Goal: Task Accomplishment & Management: Complete application form

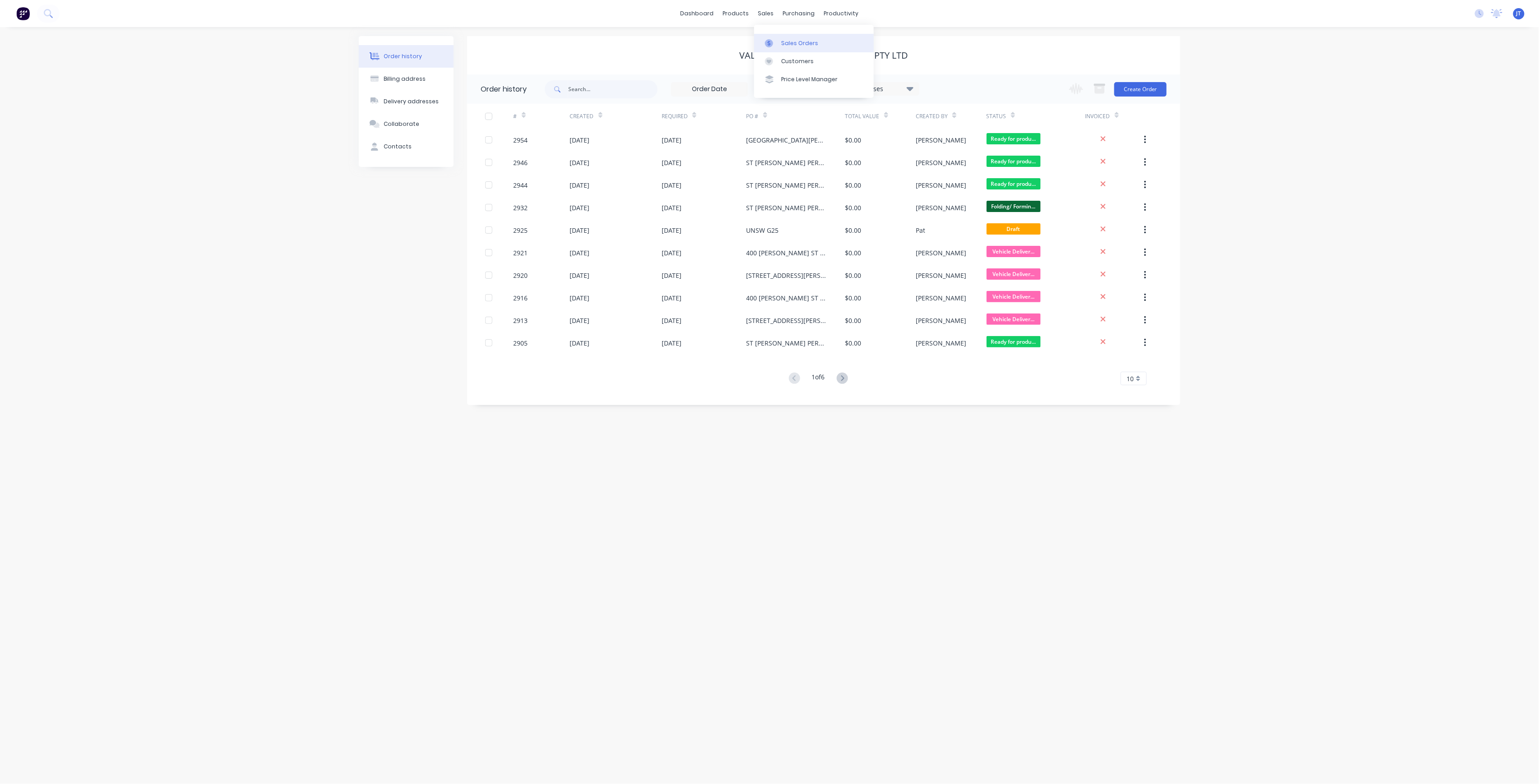
click at [789, 42] on div "Sales Orders" at bounding box center [799, 43] width 37 height 8
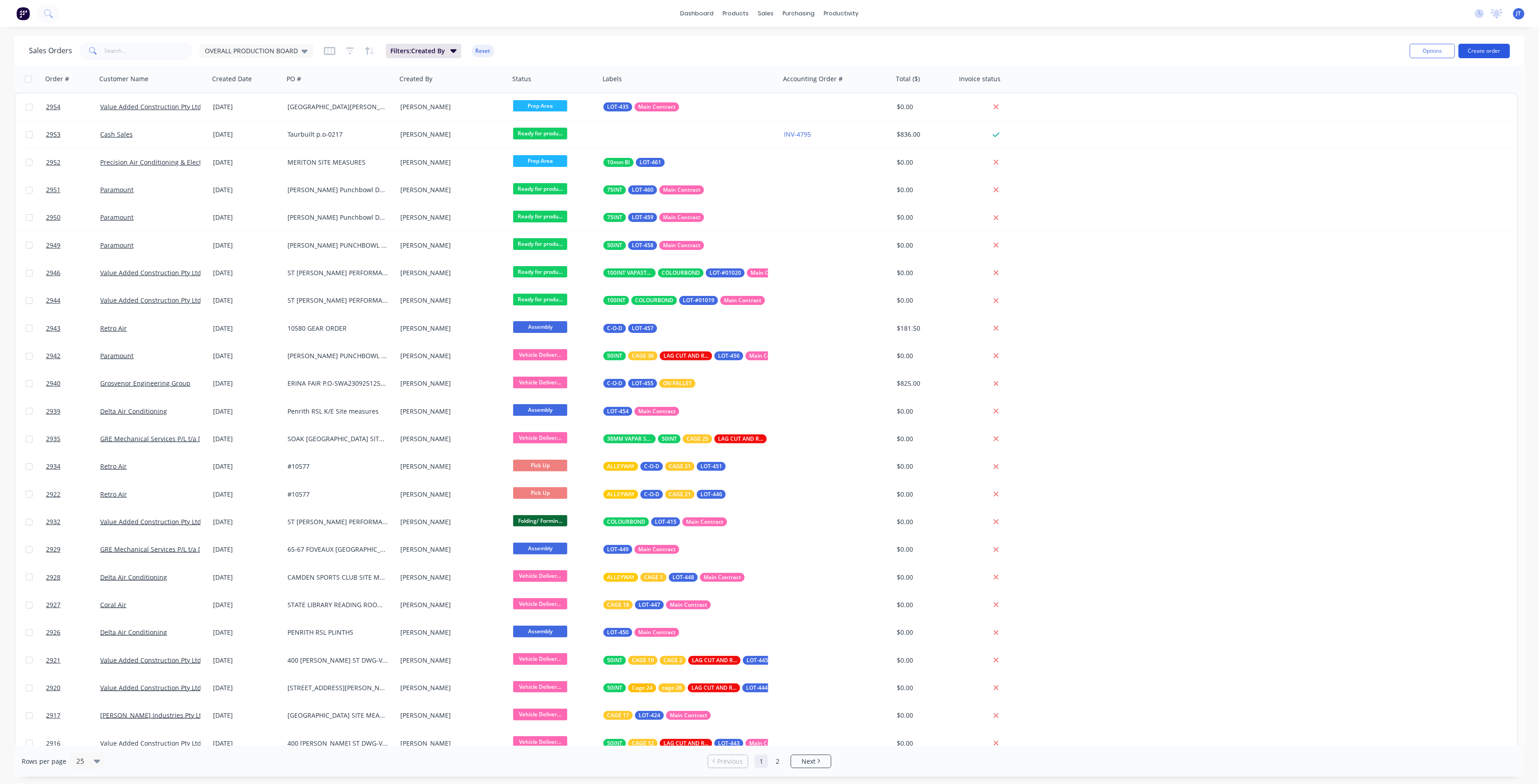
click at [1478, 56] on button "Create order" at bounding box center [1484, 51] width 51 height 14
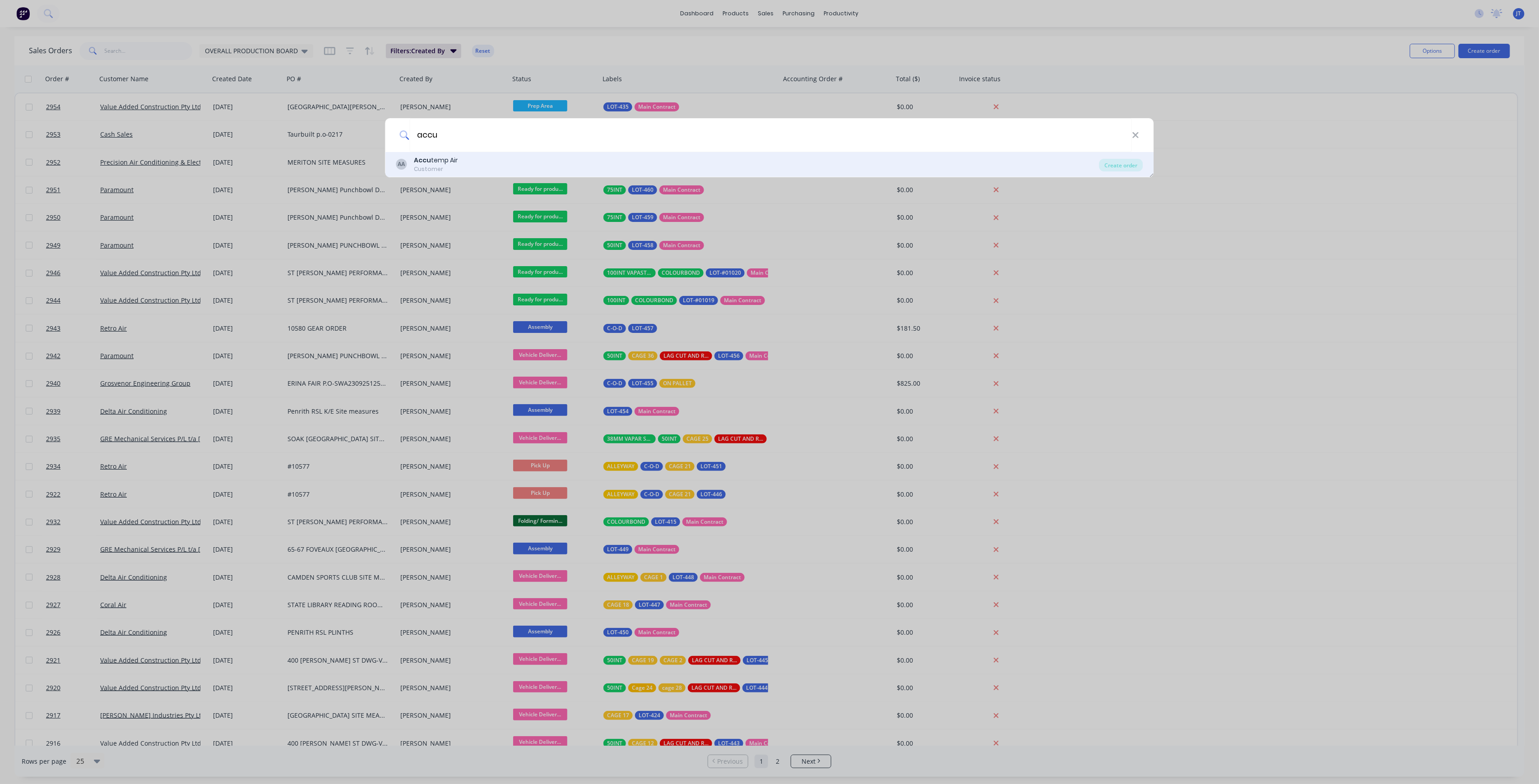
type input "accu"
click at [779, 156] on div "AA Accu temp Air Customer" at bounding box center [747, 164] width 703 height 17
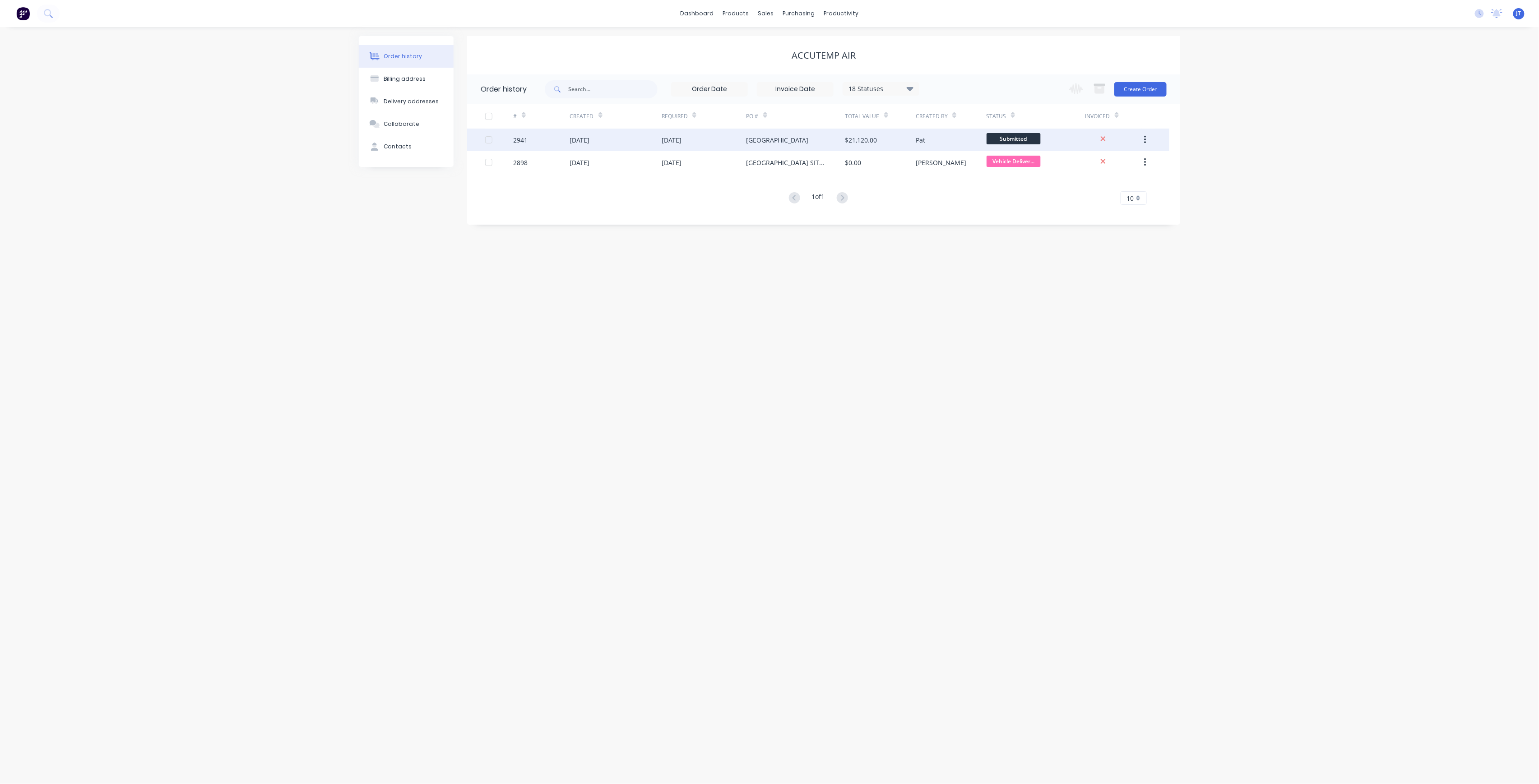
click at [779, 144] on div "[GEOGRAPHIC_DATA]" at bounding box center [796, 140] width 99 height 22
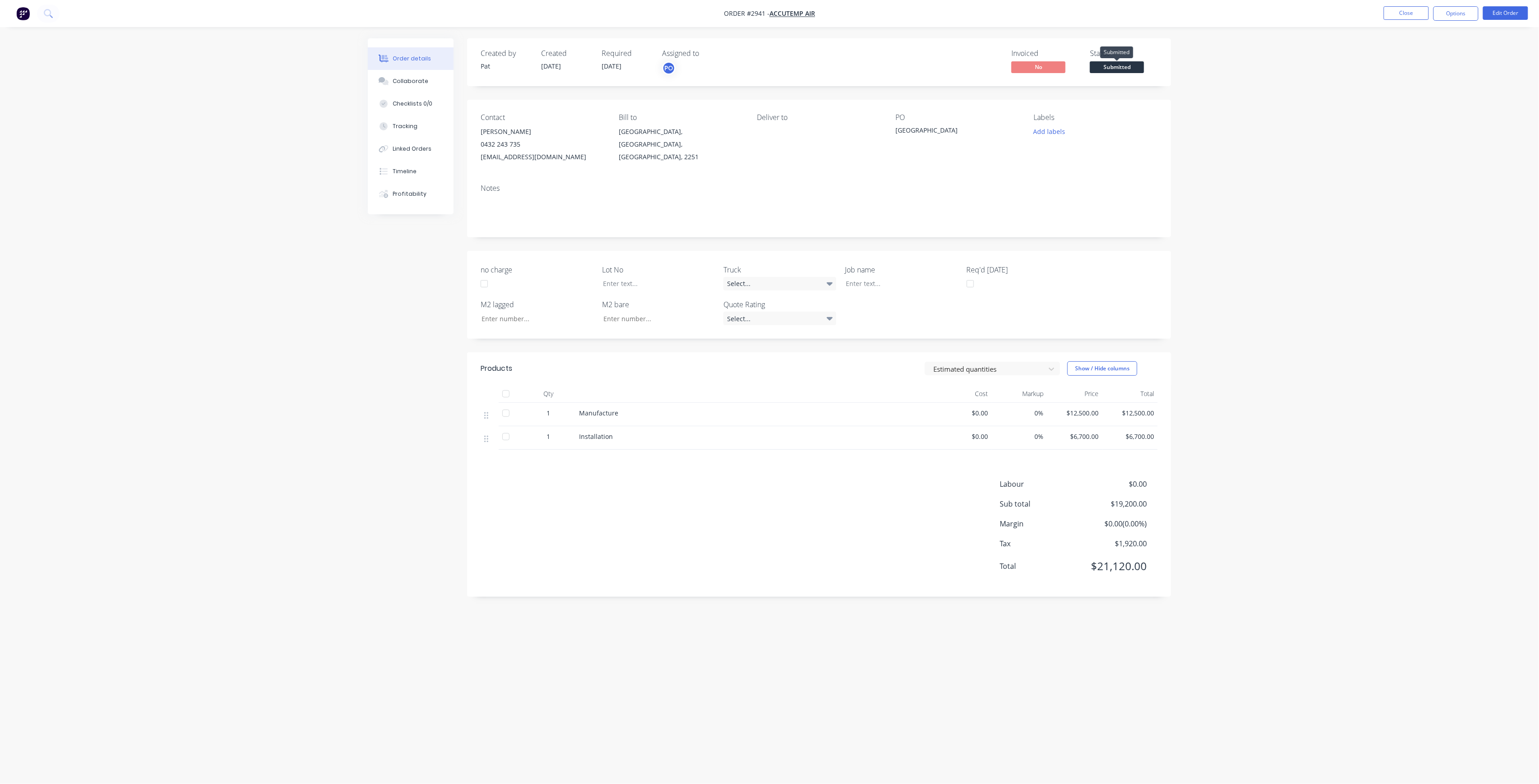
click at [1120, 64] on span "Submitted" at bounding box center [1117, 67] width 54 height 11
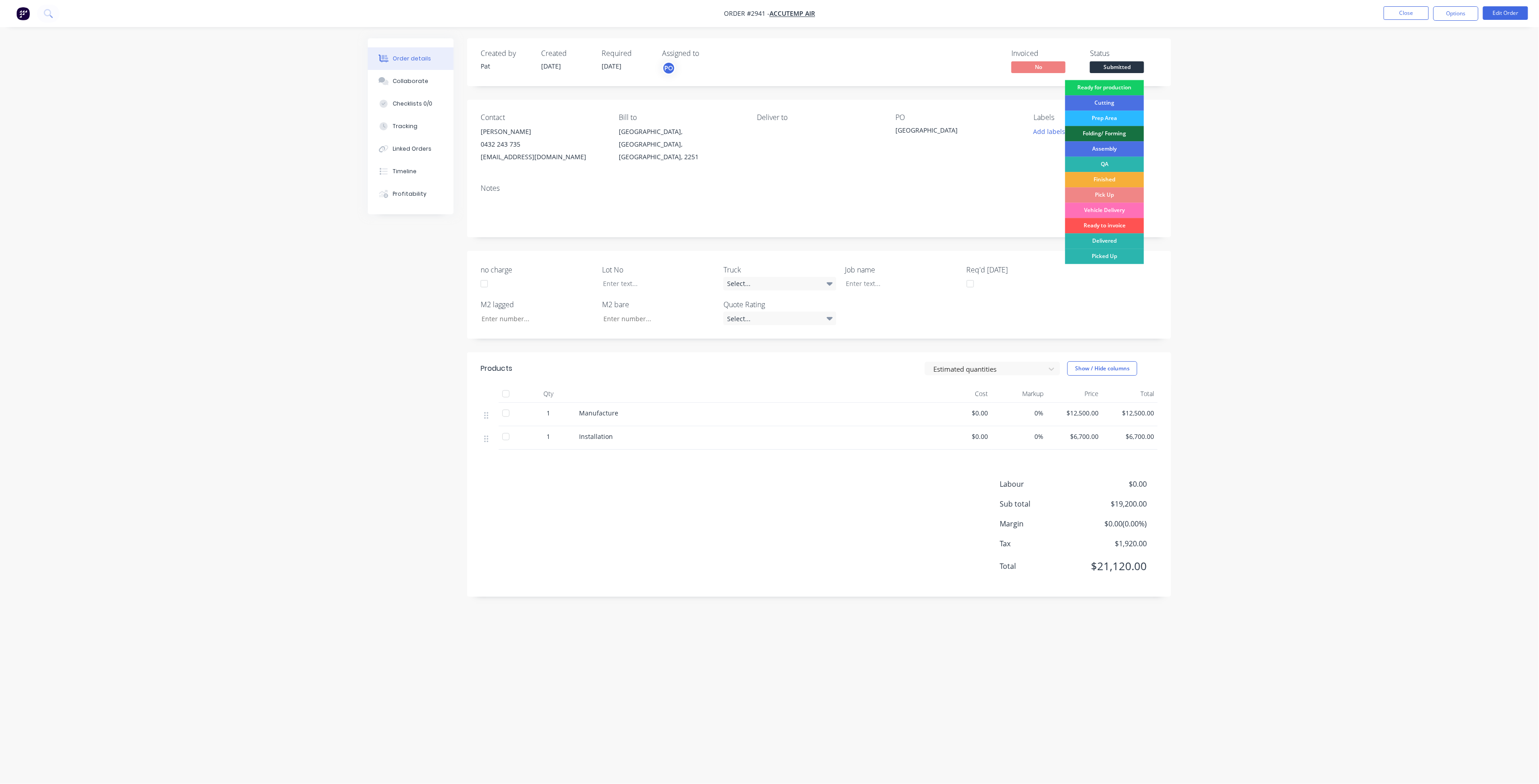
click at [1129, 91] on div "Ready for production" at bounding box center [1104, 87] width 79 height 16
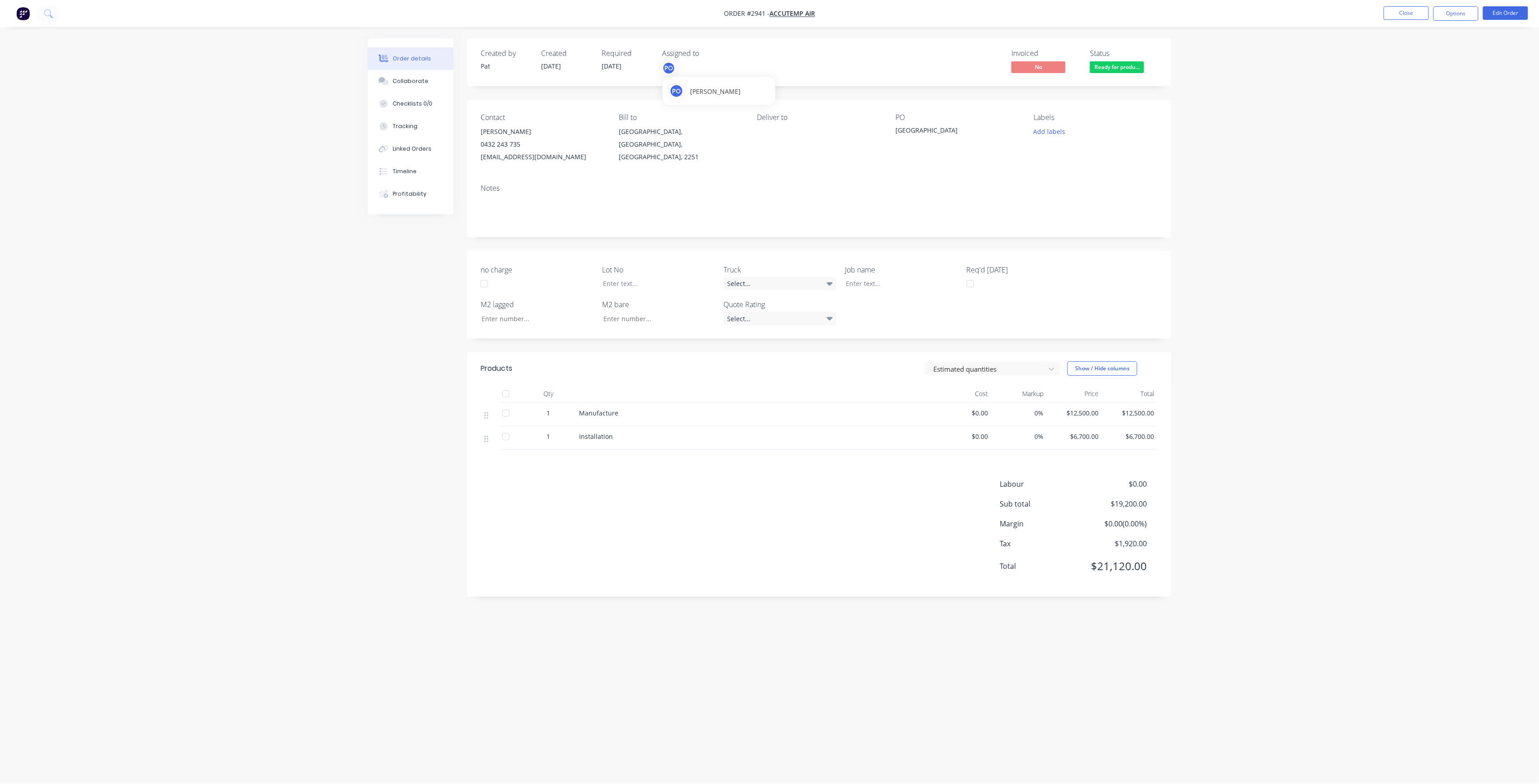
click at [670, 71] on div "PO" at bounding box center [669, 68] width 14 height 14
click at [706, 134] on div "[PERSON_NAME] (You)" at bounding box center [735, 135] width 90 height 9
click at [621, 69] on span "[DATE]" at bounding box center [612, 66] width 20 height 9
click at [621, 66] on span "[DATE]" at bounding box center [612, 66] width 20 height 9
click at [1508, 7] on button "Edit Order" at bounding box center [1505, 13] width 45 height 14
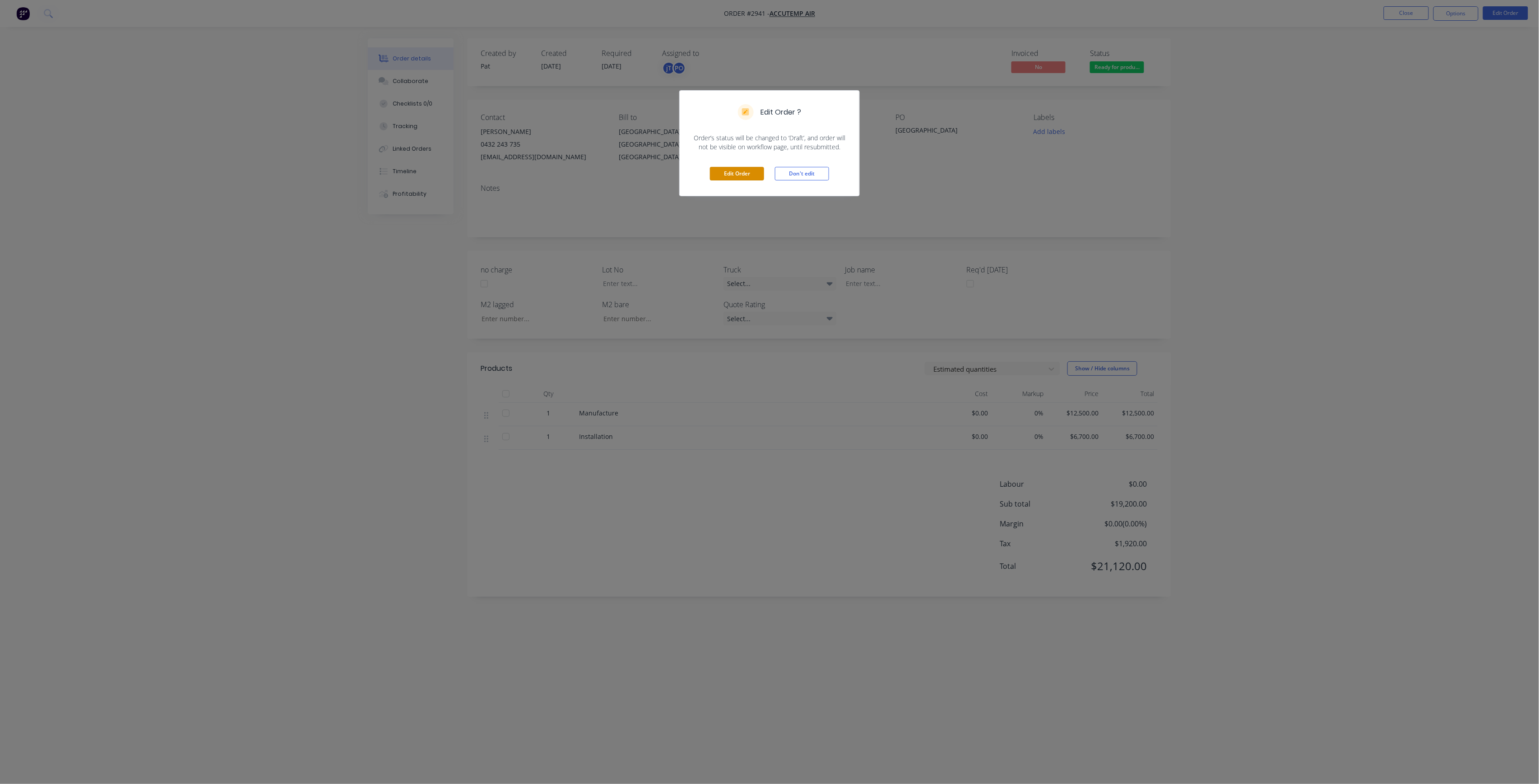
drag, startPoint x: 737, startPoint y: 177, endPoint x: 689, endPoint y: 128, distance: 68.6
click at [737, 176] on button "Edit Order" at bounding box center [737, 174] width 54 height 14
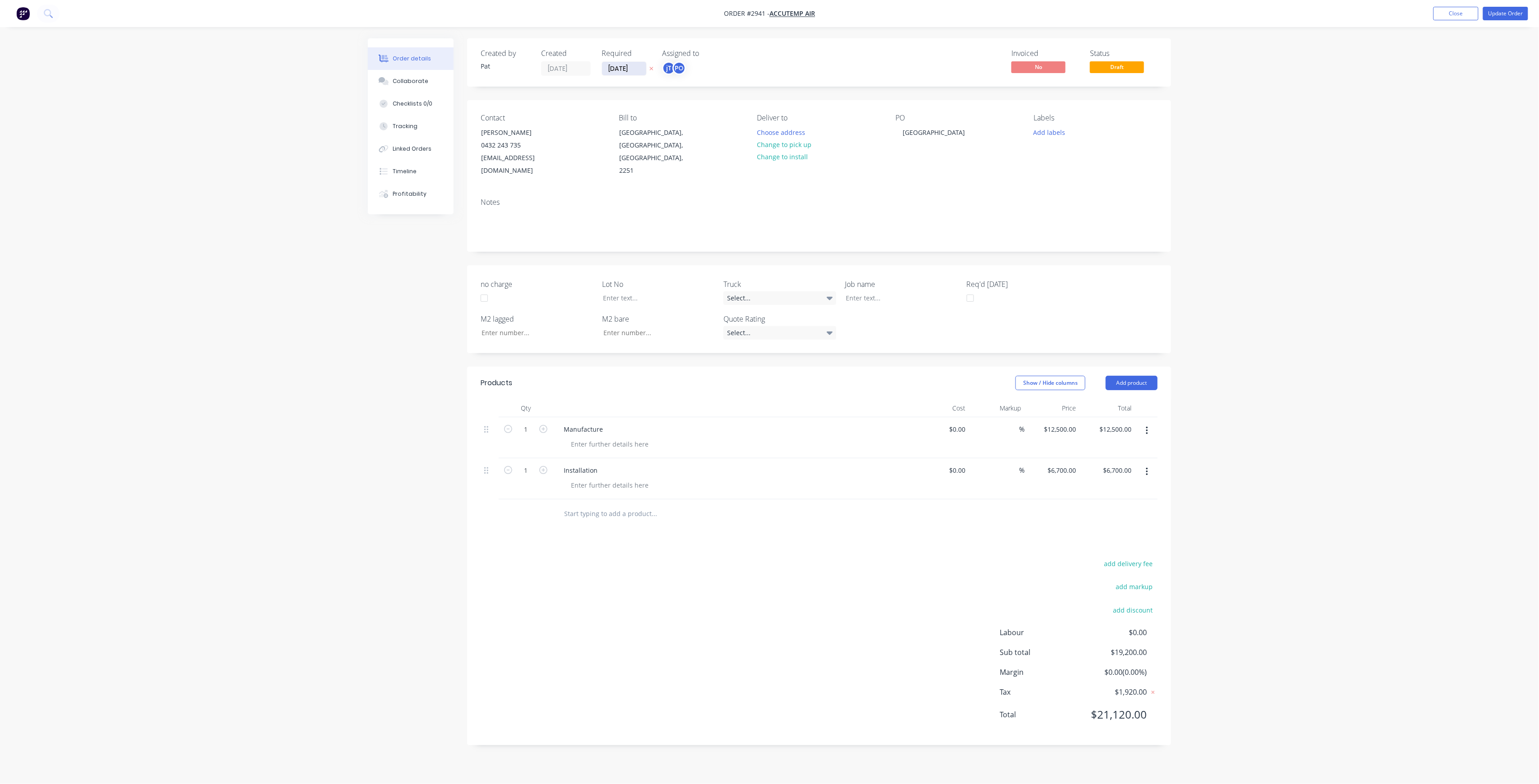
click at [630, 72] on input "[DATE]" at bounding box center [624, 69] width 44 height 14
click at [672, 186] on div "1" at bounding box center [669, 185] width 14 height 14
type input "[DATE]"
click at [789, 132] on button "Choose address" at bounding box center [781, 131] width 57 height 12
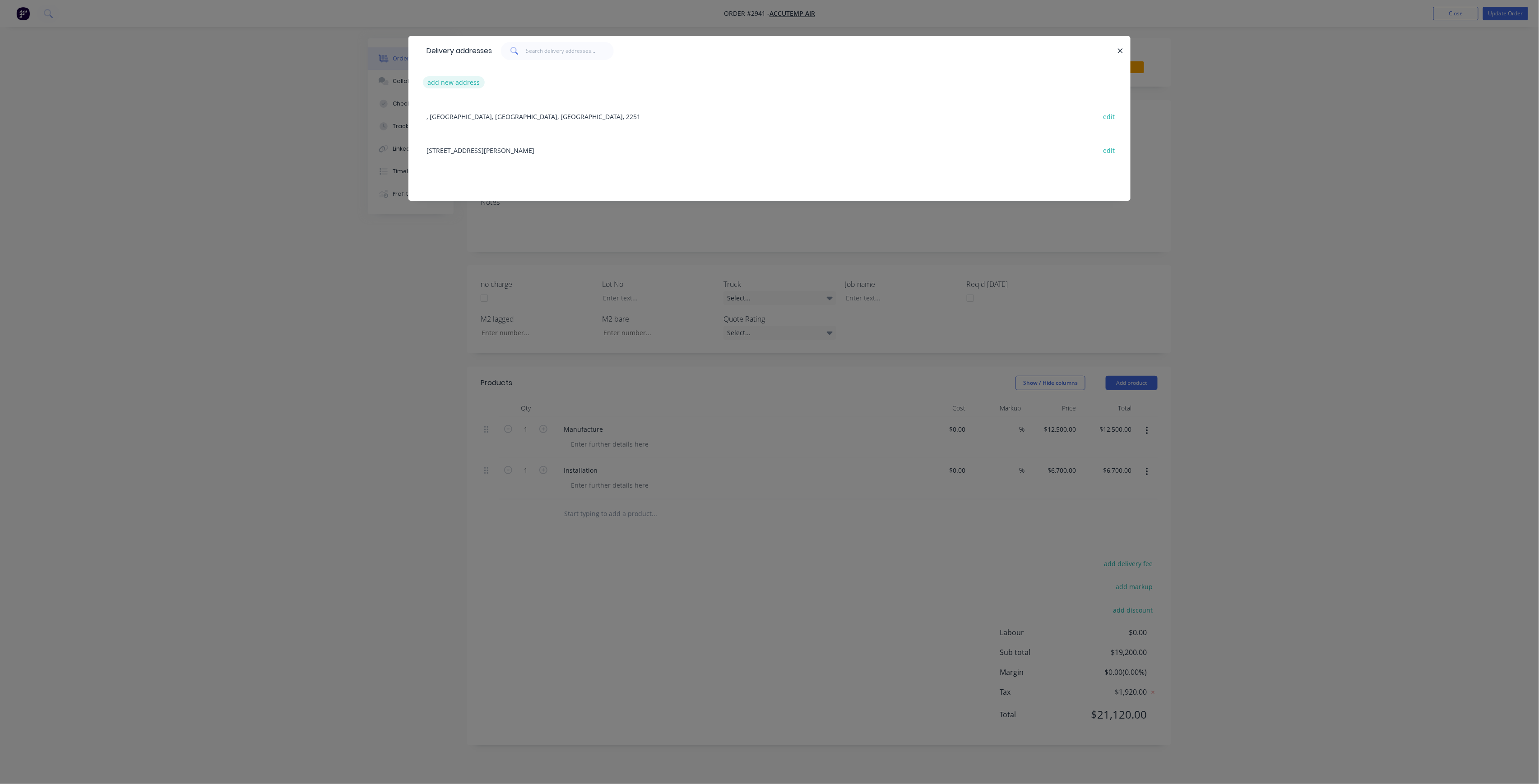
click at [437, 78] on button "add new address" at bounding box center [454, 82] width 62 height 12
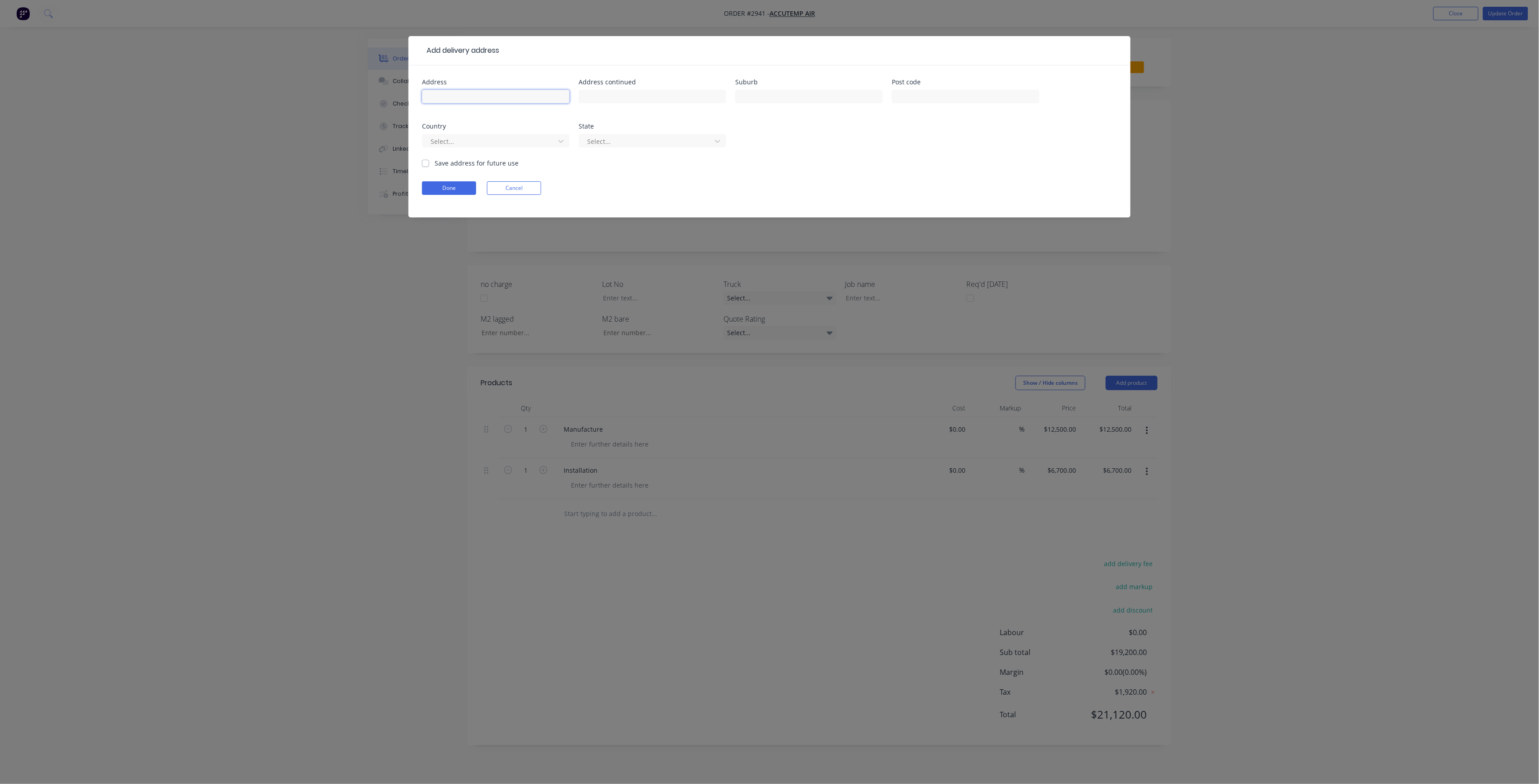
click at [456, 103] on input "text" at bounding box center [496, 97] width 147 height 14
drag, startPoint x: 519, startPoint y: 96, endPoint x: 469, endPoint y: 100, distance: 50.2
click at [469, 100] on input "1/175 High St Maitland" at bounding box center [496, 97] width 147 height 14
type input "1/175 High St Maitland"
click at [856, 103] on input "text" at bounding box center [809, 97] width 147 height 14
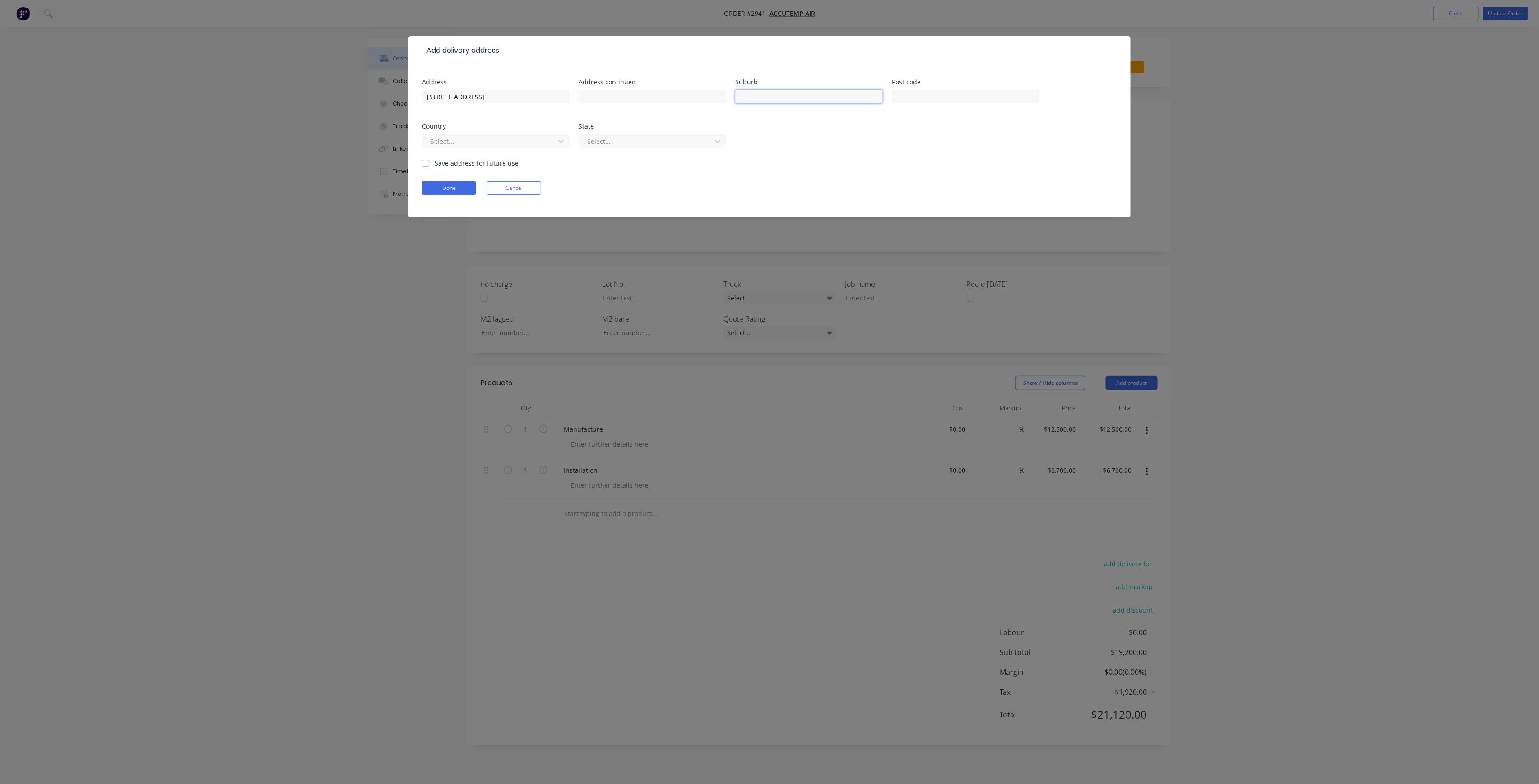
paste input "[GEOGRAPHIC_DATA]"
type input "[GEOGRAPHIC_DATA]"
drag, startPoint x: 496, startPoint y: 105, endPoint x: 469, endPoint y: 105, distance: 27.0
click at [469, 105] on div "1/175 High St Maitland" at bounding box center [496, 101] width 147 height 27
type input "[STREET_ADDRESS]"
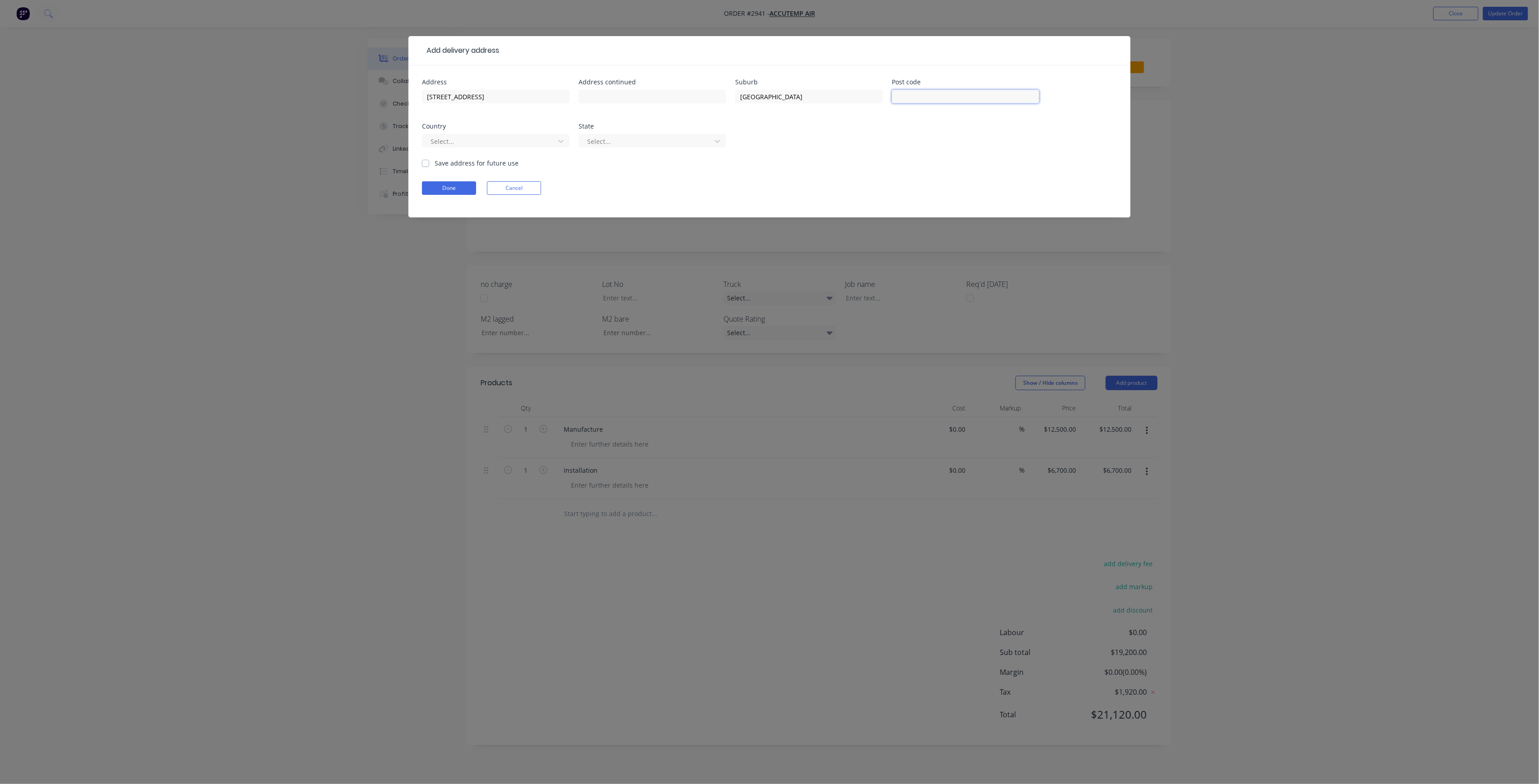
click at [937, 101] on input "text" at bounding box center [965, 97] width 147 height 14
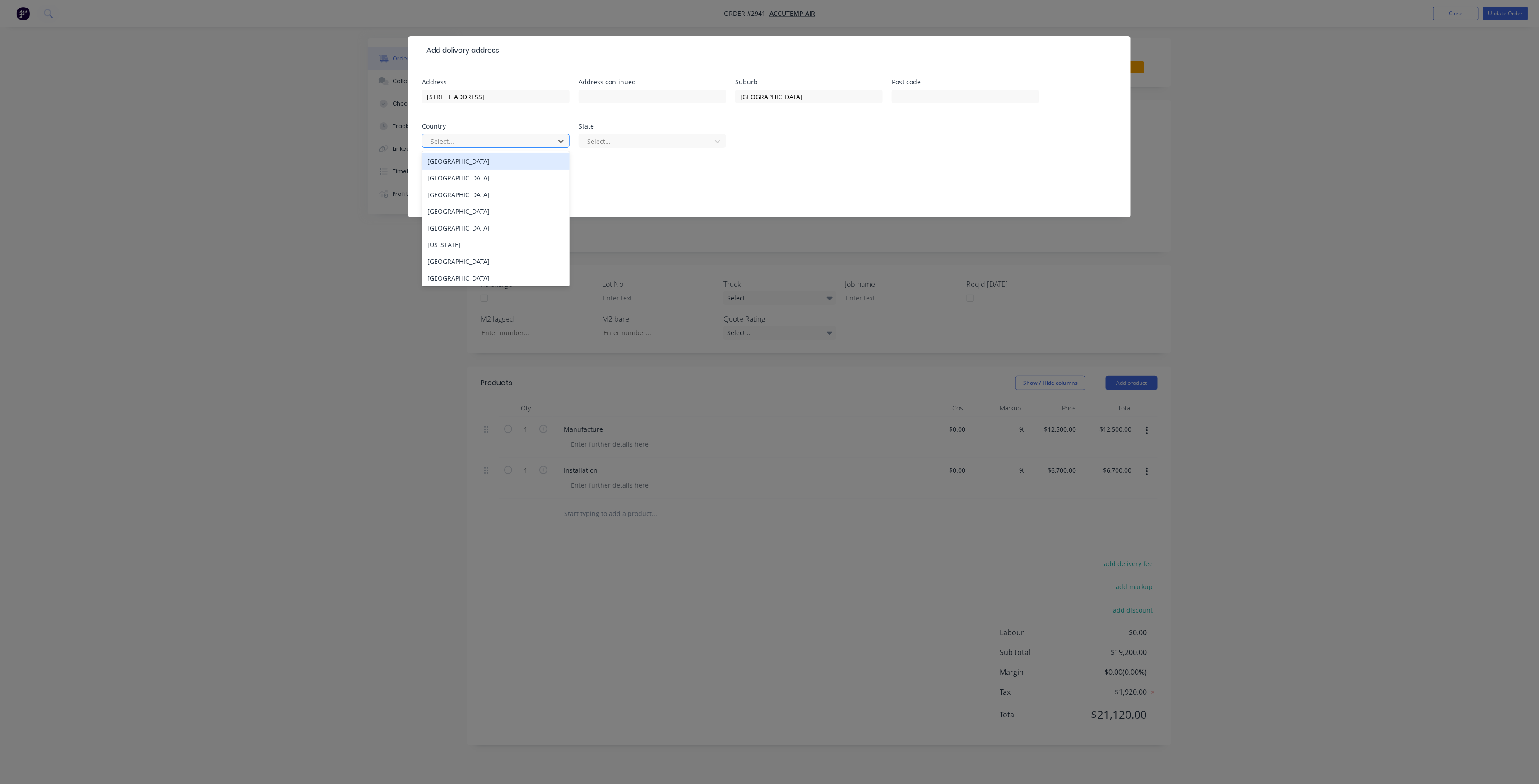
click at [534, 146] on div at bounding box center [490, 141] width 121 height 11
click at [504, 165] on div "Australia" at bounding box center [496, 161] width 147 height 17
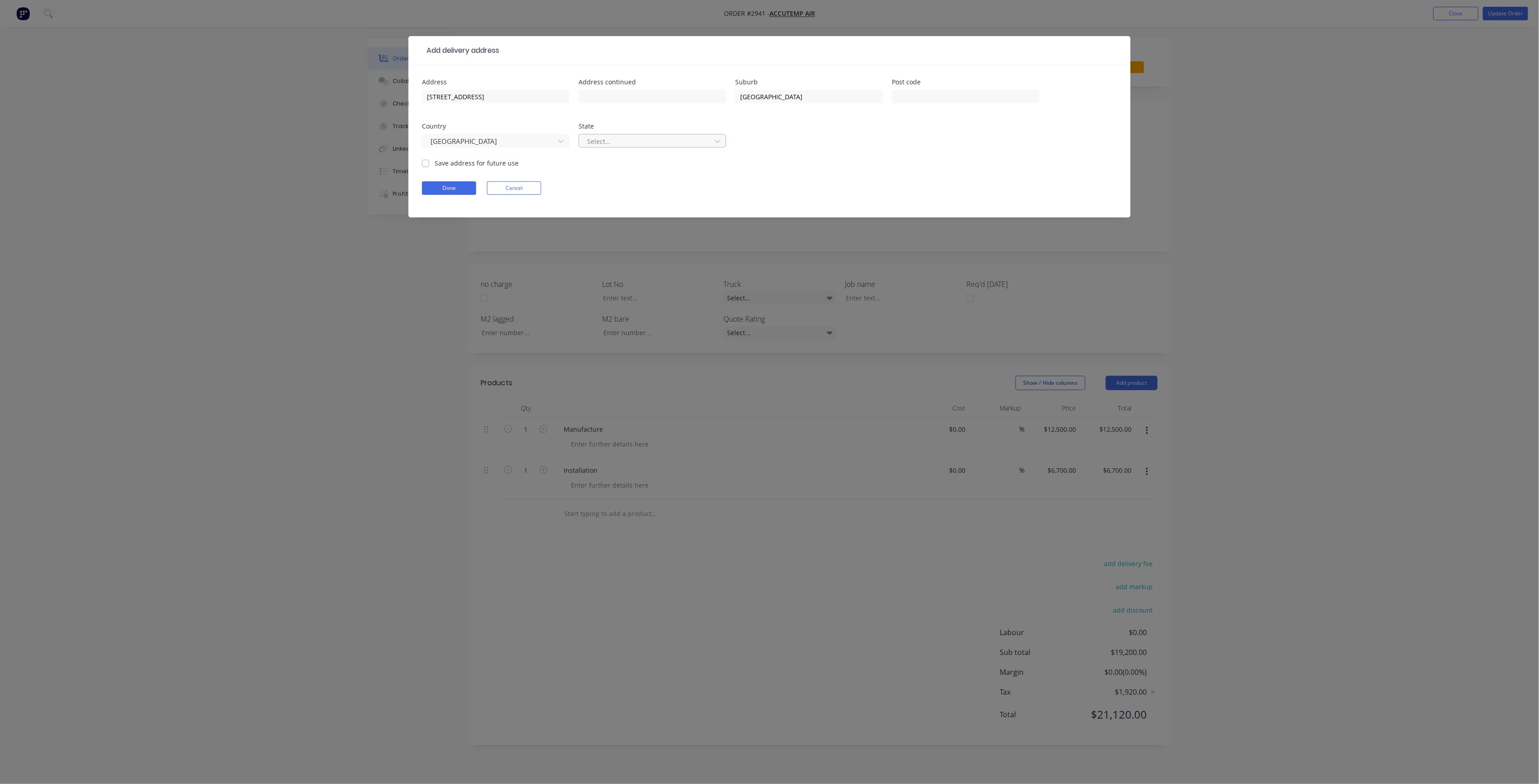
click at [623, 146] on div at bounding box center [646, 141] width 121 height 11
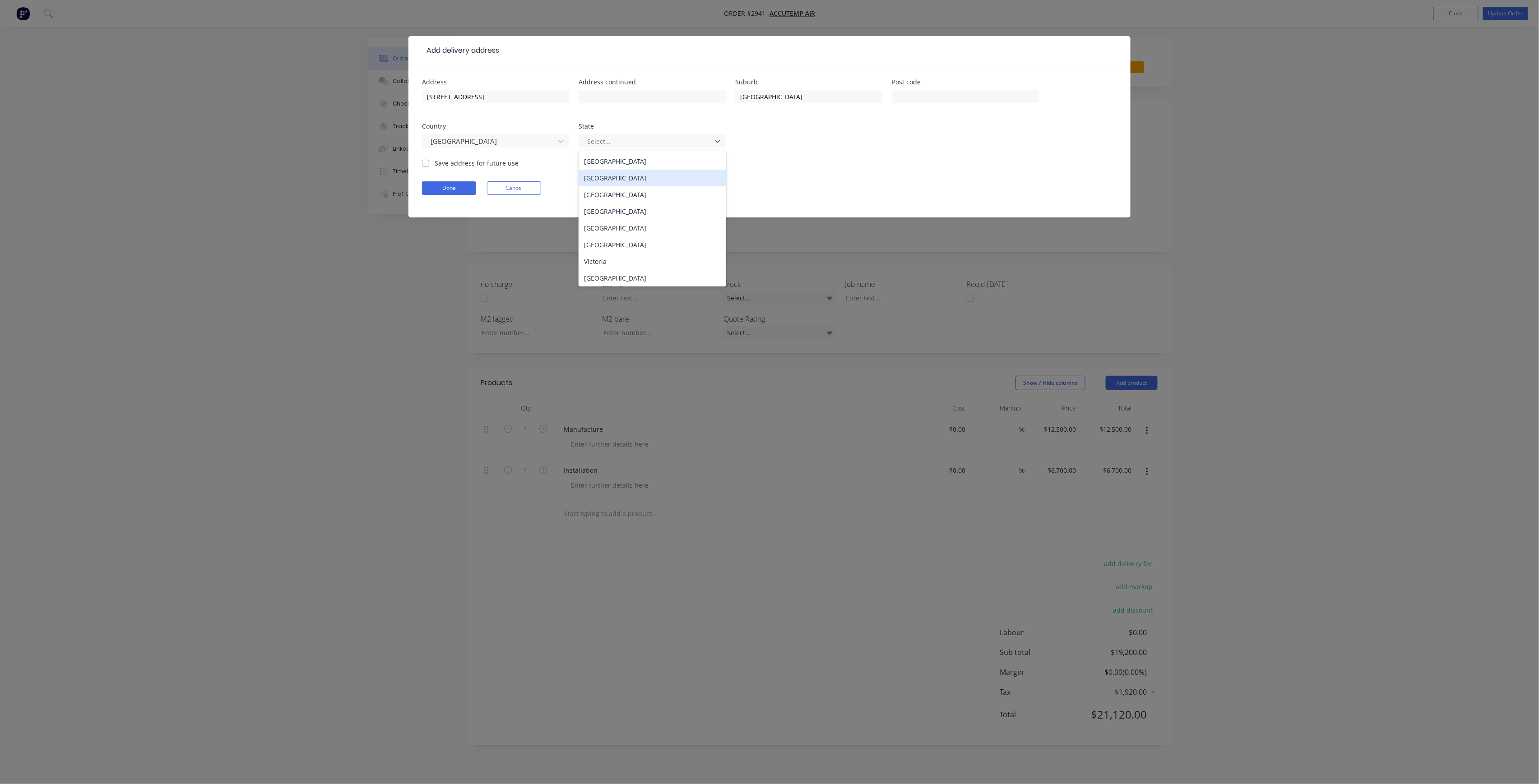
click at [625, 173] on div "New South Wales" at bounding box center [652, 178] width 147 height 17
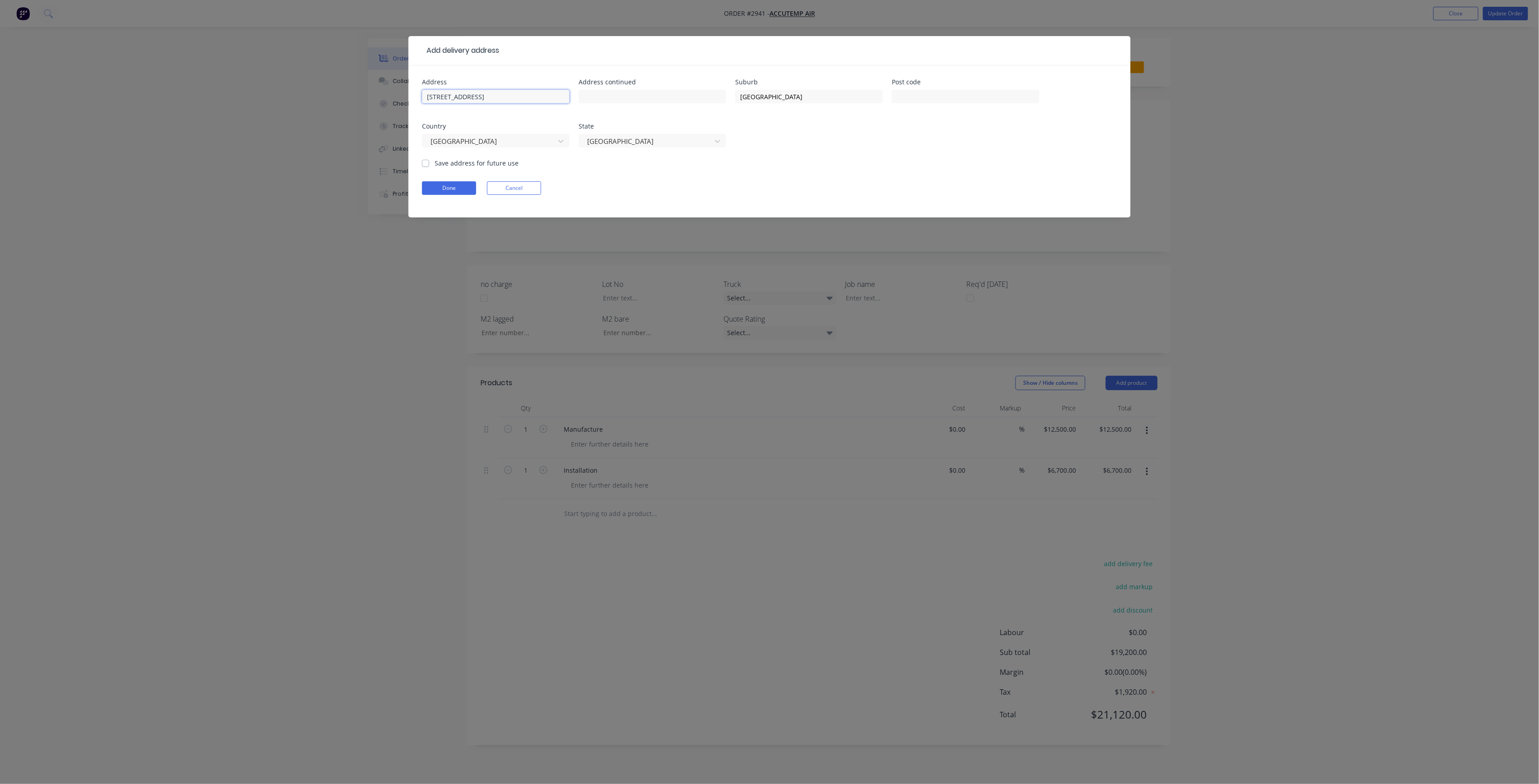
drag, startPoint x: 471, startPoint y: 96, endPoint x: 428, endPoint y: 103, distance: 43.6
click at [428, 103] on div "[STREET_ADDRESS]" at bounding box center [496, 101] width 147 height 27
click at [907, 93] on input "text" at bounding box center [965, 97] width 147 height 14
type input "2320"
click at [486, 162] on label "Save address for future use" at bounding box center [476, 162] width 84 height 9
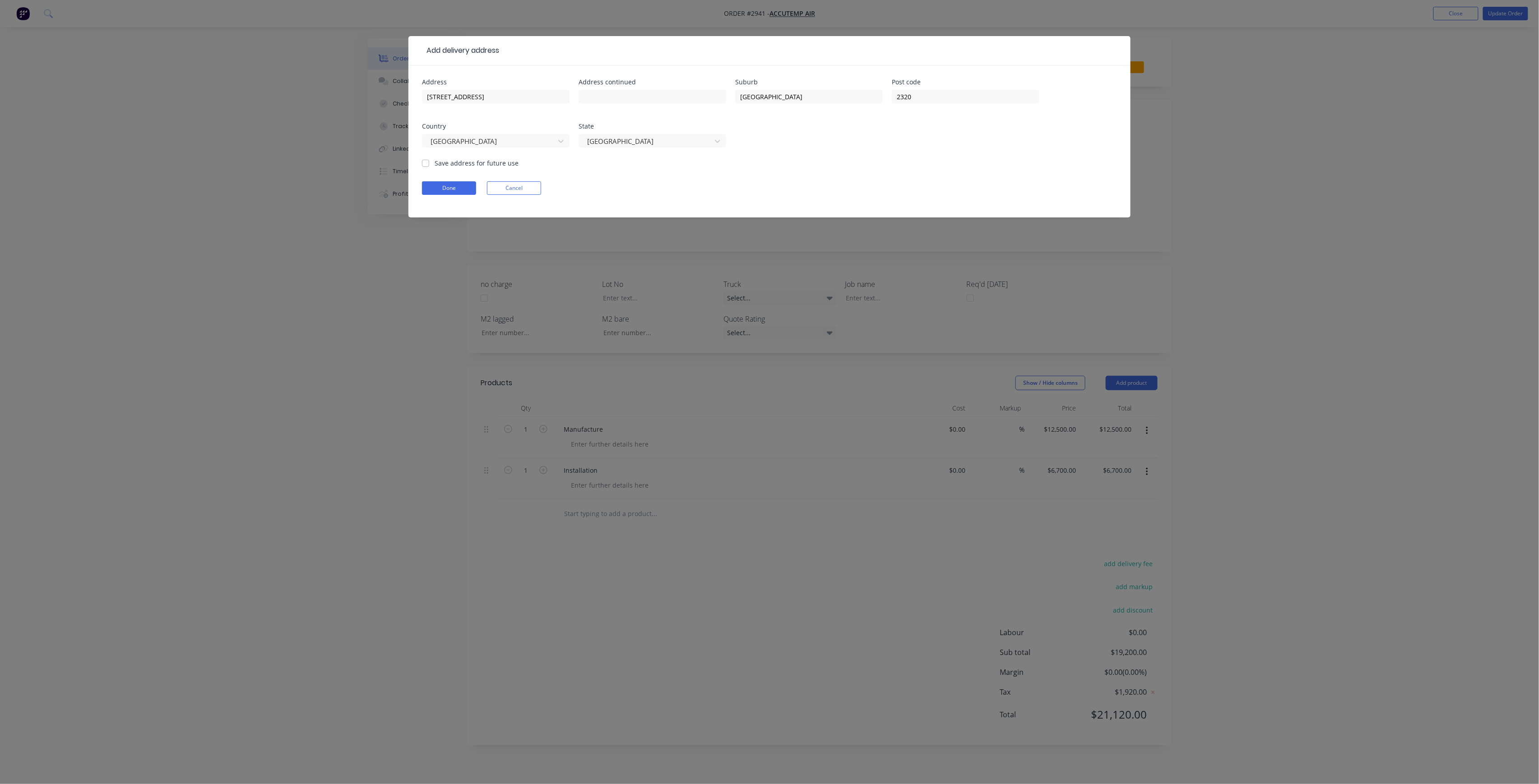
click at [429, 162] on input "Save address for future use" at bounding box center [426, 162] width 7 height 9
checkbox input "true"
click at [461, 189] on button "Done" at bounding box center [449, 188] width 54 height 14
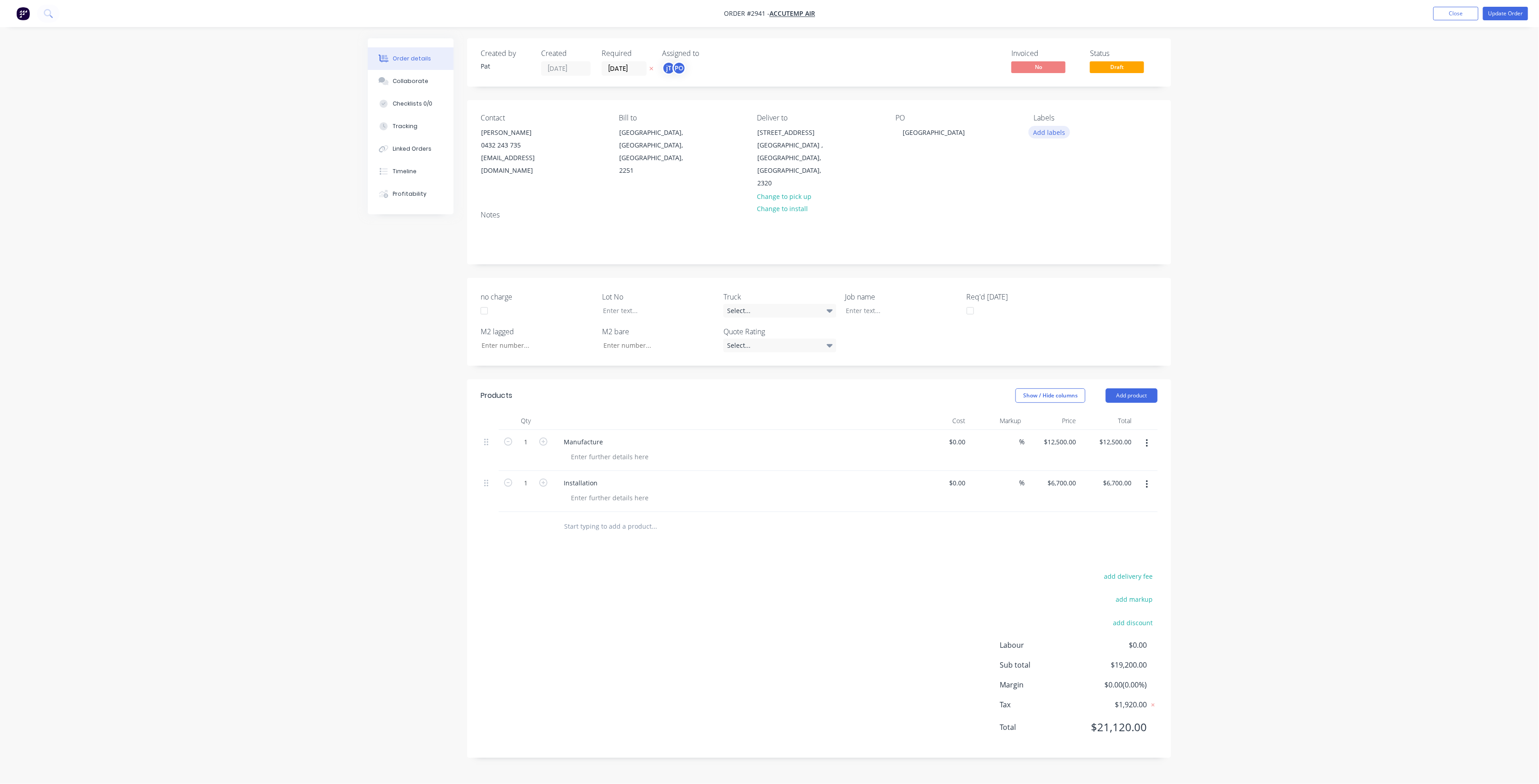
click at [1062, 134] on button "Add labels" at bounding box center [1049, 131] width 41 height 12
click at [1088, 152] on input "text" at bounding box center [1108, 159] width 94 height 18
click at [1058, 210] on div at bounding box center [1050, 212] width 18 height 18
type input "-462"
drag, startPoint x: 1324, startPoint y: 217, endPoint x: 1317, endPoint y: 217, distance: 7.0
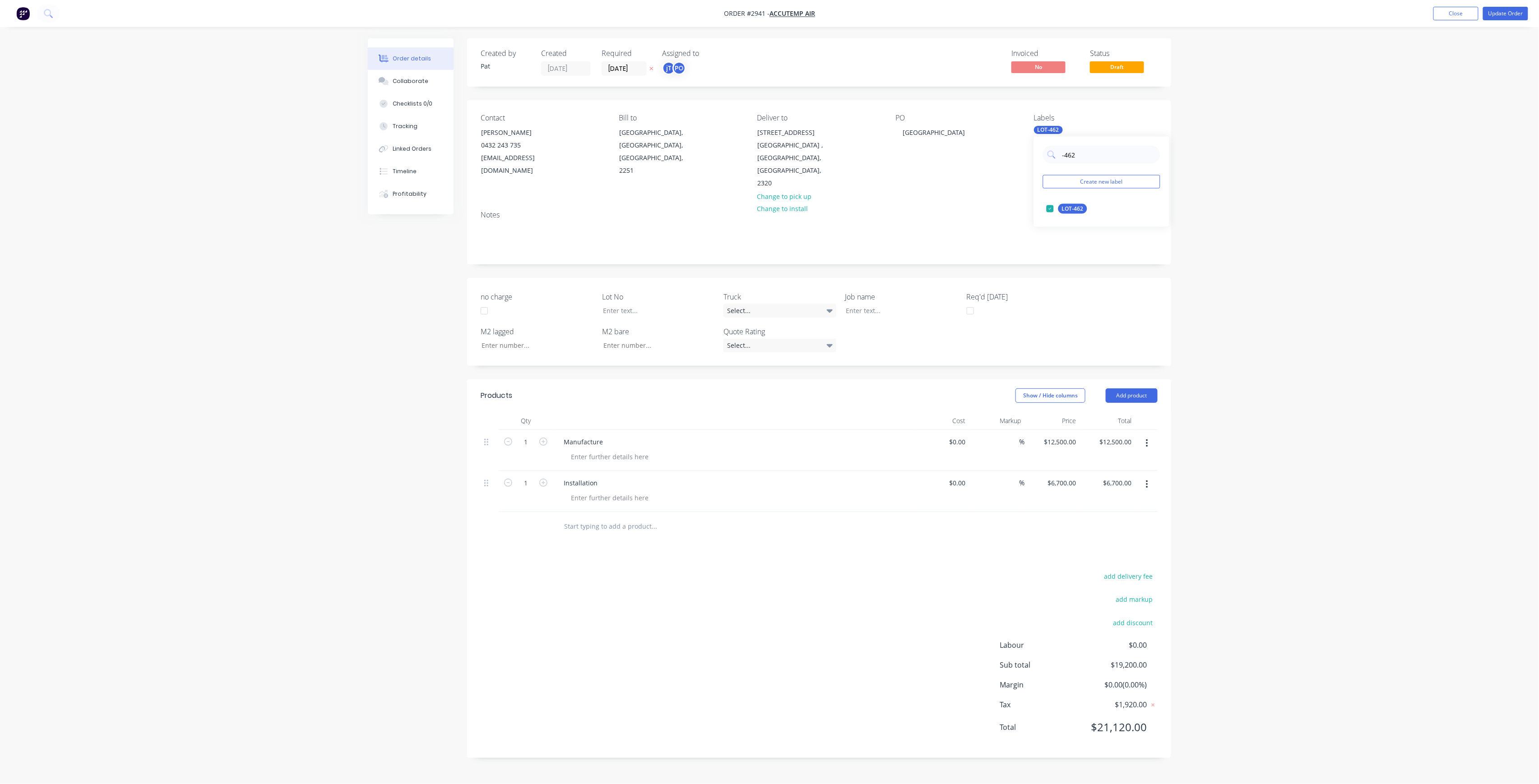
click at [1324, 217] on div "Order details Collaborate Checklists 0/0 Tracking Linked Orders Timeline Profit…" at bounding box center [769, 392] width 1539 height 784
click at [1518, 16] on button "Update Order" at bounding box center [1505, 14] width 45 height 14
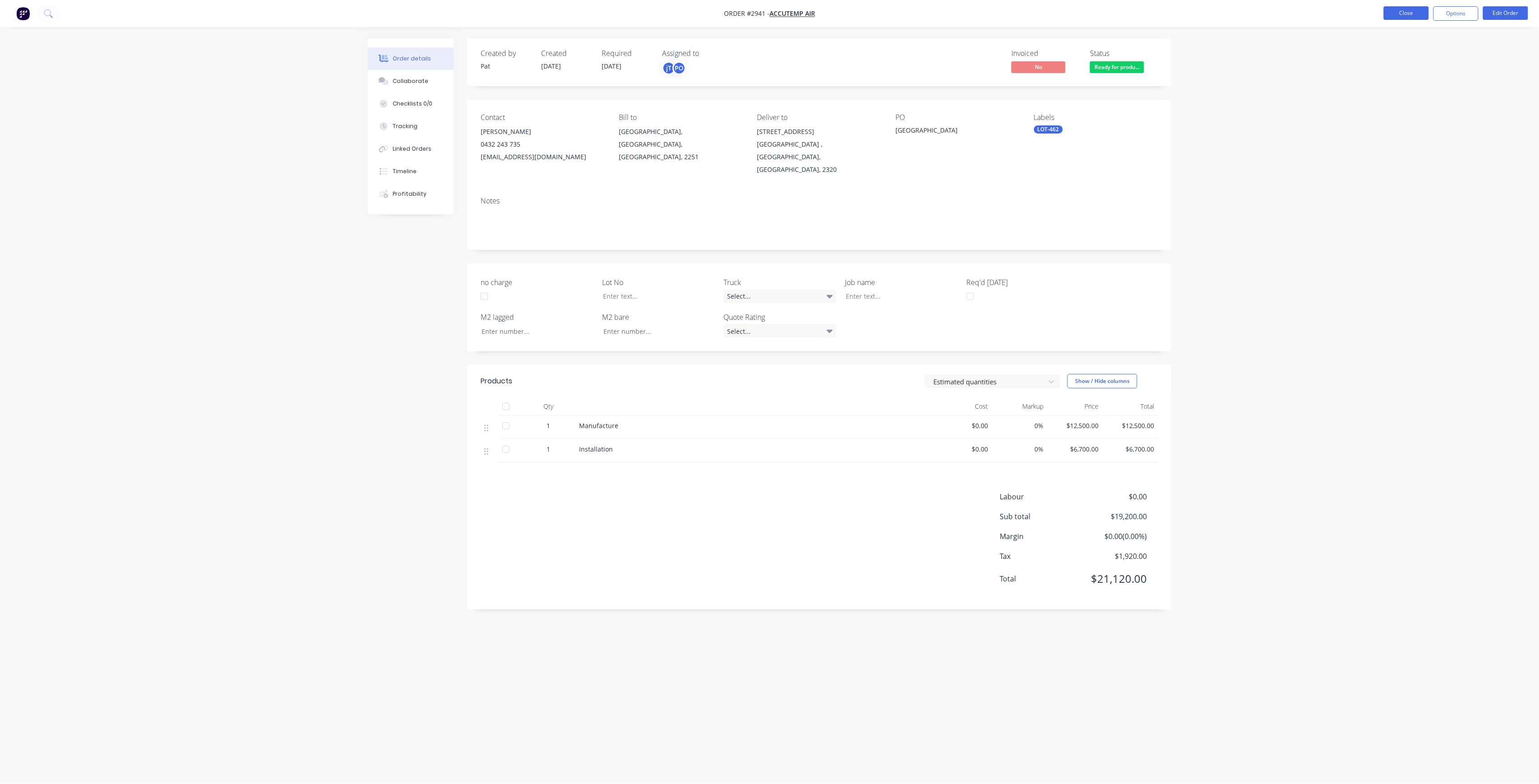
click at [1398, 18] on button "Close" at bounding box center [1406, 13] width 45 height 14
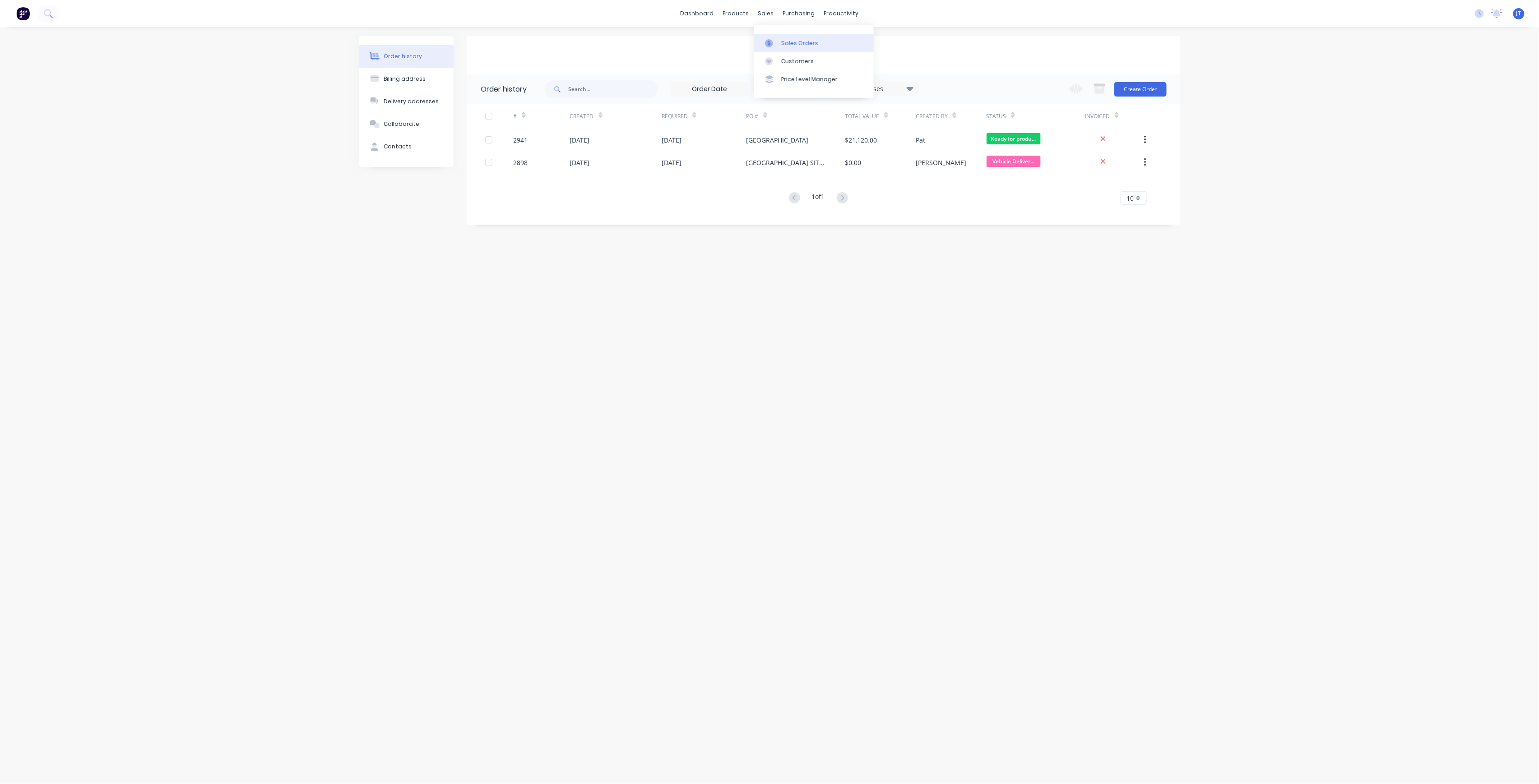
click at [804, 45] on div "Sales Orders" at bounding box center [799, 43] width 37 height 8
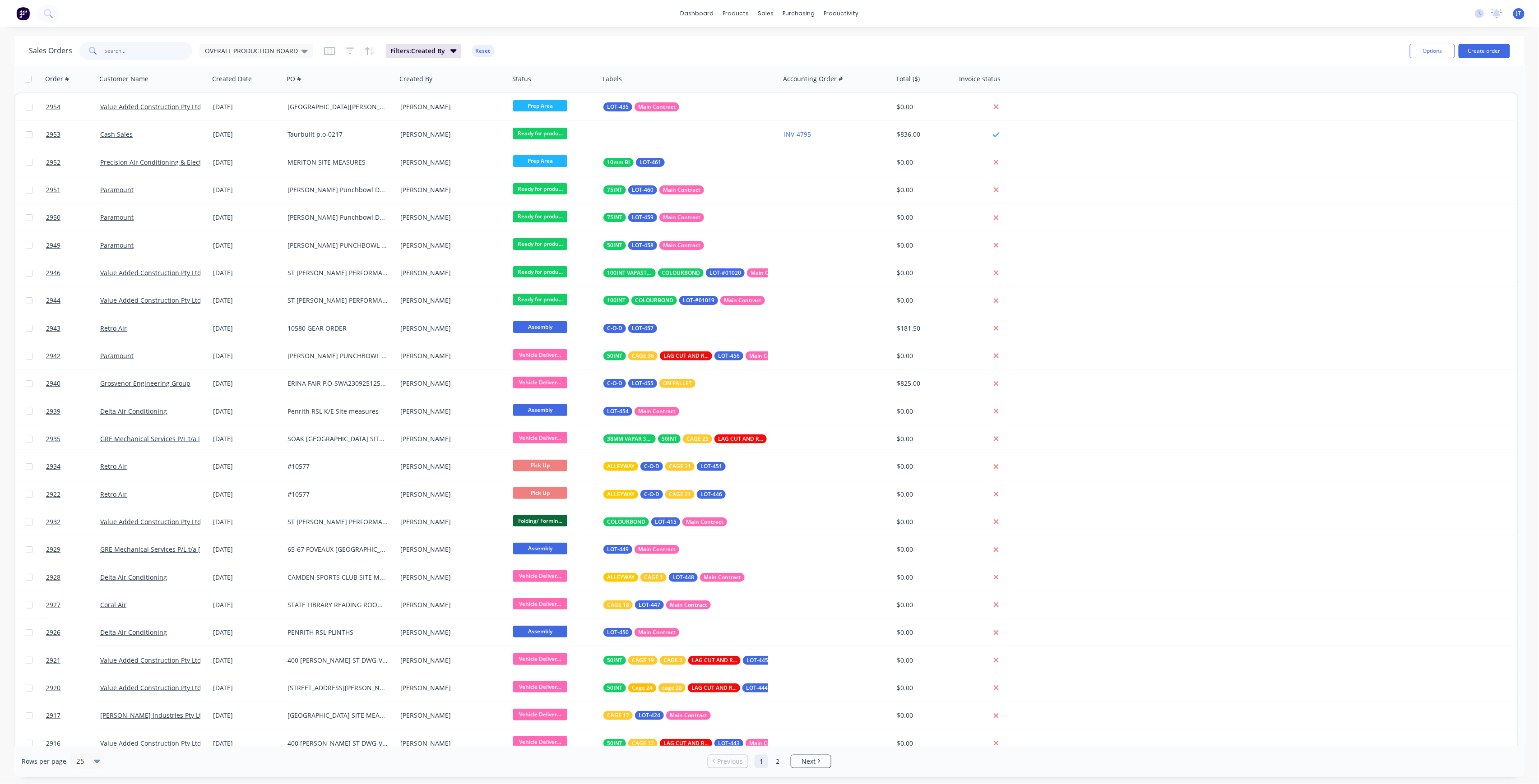
click at [117, 53] on input "text" at bounding box center [149, 51] width 88 height 18
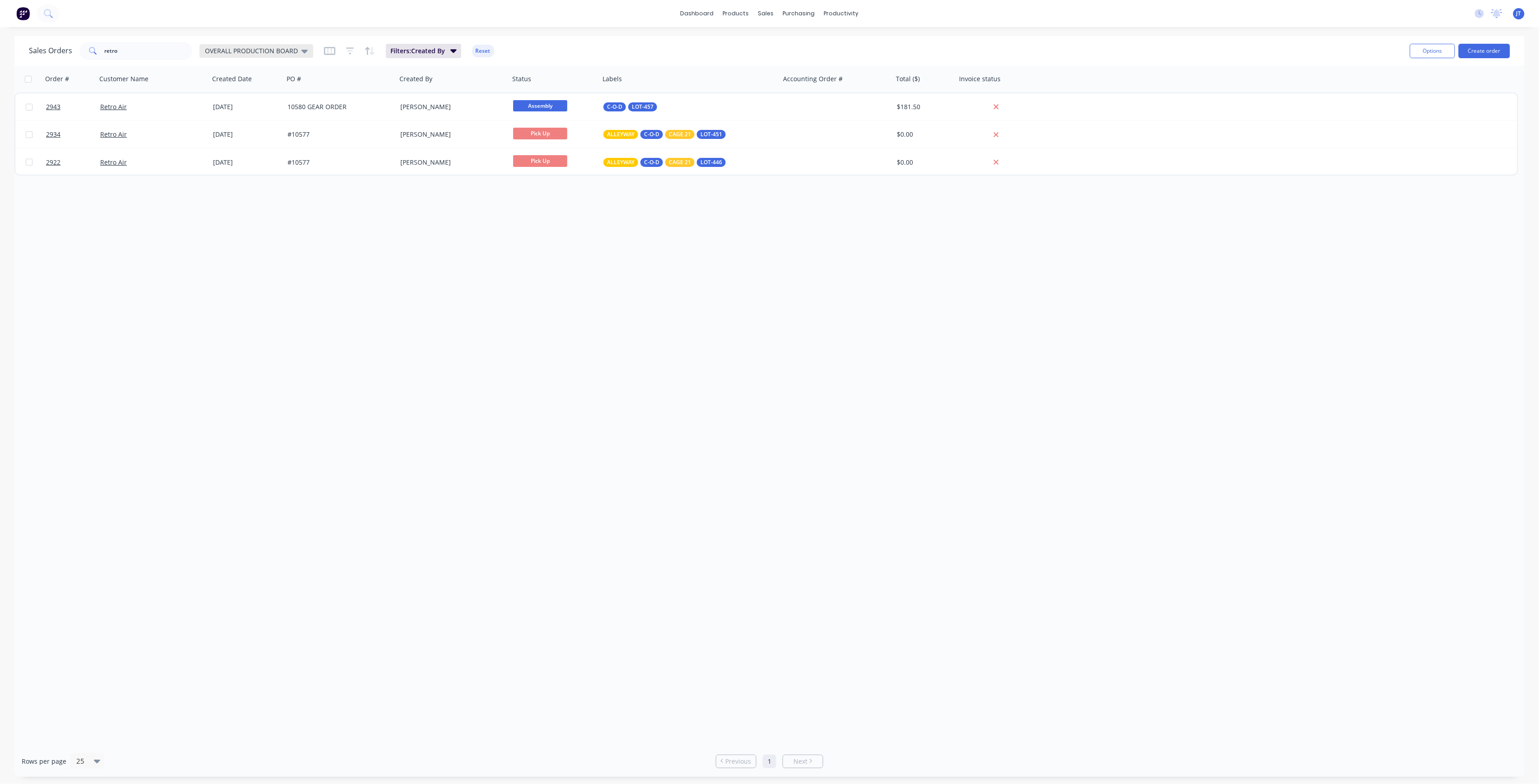
click at [304, 49] on icon at bounding box center [304, 51] width 6 height 10
click at [206, 129] on button "None" at bounding box center [254, 127] width 103 height 11
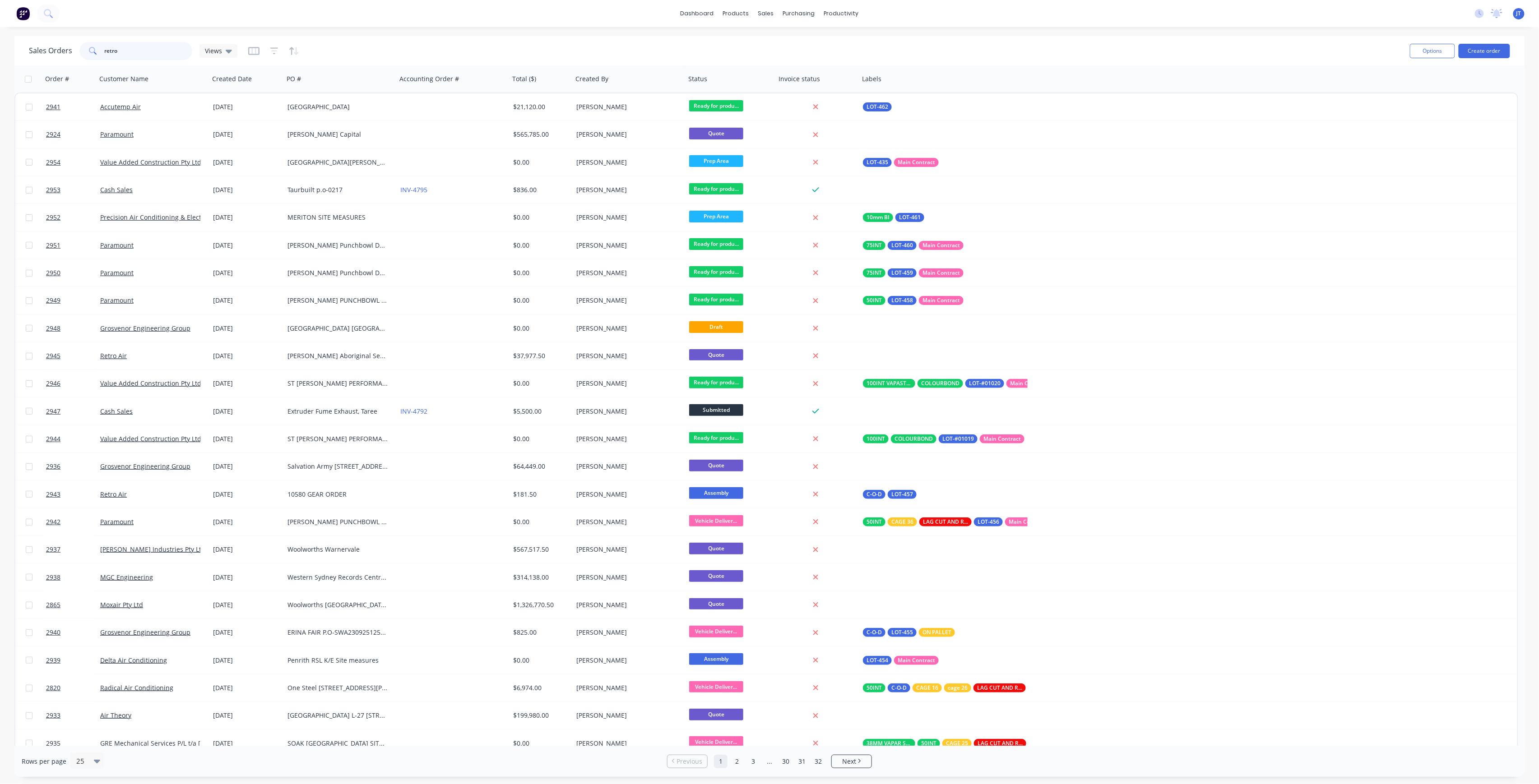
click at [137, 45] on input "retro" at bounding box center [149, 51] width 88 height 18
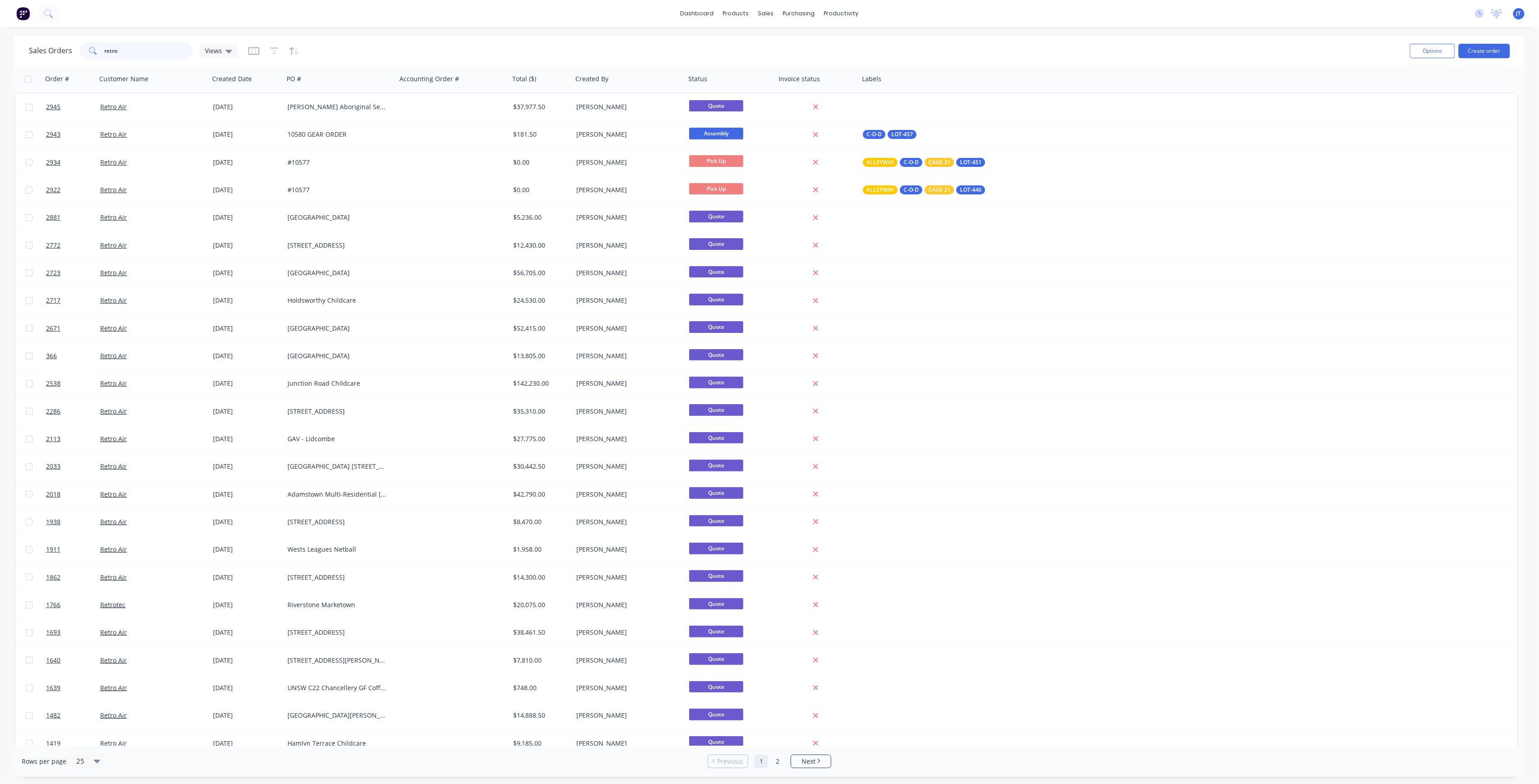
click at [127, 42] on input "retro" at bounding box center [149, 51] width 88 height 18
type input "retro"
click at [226, 52] on icon at bounding box center [229, 51] width 6 height 10
click at [224, 157] on div "Invoicing Required edit" at bounding box center [263, 163] width 121 height 18
click at [239, 166] on button "Invoicing Required" at bounding box center [254, 163] width 103 height 11
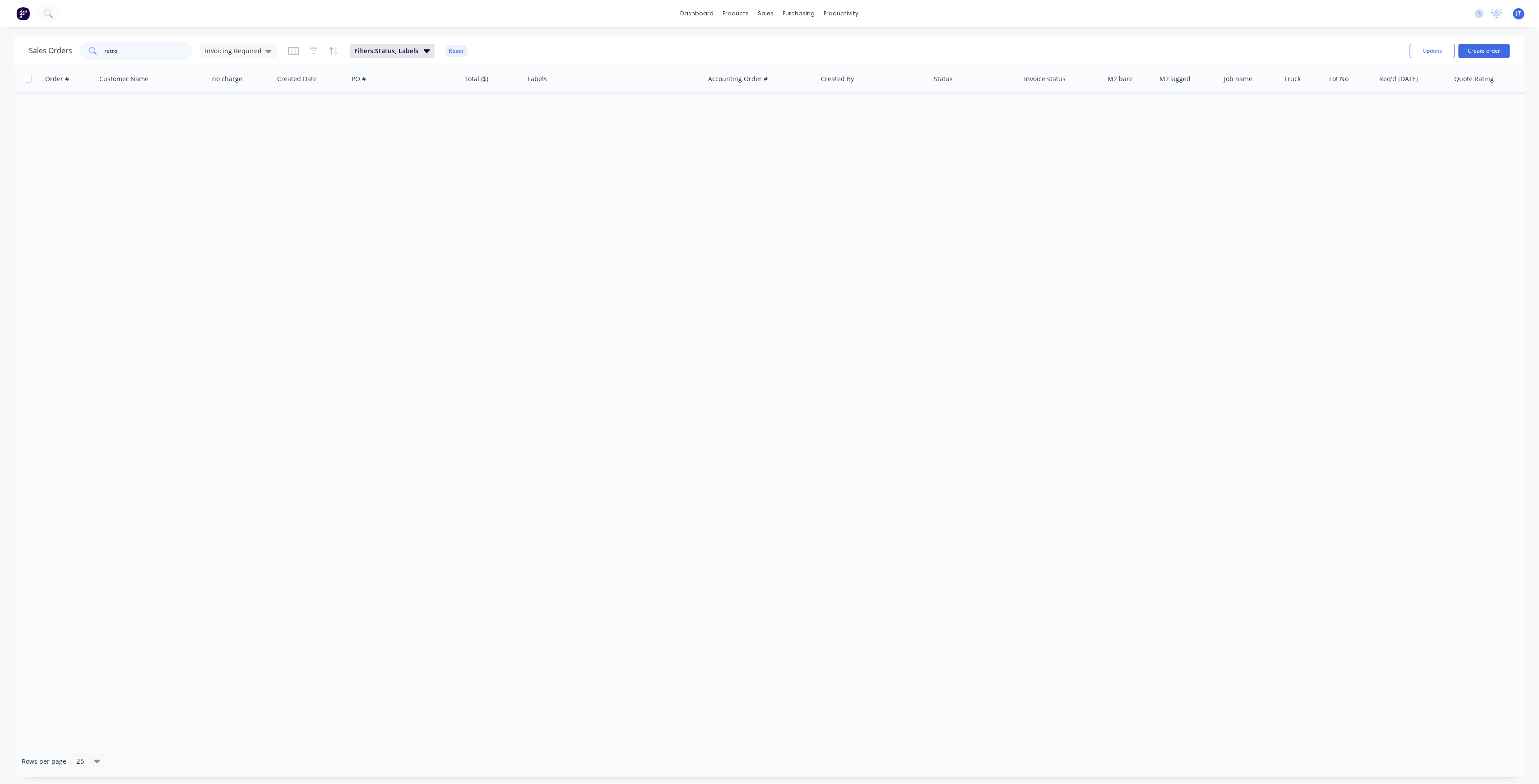
drag, startPoint x: 134, startPoint y: 46, endPoint x: 98, endPoint y: 64, distance: 40.2
click at [98, 64] on div "Sales Orders retro Invoicing Required Filters: Status, Labels Reset Options Cre…" at bounding box center [769, 51] width 1510 height 29
click at [233, 49] on span "Invoicing Required" at bounding box center [233, 51] width 57 height 9
click at [229, 160] on button "Invoicing Required" at bounding box center [254, 163] width 103 height 11
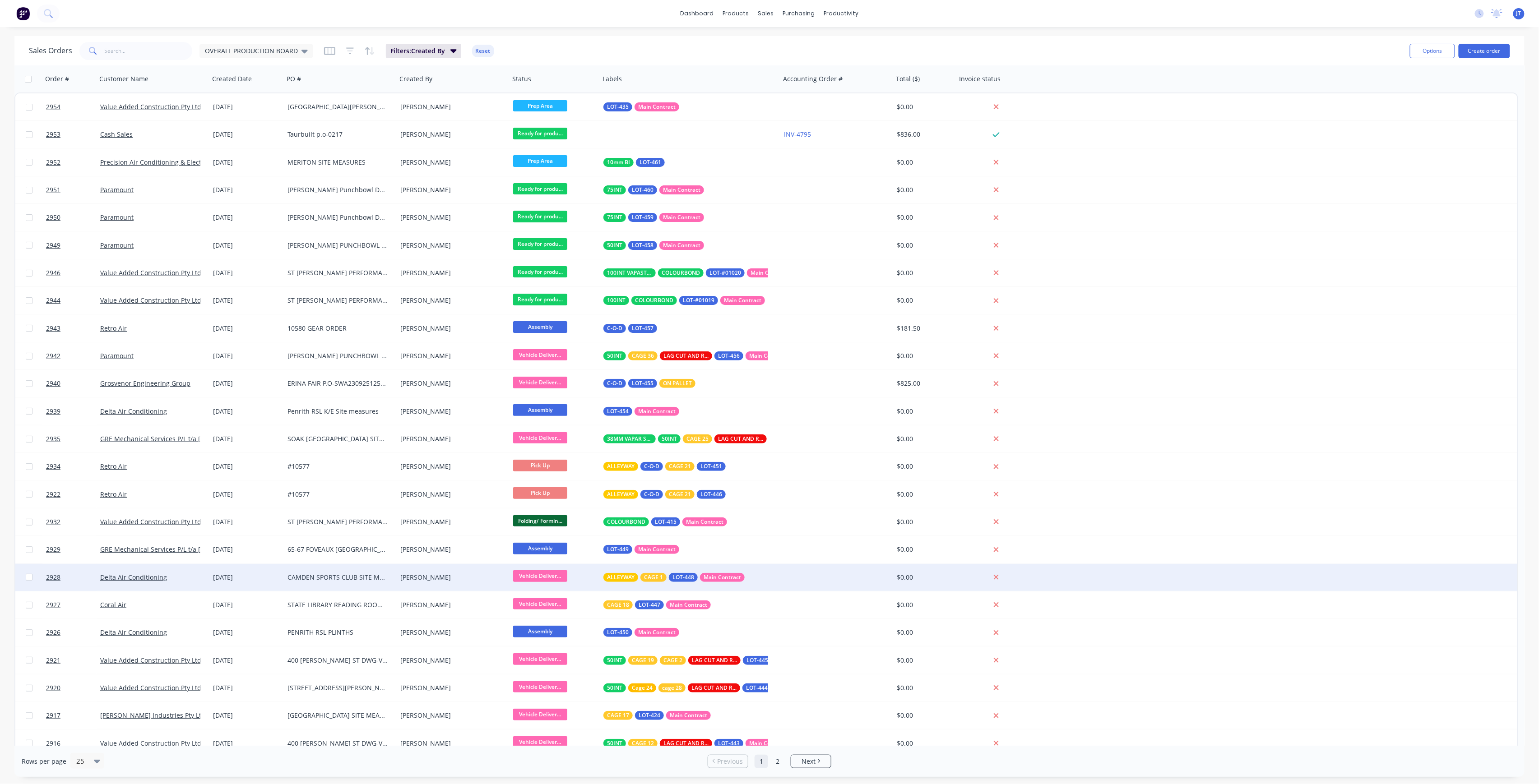
scroll to position [38, 0]
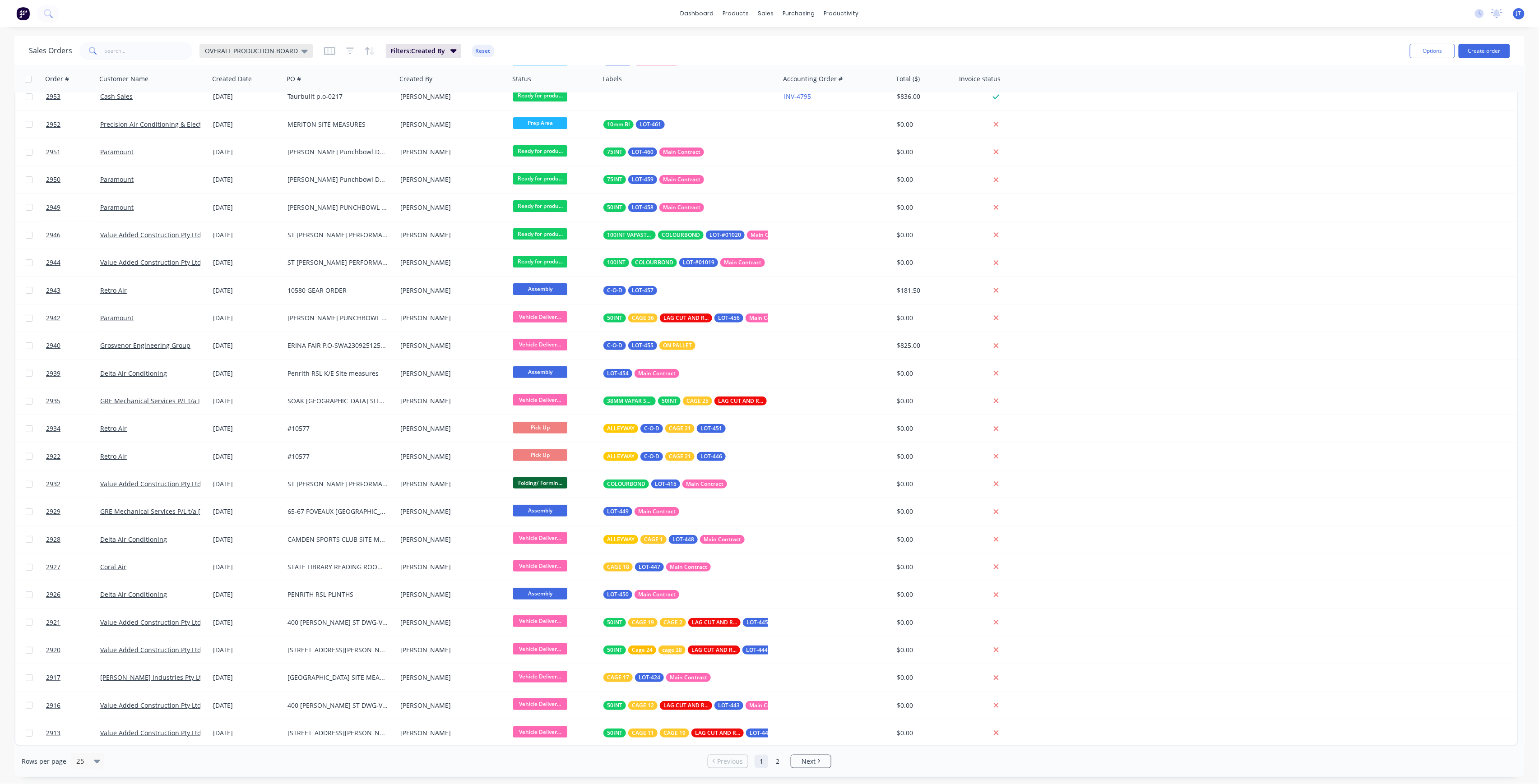
click at [257, 45] on div "OVERALL PRODUCTION BOARD" at bounding box center [256, 51] width 114 height 14
click at [251, 164] on button "Invoicing Required" at bounding box center [254, 163] width 103 height 11
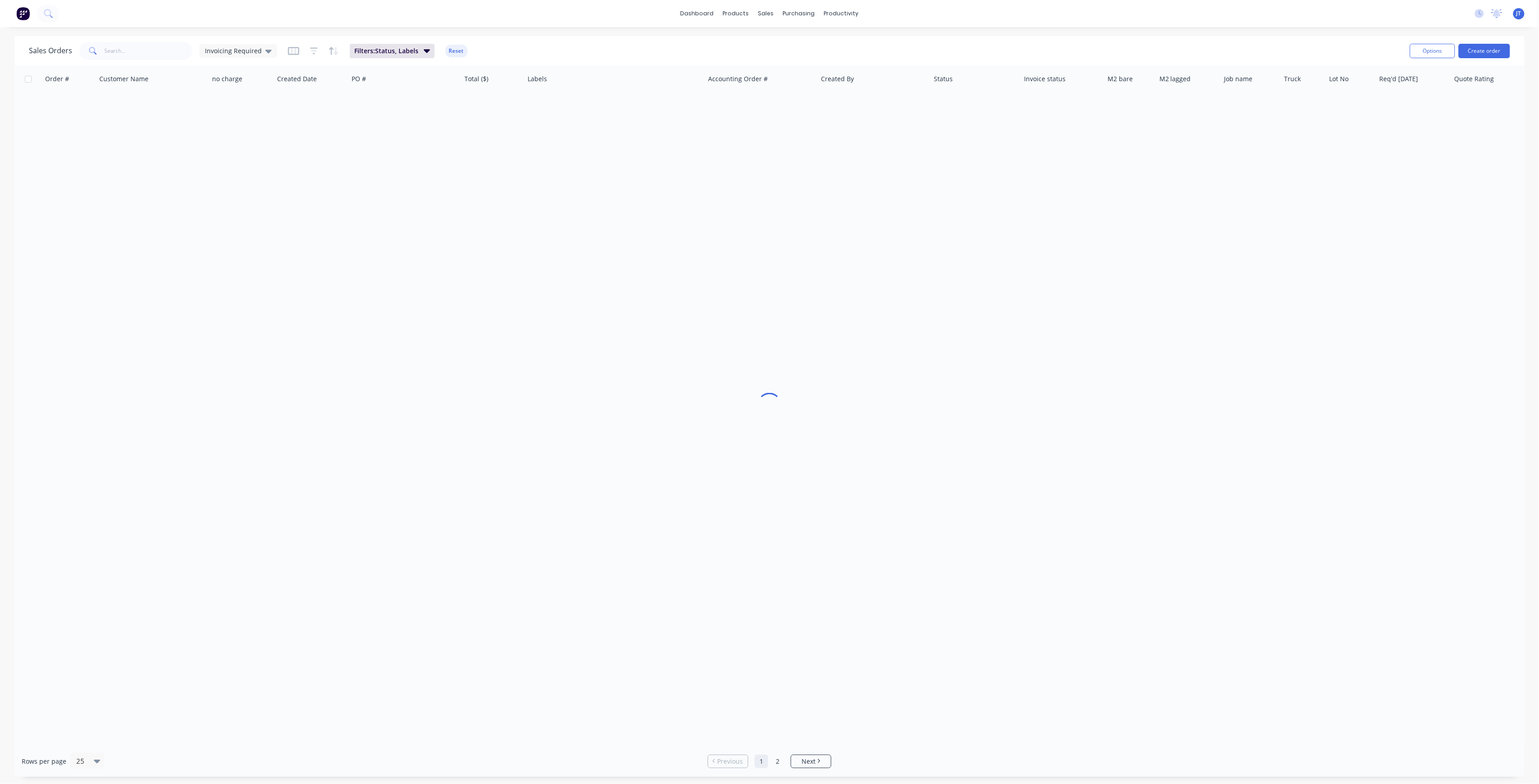
scroll to position [0, 0]
click at [214, 57] on div "Sales Orders Invoicing Required" at bounding box center [152, 51] width 248 height 18
click at [222, 48] on span "Invoicing Required" at bounding box center [233, 51] width 57 height 9
click at [216, 130] on button "None" at bounding box center [254, 127] width 103 height 11
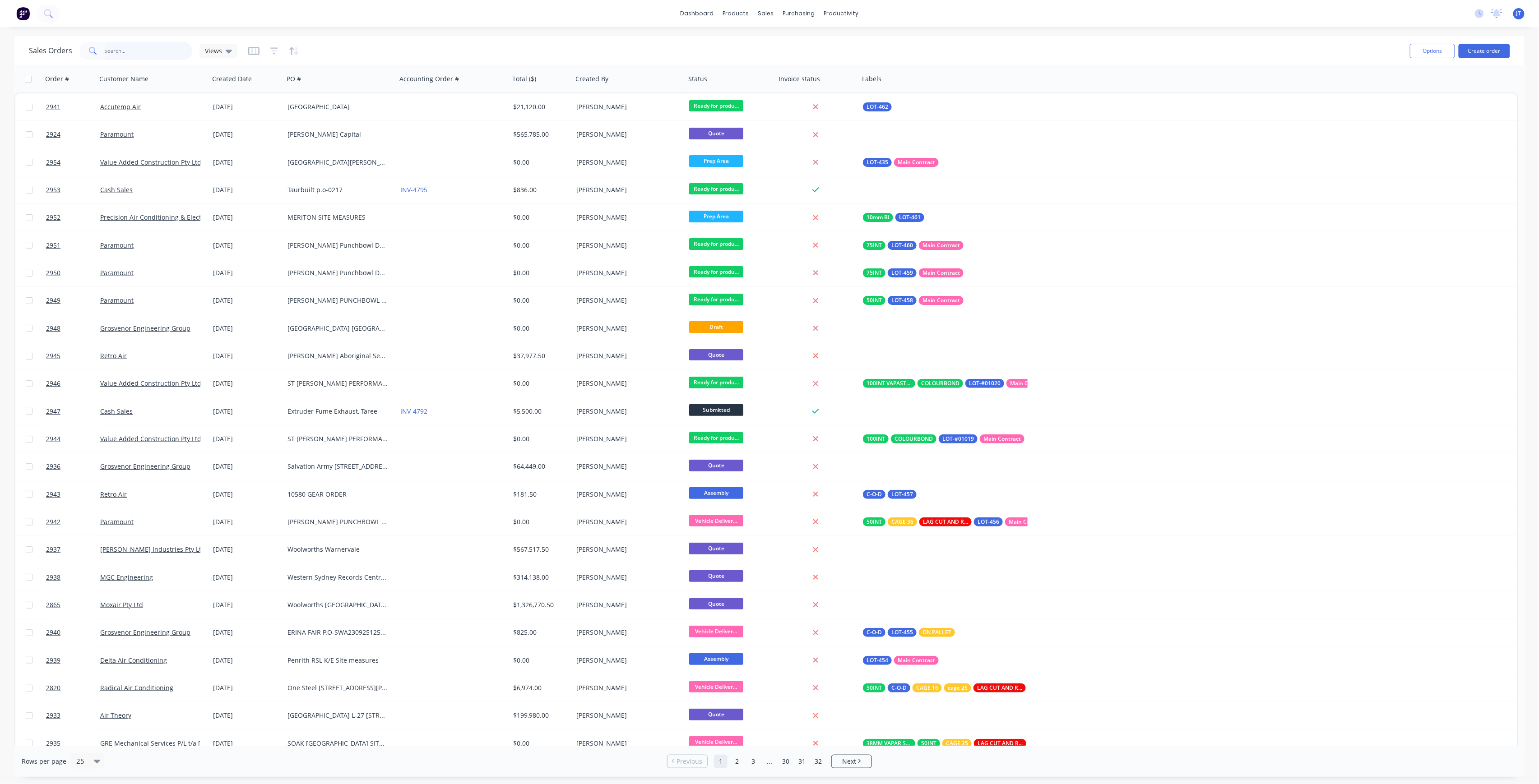
click at [174, 59] on input "text" at bounding box center [149, 51] width 88 height 18
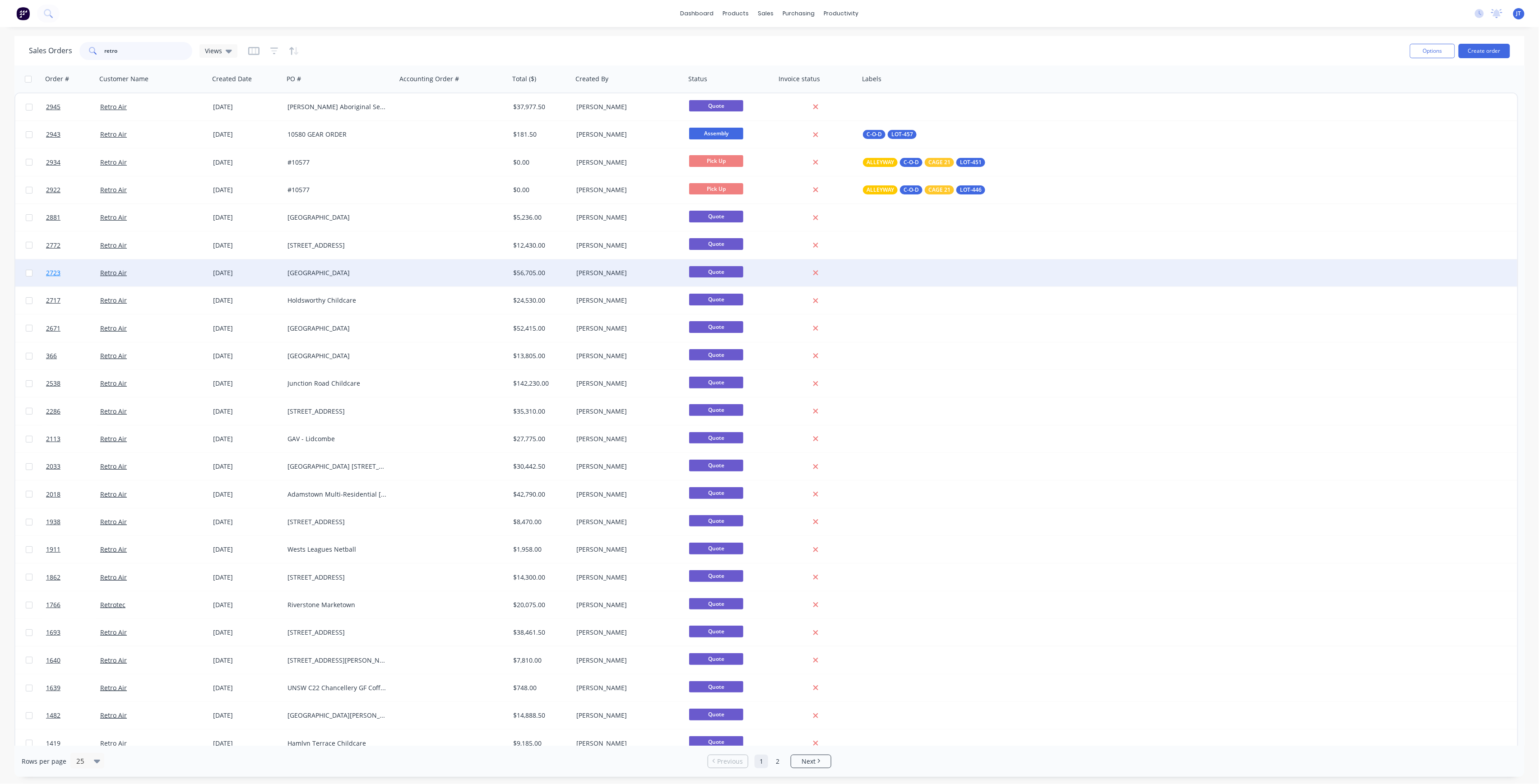
type input "retro"
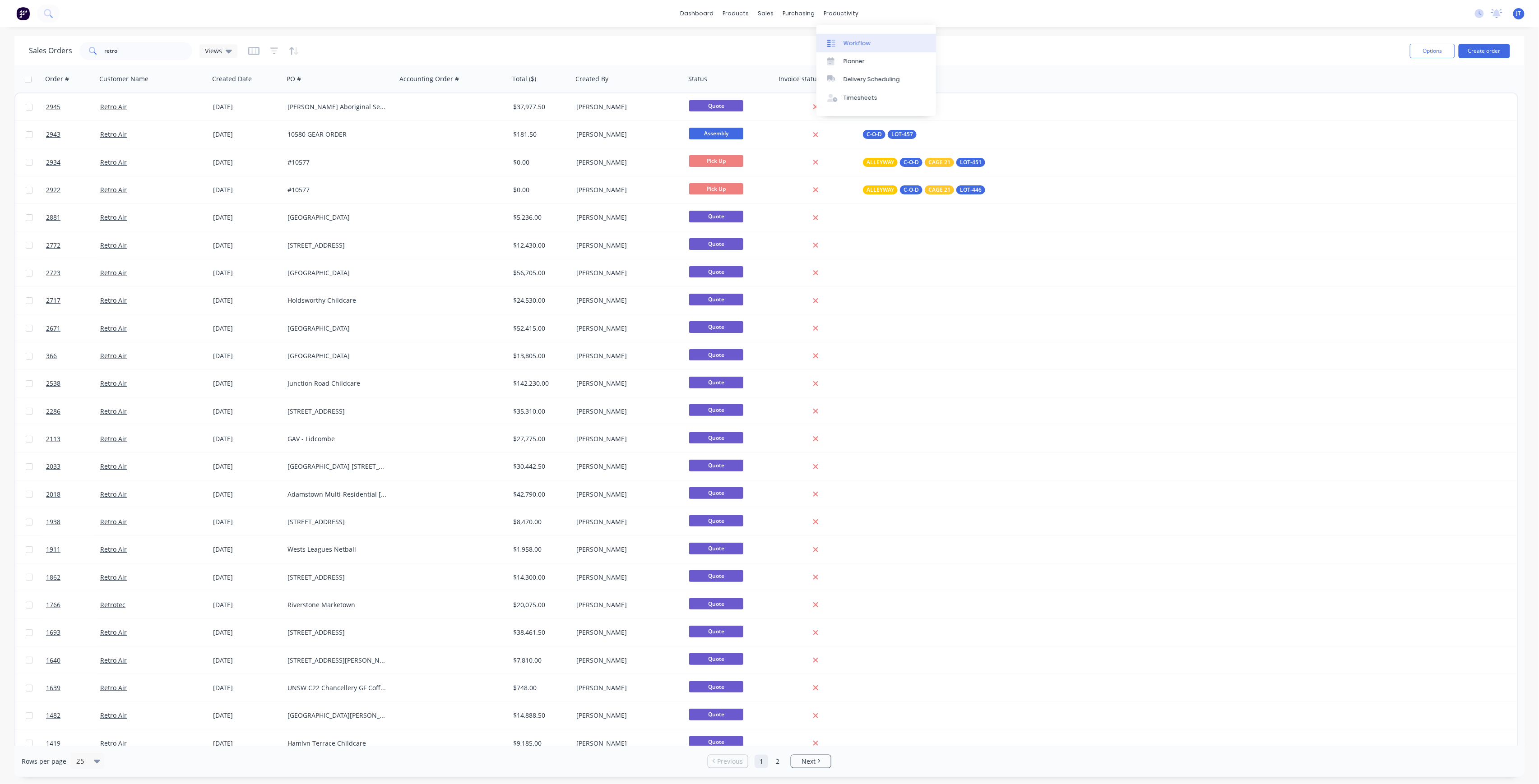
click at [860, 38] on link "Workflow" at bounding box center [875, 42] width 119 height 18
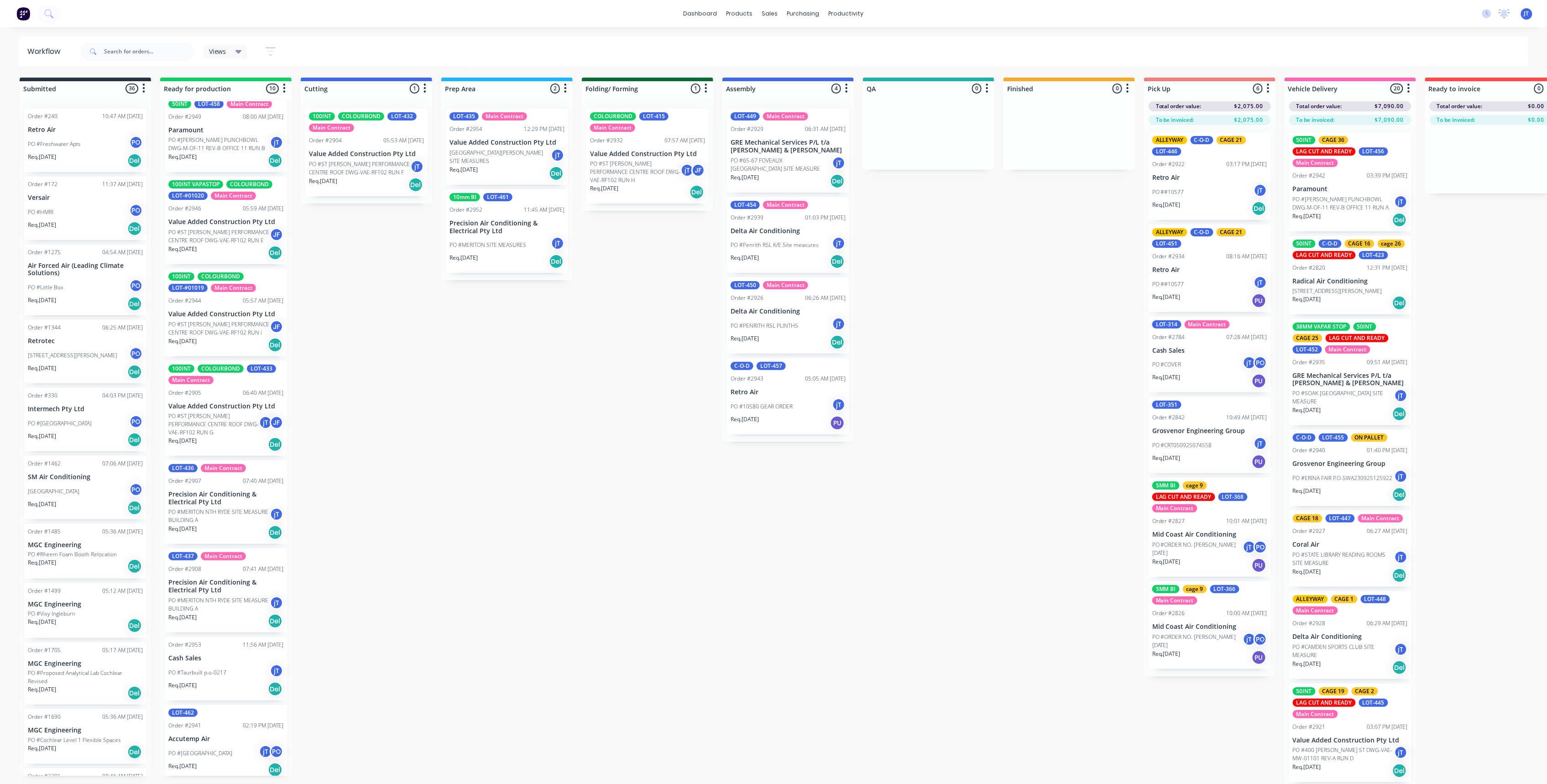
scroll to position [176, 0]
click at [222, 747] on div "PO #[PERSON_NAME] PO" at bounding box center [226, 751] width 115 height 17
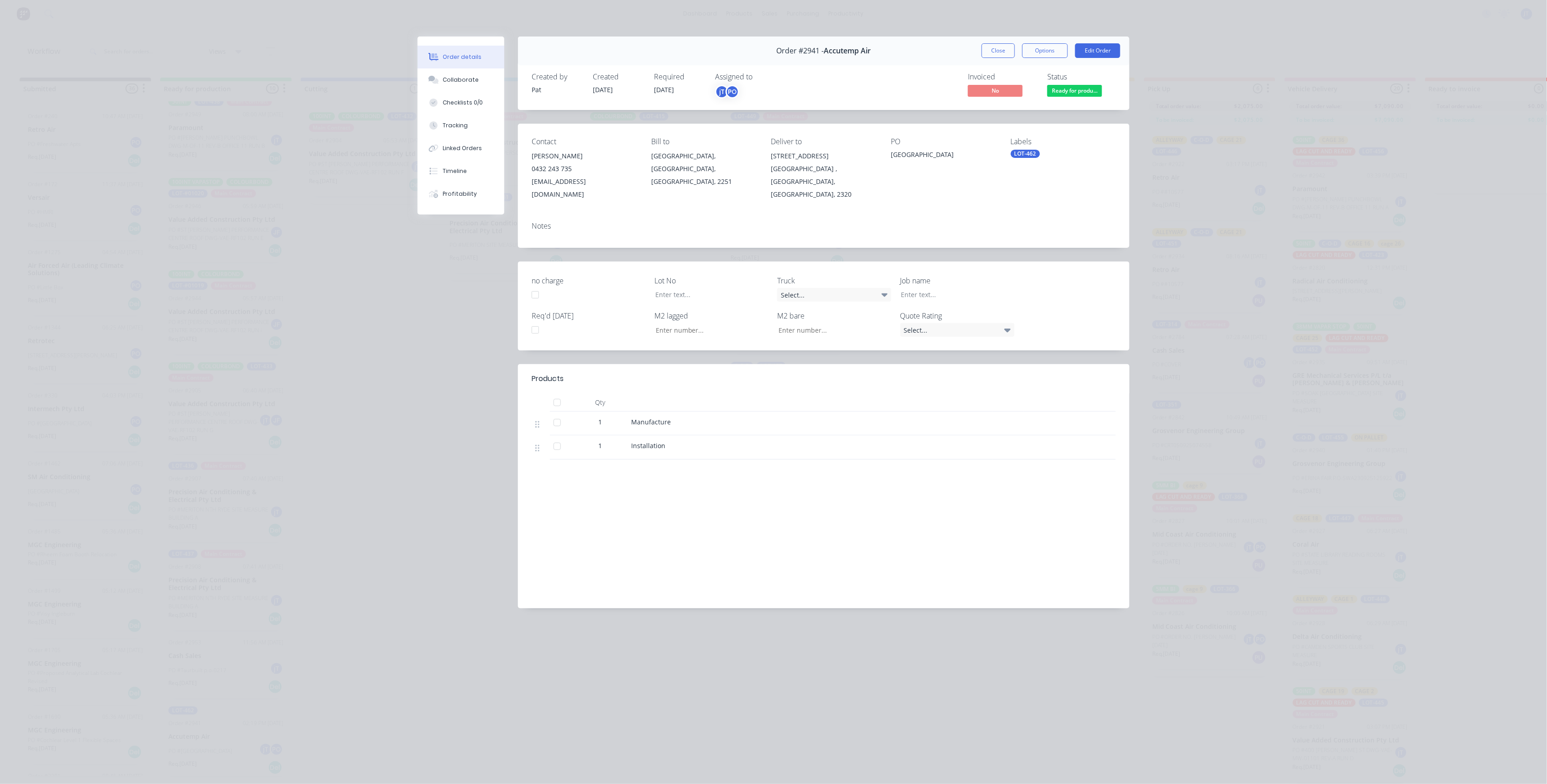
click at [1036, 157] on div "LOT-462" at bounding box center [1026, 154] width 29 height 8
click at [1076, 176] on input "text" at bounding box center [1086, 179] width 95 height 18
click at [1052, 272] on div "75INT" at bounding box center [1047, 270] width 23 height 10
drag, startPoint x: 1054, startPoint y: 184, endPoint x: 1038, endPoint y: 191, distance: 17.5
click at [1038, 191] on div "75 Create new label 75INT edit 175 edit 75ext edit 75MM Vapor stop edit LOT-#00…" at bounding box center [1079, 233] width 137 height 146
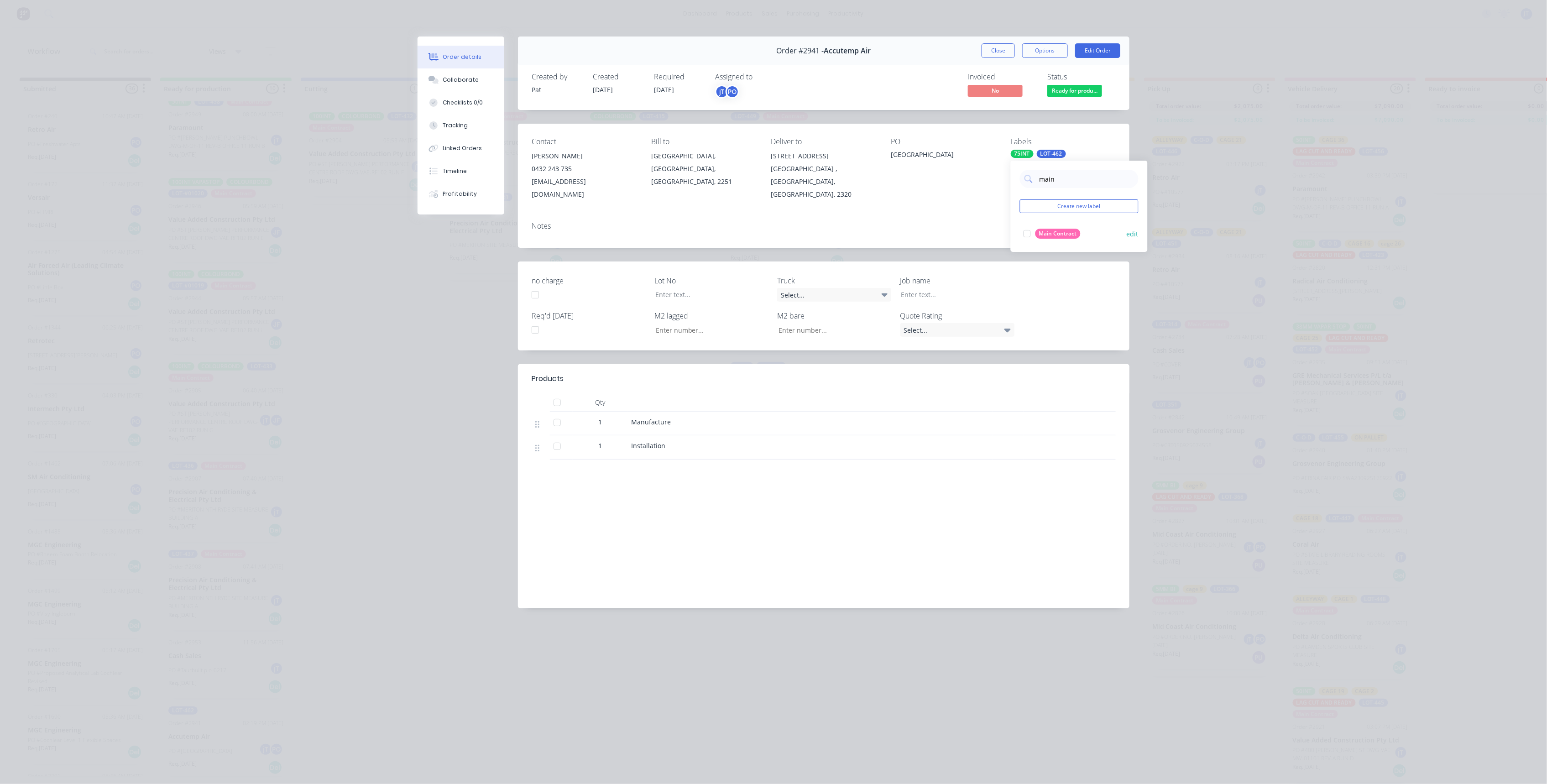
type input "main"
click at [1063, 234] on div "Main Contract" at bounding box center [1058, 234] width 45 height 10
click at [937, 248] on div "Order #2941 - Accutemp Air Close Options Edit Order Created by Pat Created [DAT…" at bounding box center [774, 329] width 712 height 586
click at [748, 288] on div at bounding box center [705, 294] width 114 height 13
click at [924, 288] on div at bounding box center [950, 294] width 114 height 13
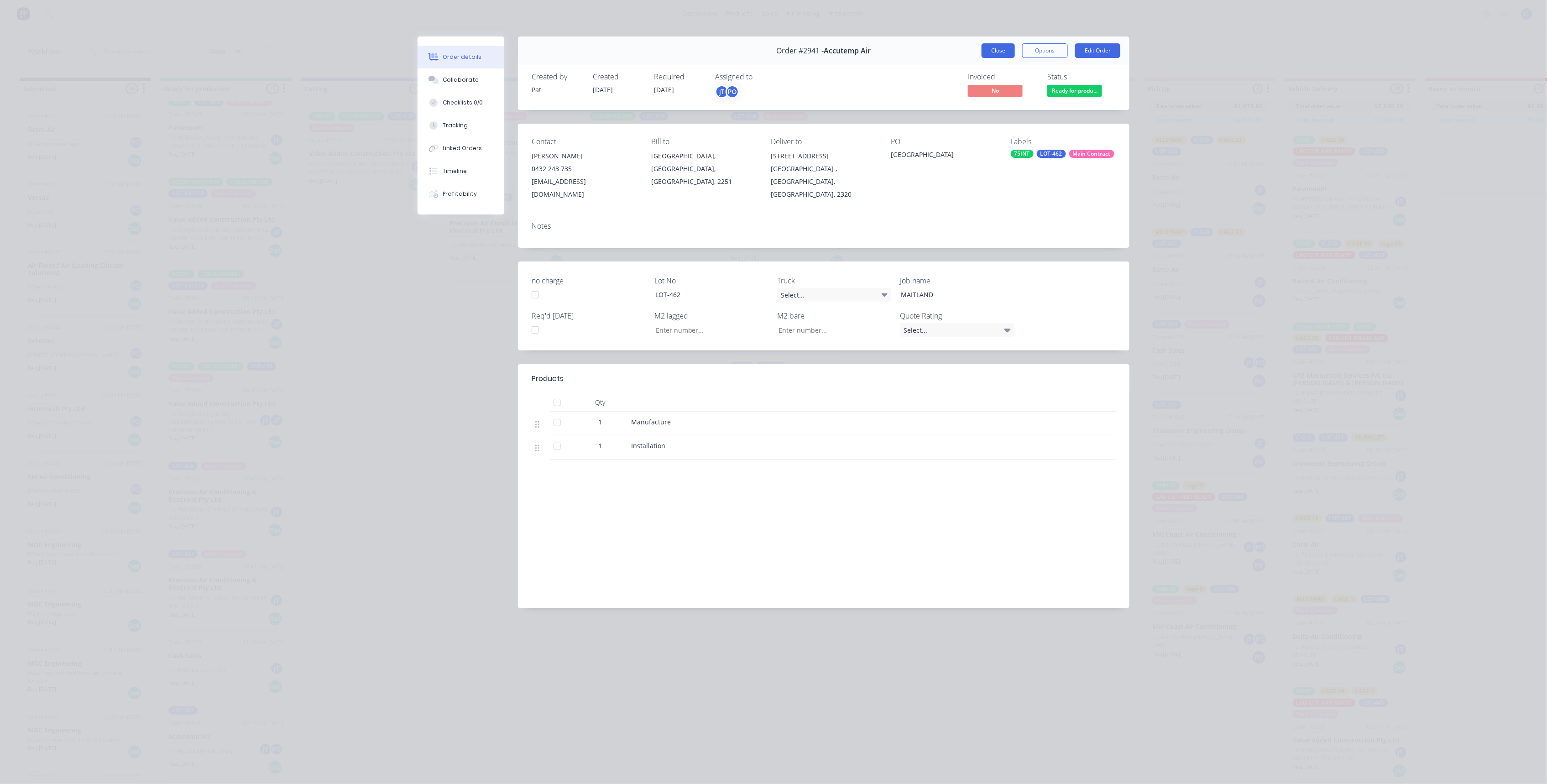
click at [1005, 51] on button "Close" at bounding box center [998, 51] width 33 height 15
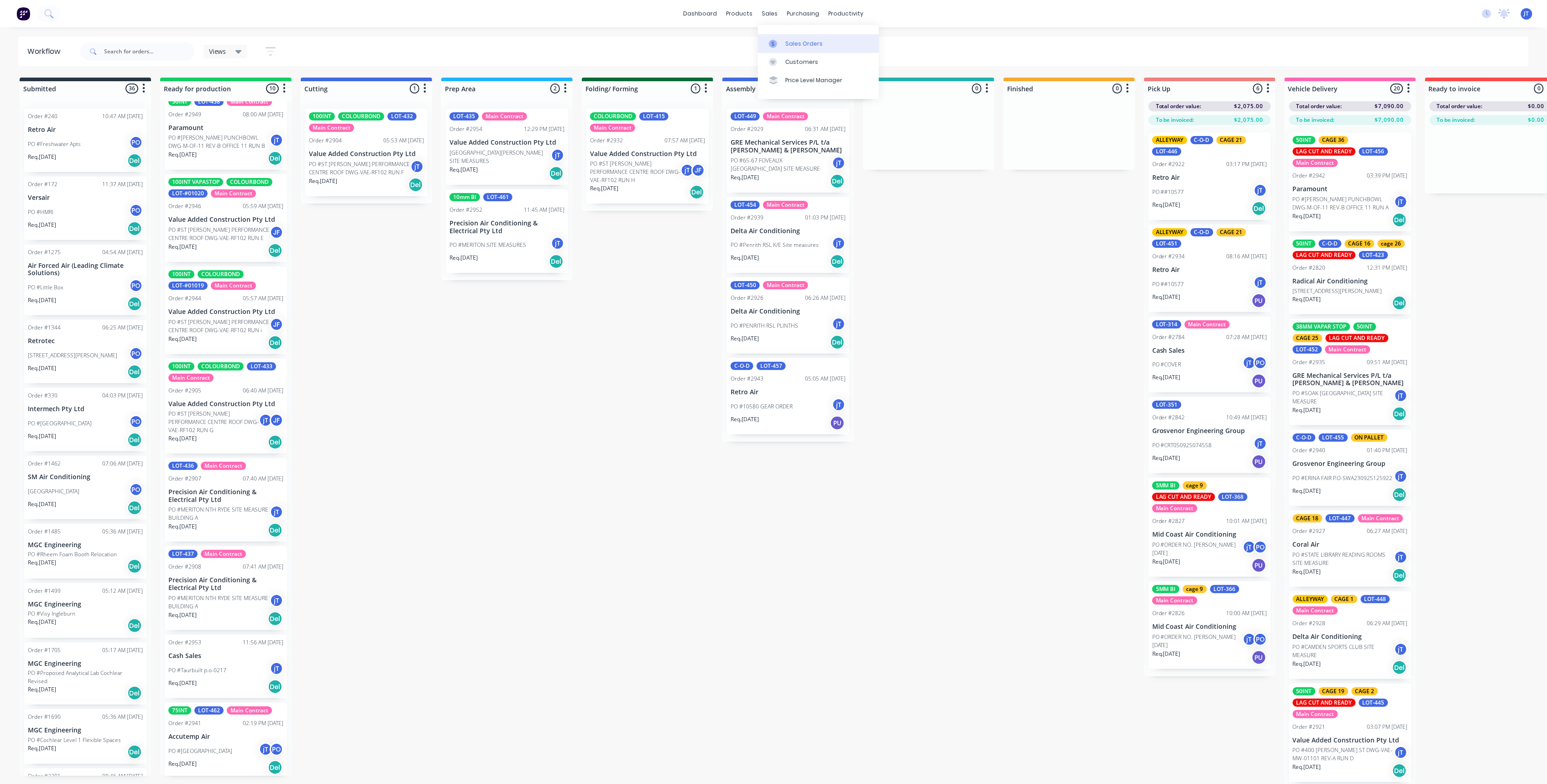
click at [798, 45] on div "Sales Orders" at bounding box center [804, 44] width 37 height 8
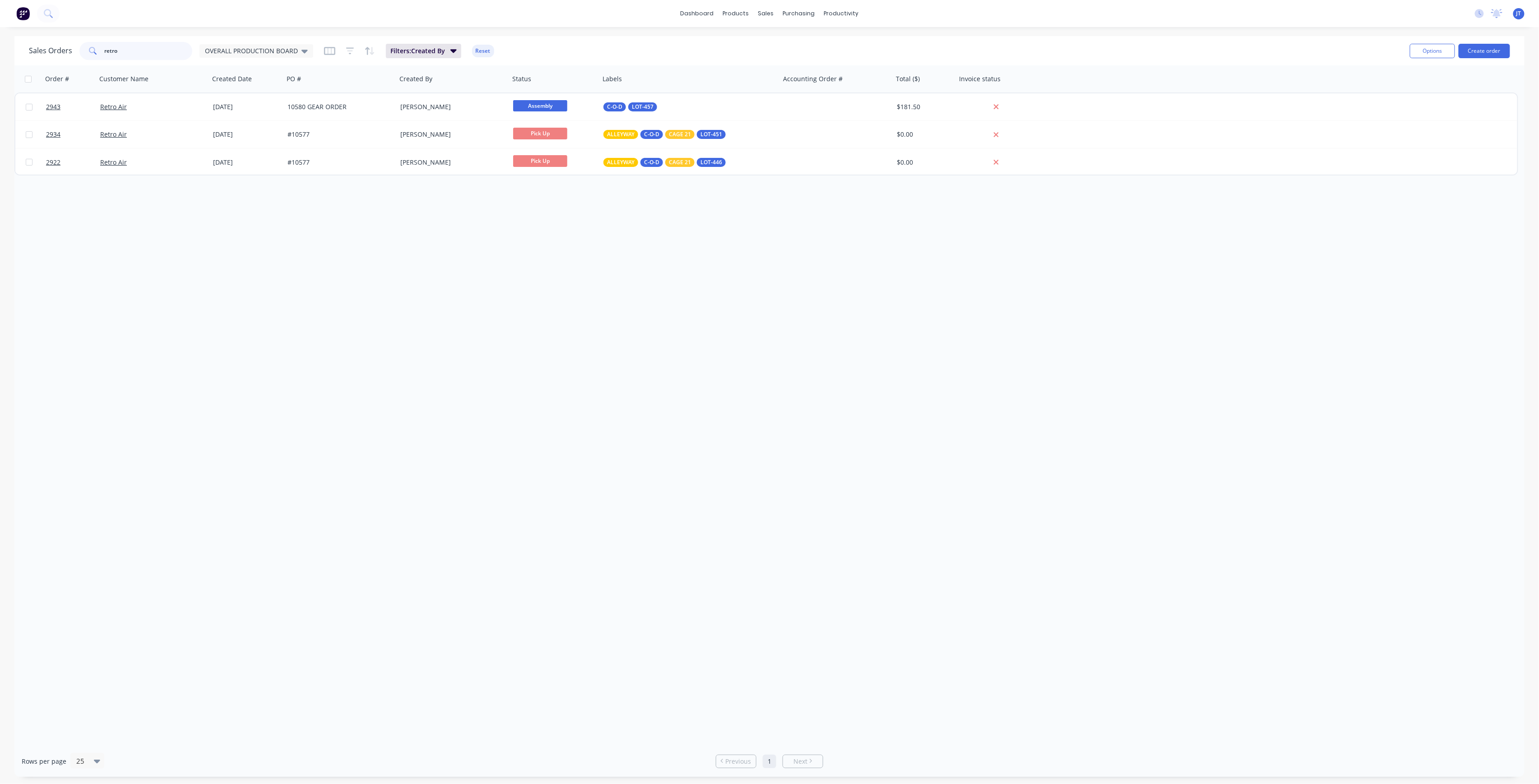
click at [73, 56] on div "Sales Orders retro OVERALL PRODUCTION BOARD" at bounding box center [171, 51] width 284 height 18
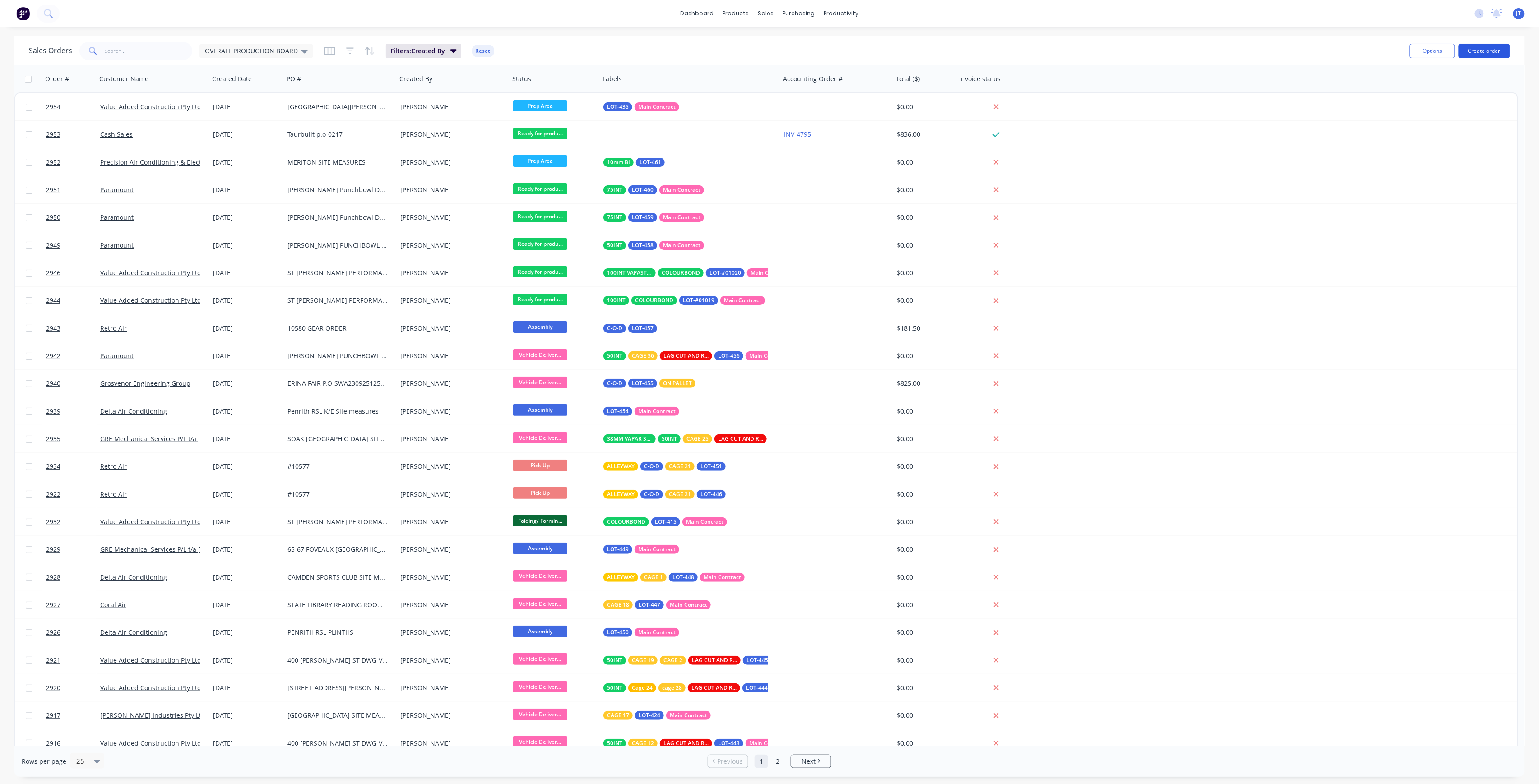
click at [1477, 53] on button "Create order" at bounding box center [1484, 51] width 51 height 14
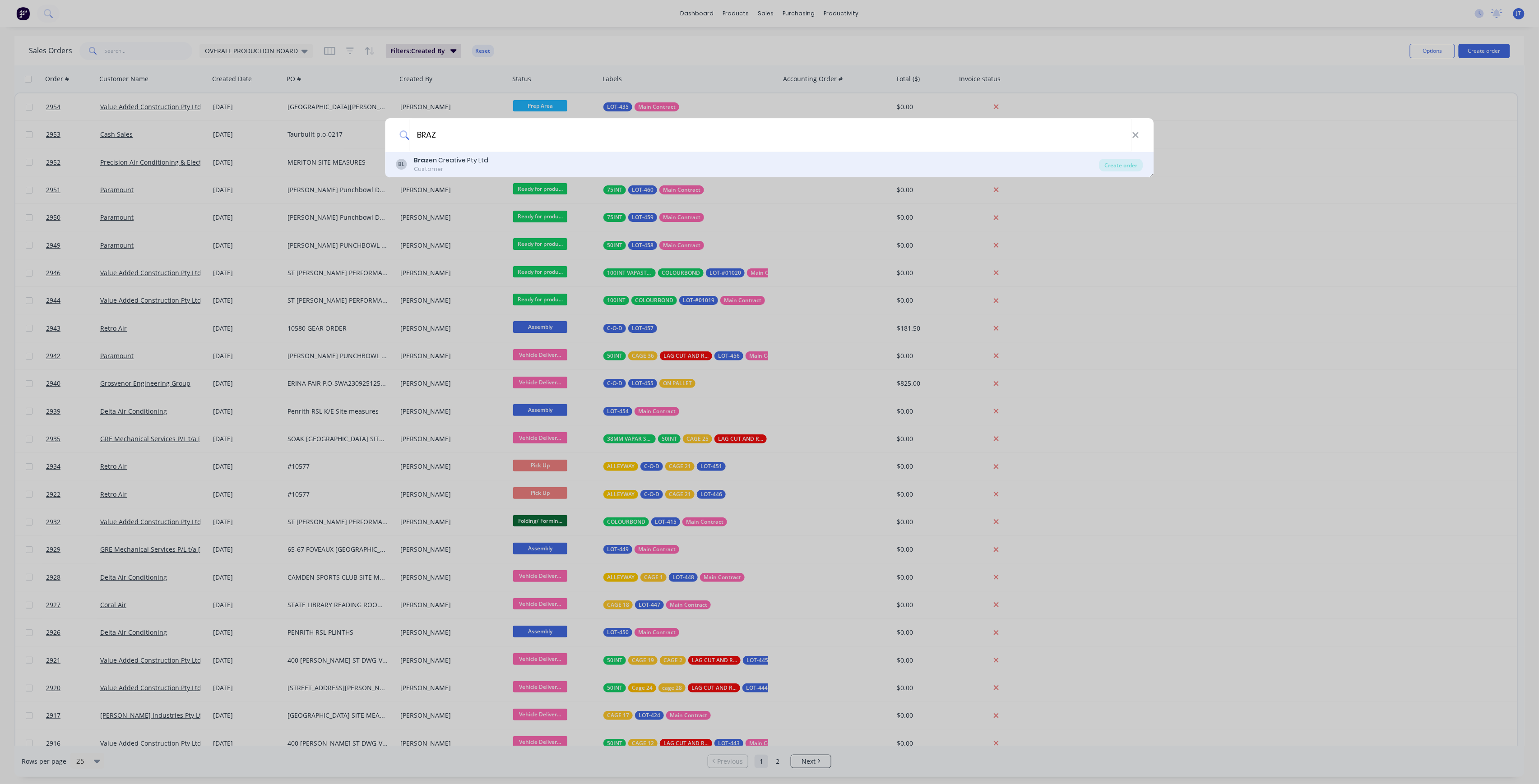
type input "BRAZ"
click at [574, 163] on div "[PERSON_NAME] en Creative Pty Ltd Customer" at bounding box center [747, 164] width 703 height 17
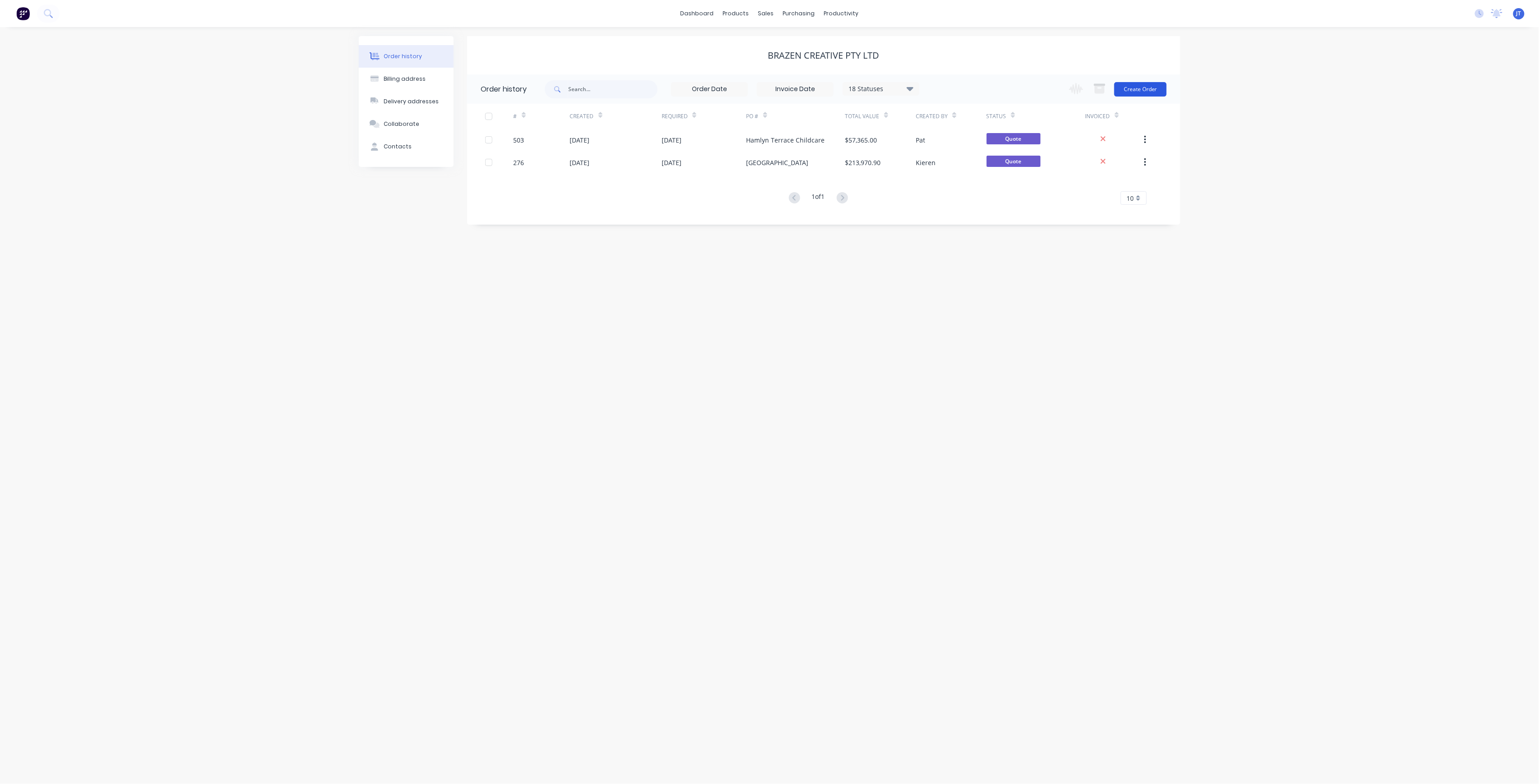
click at [1161, 89] on button "Create Order" at bounding box center [1140, 89] width 52 height 14
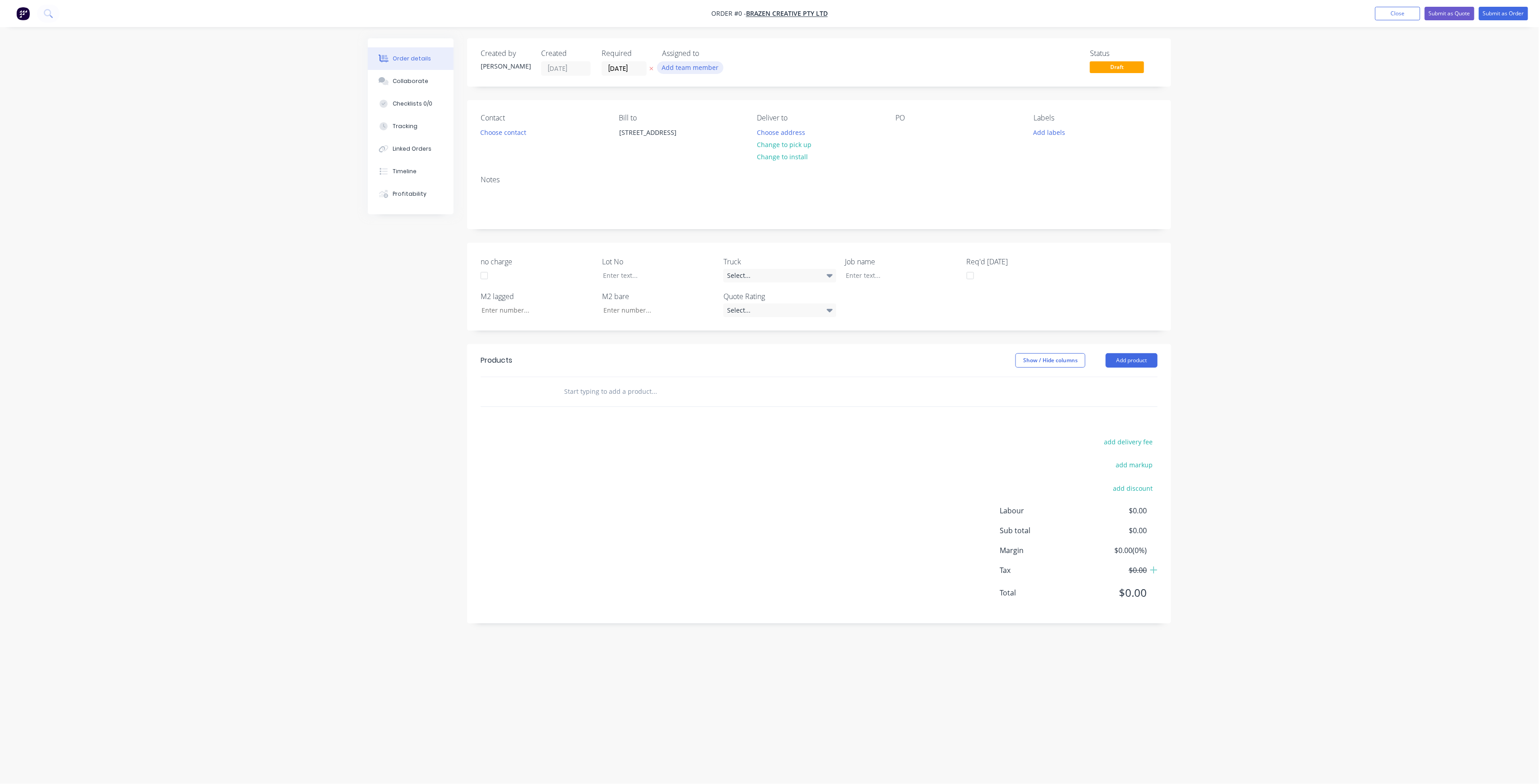
click at [705, 63] on button "Add team member" at bounding box center [690, 67] width 66 height 12
click at [711, 116] on div "[PERSON_NAME] (You)" at bounding box center [735, 117] width 90 height 9
click at [522, 128] on div "Creating draft order... Loading... Order details Collaborate Checklists 0/0 Tra…" at bounding box center [769, 375] width 821 height 673
click at [522, 131] on button "Choose contact" at bounding box center [503, 131] width 56 height 12
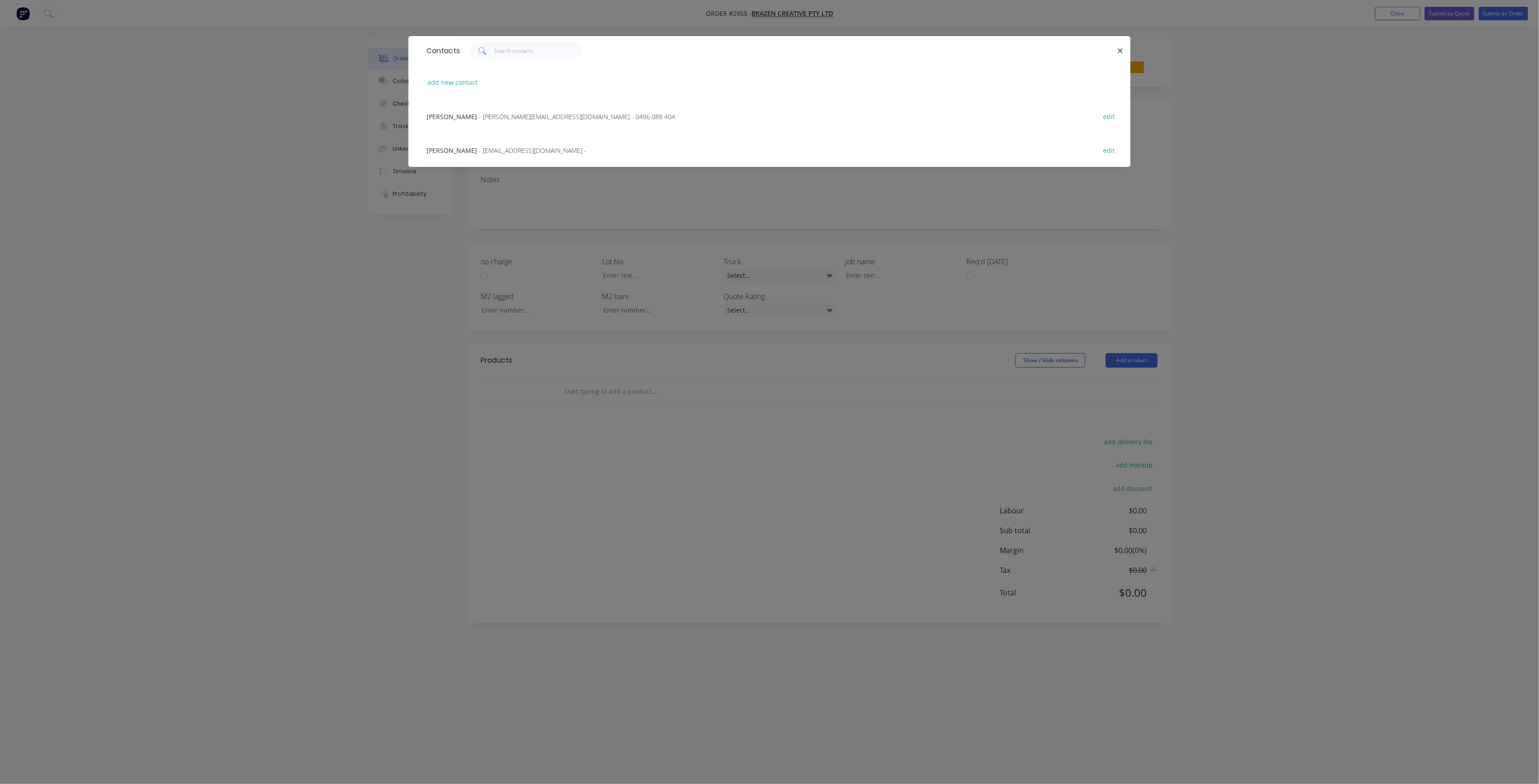
click at [512, 116] on span "- [PERSON_NAME][EMAIL_ADDRESS][DOMAIN_NAME] - 0406 088 404" at bounding box center [577, 117] width 196 height 9
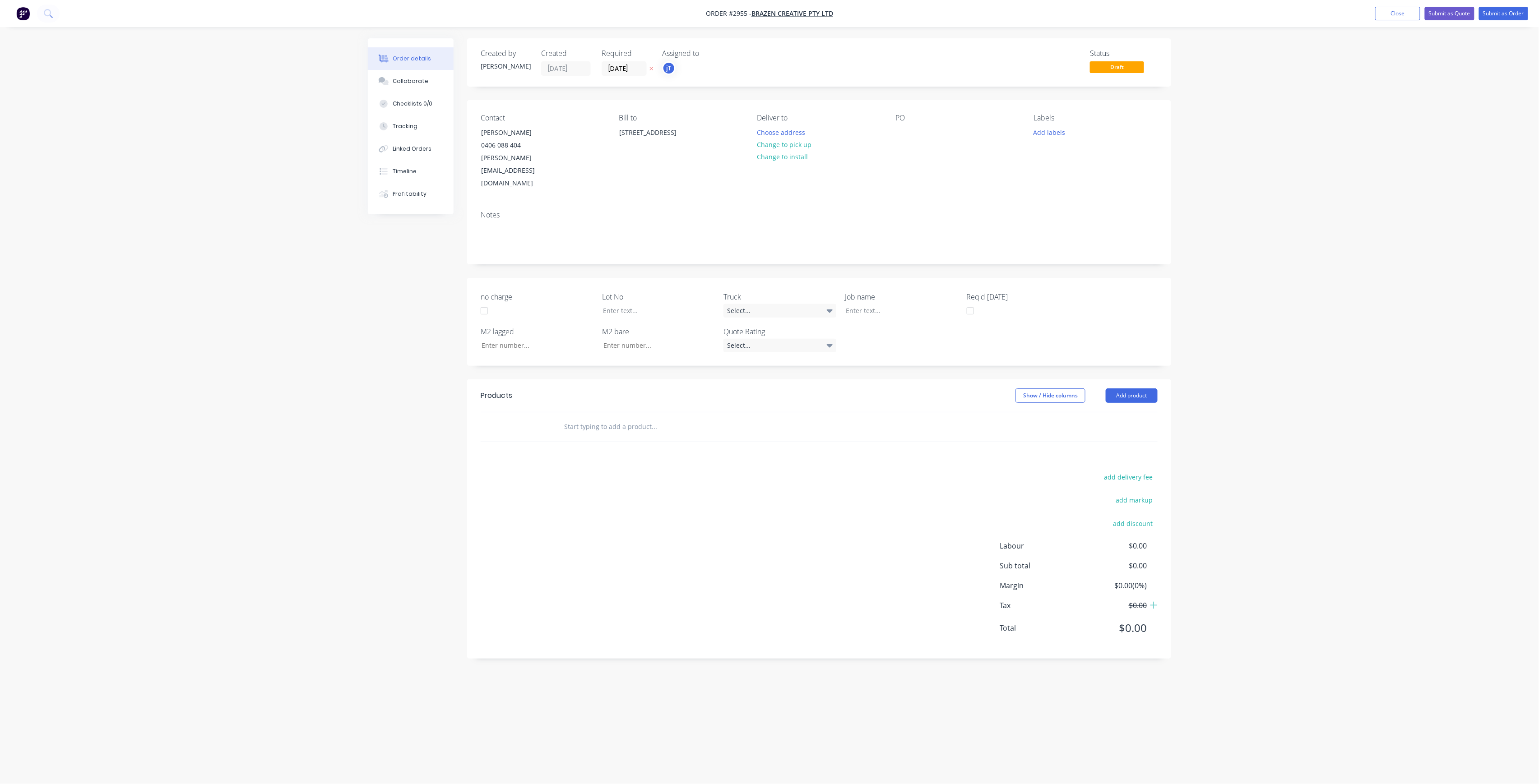
drag, startPoint x: 790, startPoint y: 141, endPoint x: 805, endPoint y: 136, distance: 15.8
click at [790, 141] on button "Change to pick up" at bounding box center [784, 144] width 64 height 12
click at [899, 127] on div at bounding box center [902, 132] width 14 height 13
click at [1049, 132] on button "Add labels" at bounding box center [1049, 131] width 41 height 12
click at [1091, 154] on input "text" at bounding box center [1108, 159] width 94 height 18
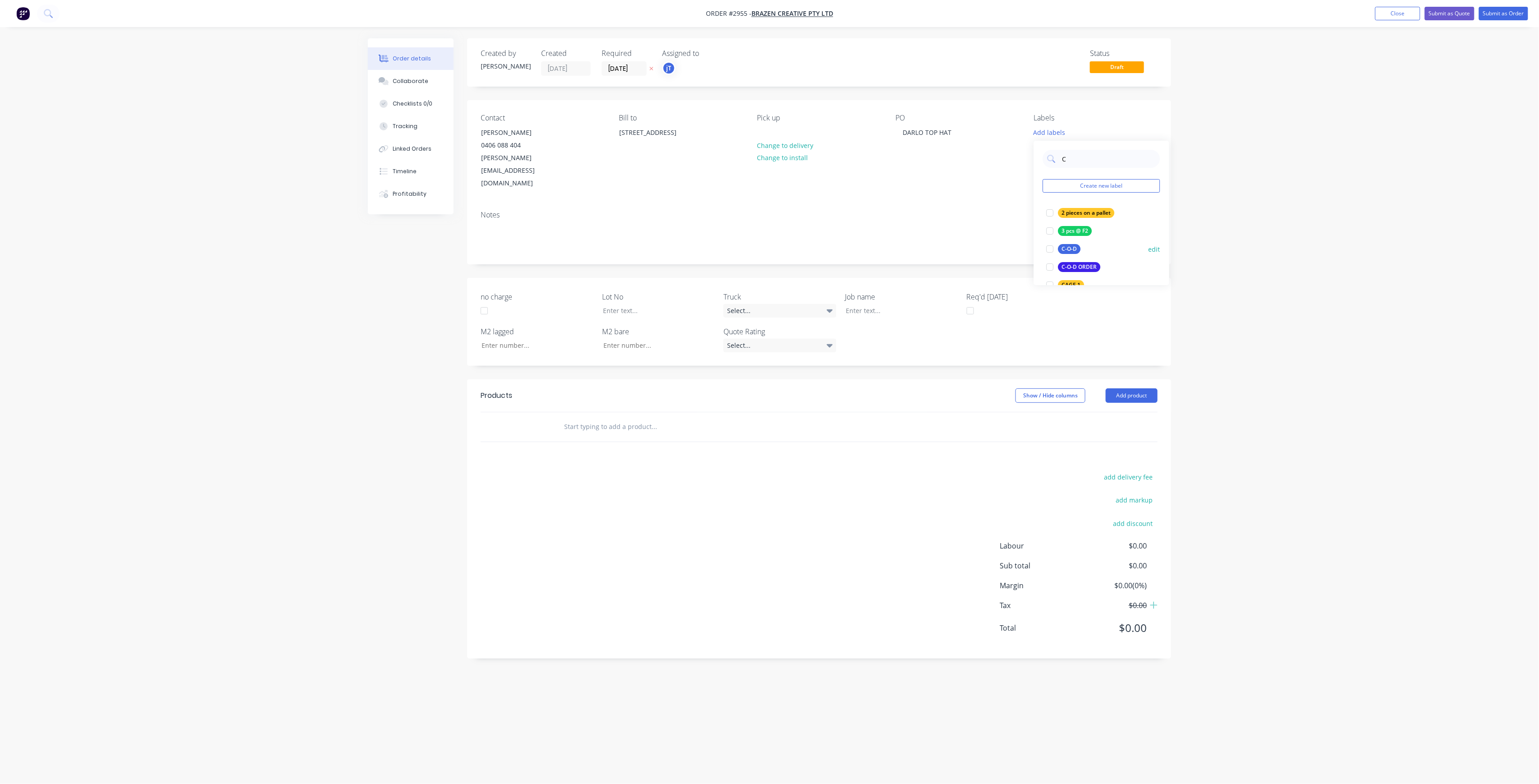
click at [1078, 251] on div "C-O-D" at bounding box center [1070, 249] width 22 height 10
drag, startPoint x: 1085, startPoint y: 154, endPoint x: 1045, endPoint y: 166, distance: 41.8
click at [1045, 166] on div "C Create new label C-O-D edit 2 pieces on a pallet edit 3 pcs @ F2 edit C-O-D O…" at bounding box center [1102, 209] width 136 height 144
type input "COL"
click at [1095, 206] on div "colorbond by hand" at bounding box center [1086, 209] width 55 height 10
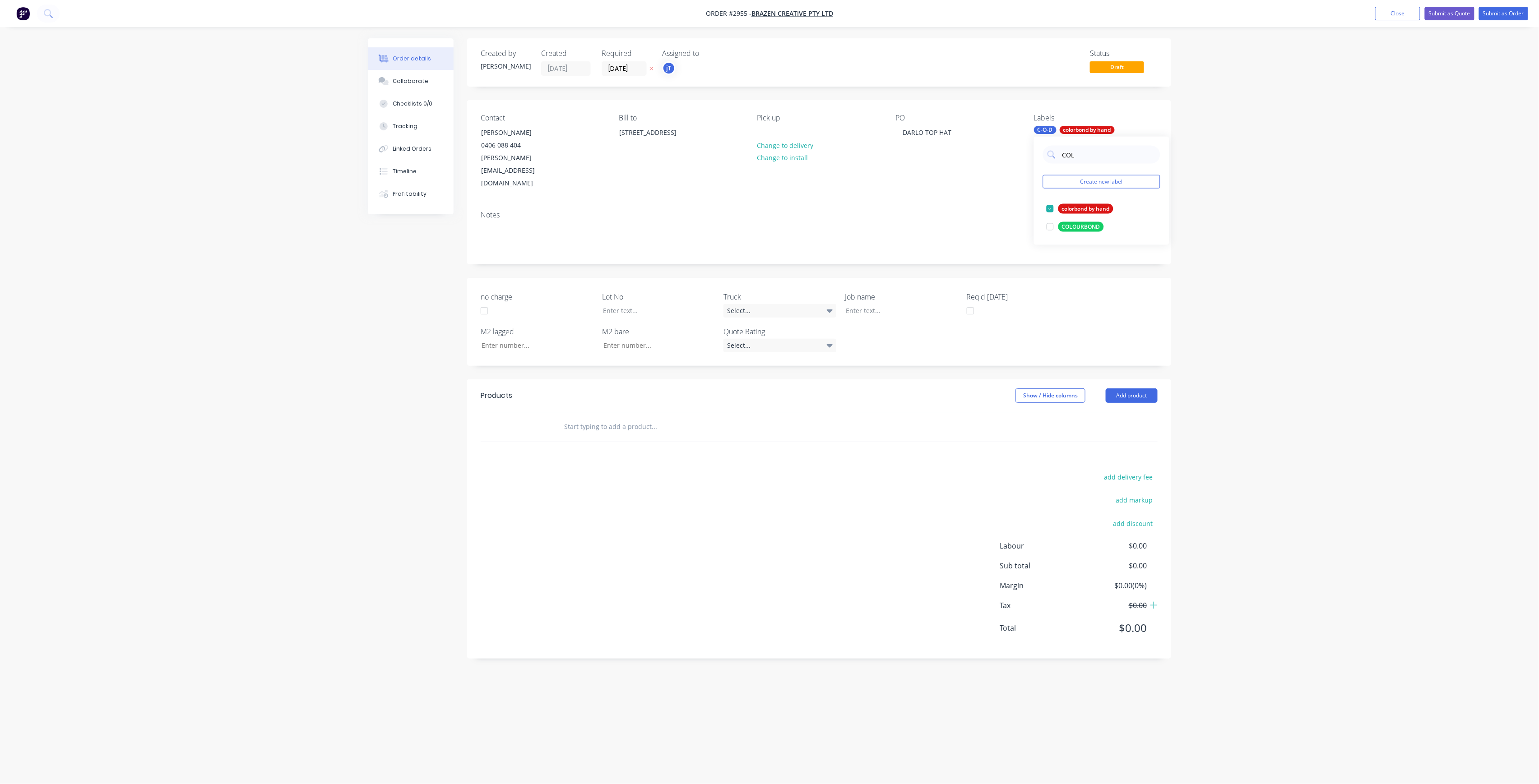
click at [600, 418] on input "text" at bounding box center [654, 427] width 181 height 18
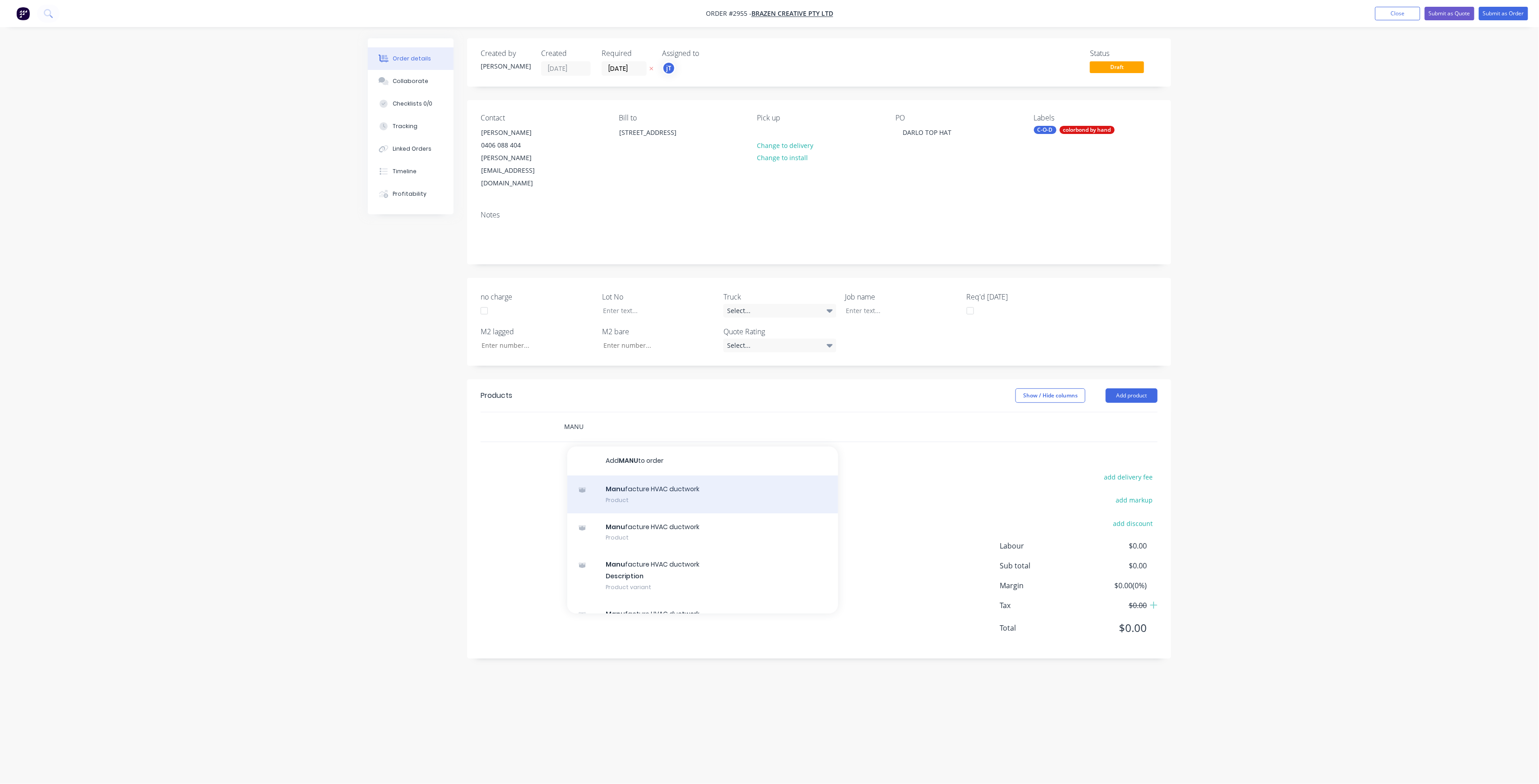
type input "MANU"
click at [665, 475] on div "Manu facture HVAC ductwork Product" at bounding box center [702, 494] width 271 height 38
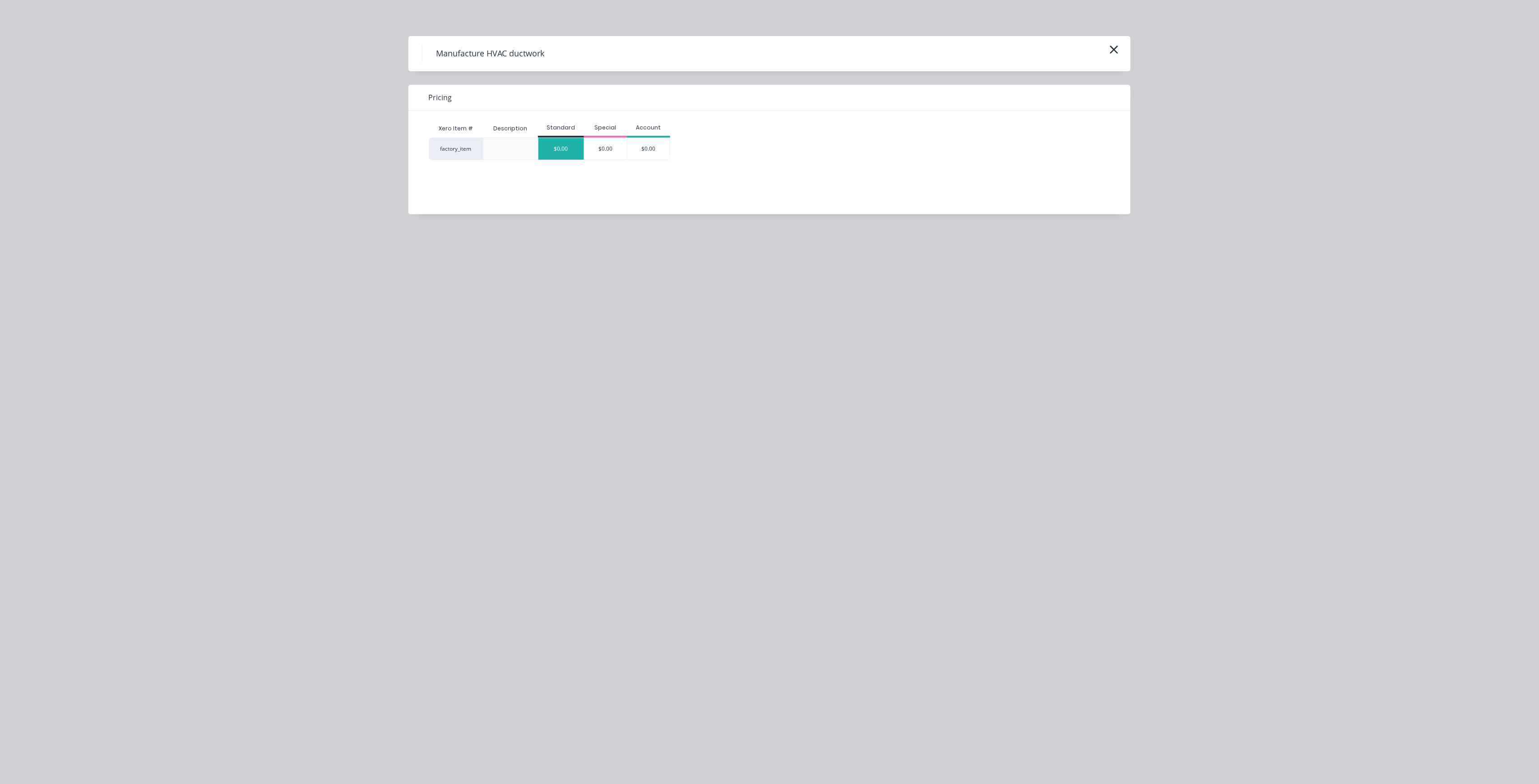
click at [556, 152] on div "$0.00" at bounding box center [561, 149] width 46 height 22
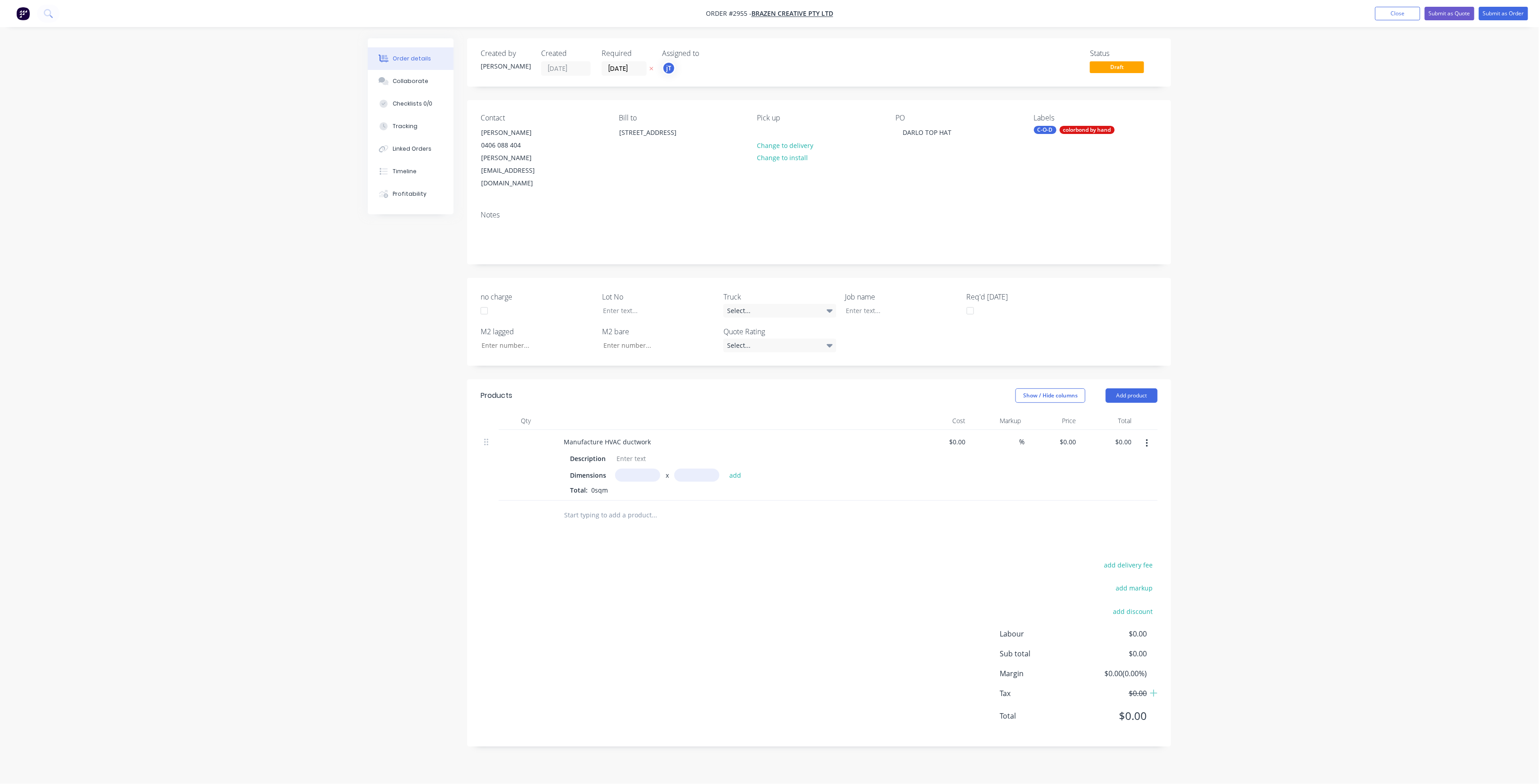
click at [1153, 435] on button "button" at bounding box center [1147, 444] width 21 height 16
click at [1123, 515] on div "Delete" at bounding box center [1114, 521] width 69 height 13
click at [587, 418] on input "text" at bounding box center [654, 427] width 181 height 18
click at [585, 418] on input "text" at bounding box center [654, 427] width 181 height 18
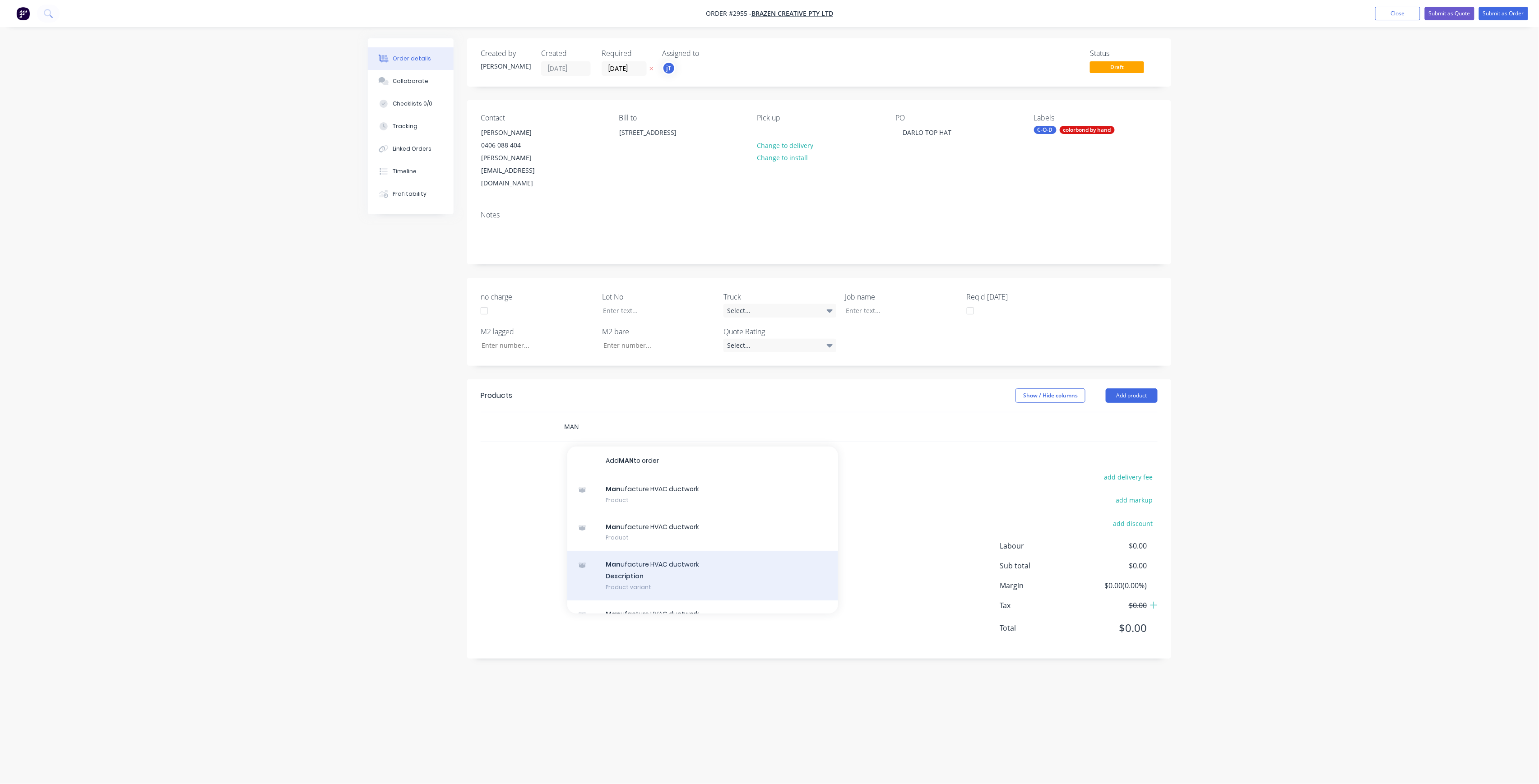
type input "MAN"
click at [639, 551] on div "Man ufacture HVAC ductwork Description Product variant" at bounding box center [702, 575] width 271 height 49
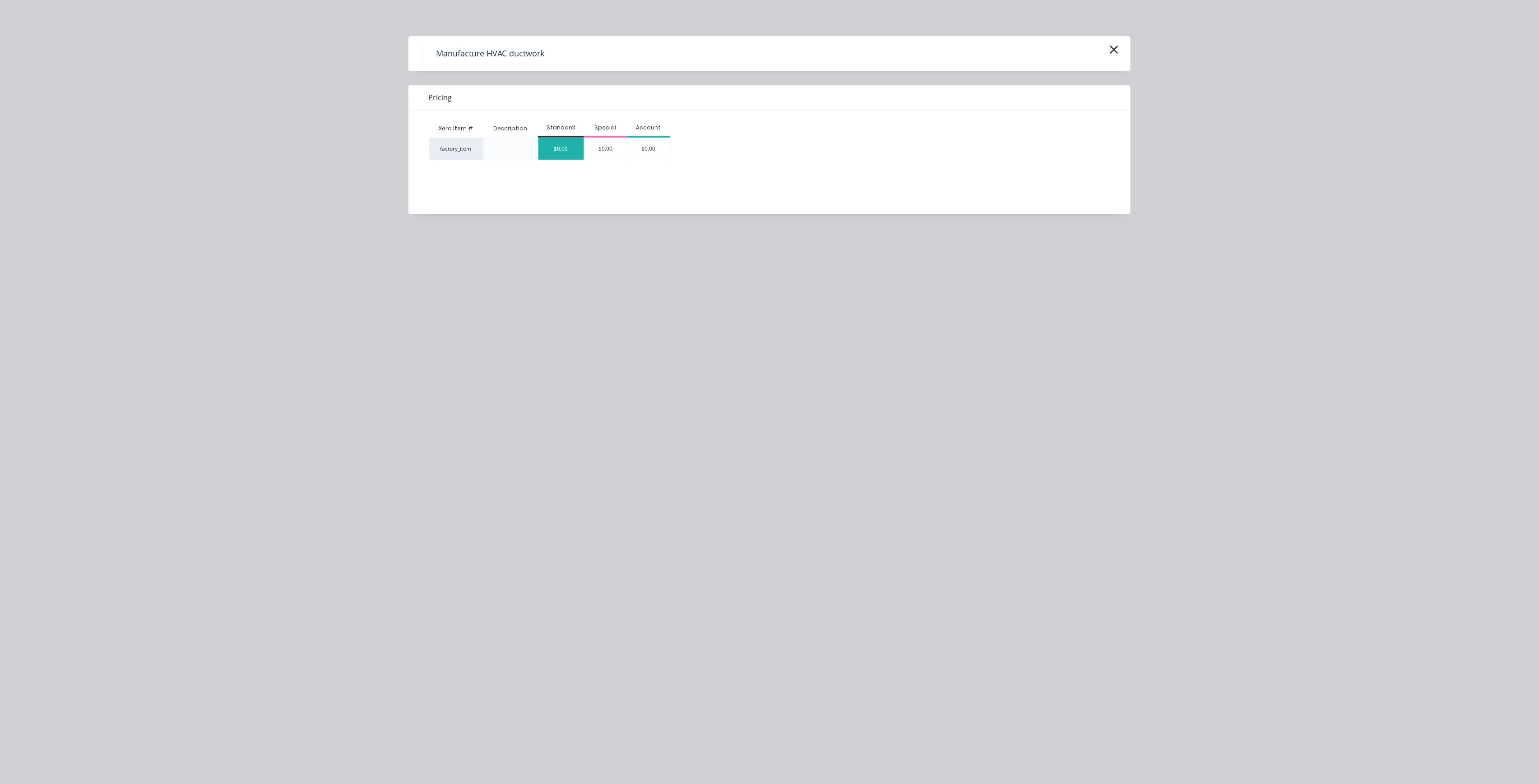
click at [560, 142] on div "$0.00" at bounding box center [561, 149] width 46 height 22
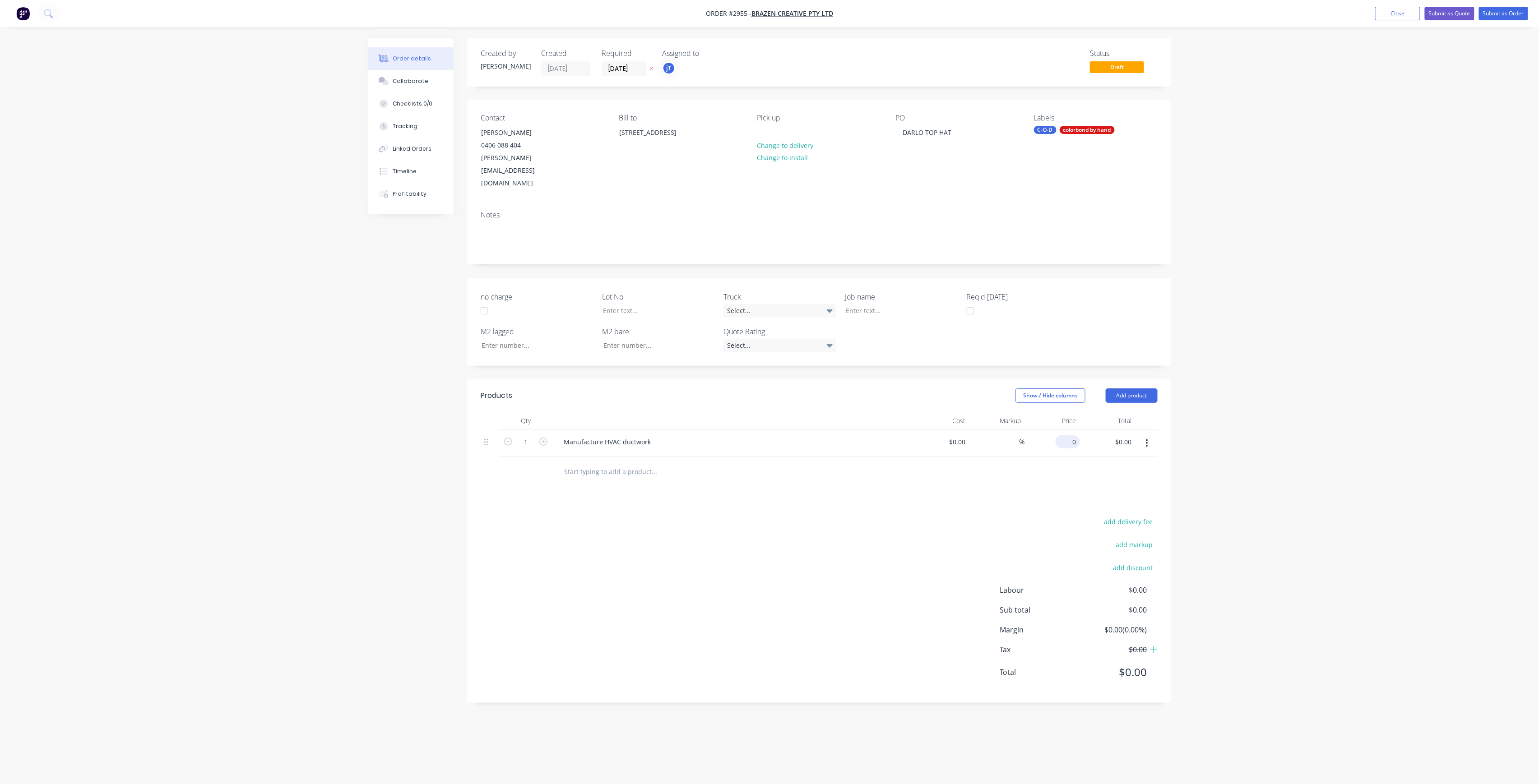
click at [1074, 435] on input "0" at bounding box center [1069, 442] width 21 height 13
type input "$225.00"
click at [797, 587] on div "add delivery fee add markup add discount Labour $0.00 Sub total $0.00 Margin $0…" at bounding box center [819, 602] width 677 height 174
click at [1515, 12] on button "Submit as Order" at bounding box center [1503, 14] width 49 height 14
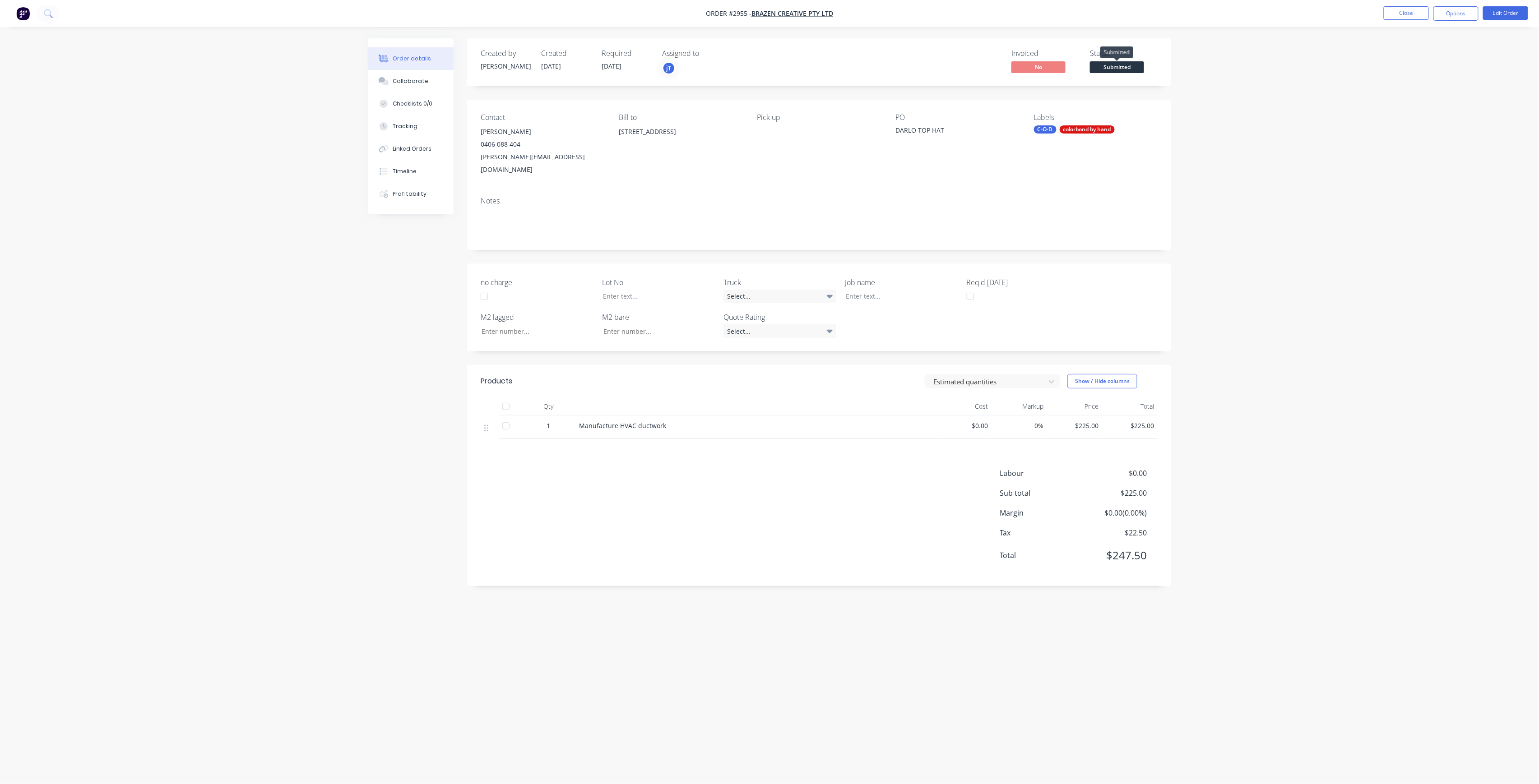
click at [1131, 63] on span "Submitted" at bounding box center [1117, 67] width 54 height 11
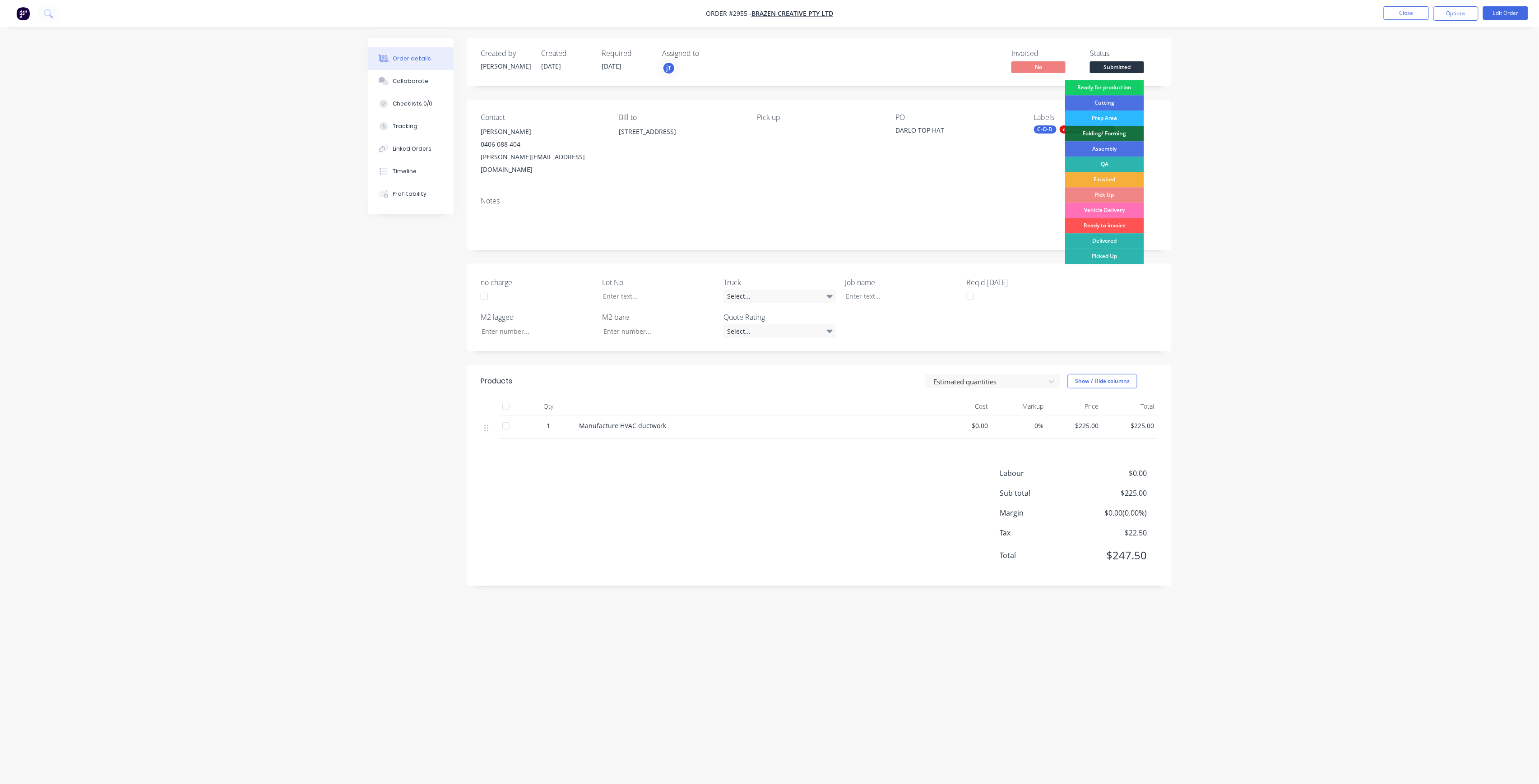
click at [1125, 89] on div "Ready for production" at bounding box center [1104, 87] width 79 height 16
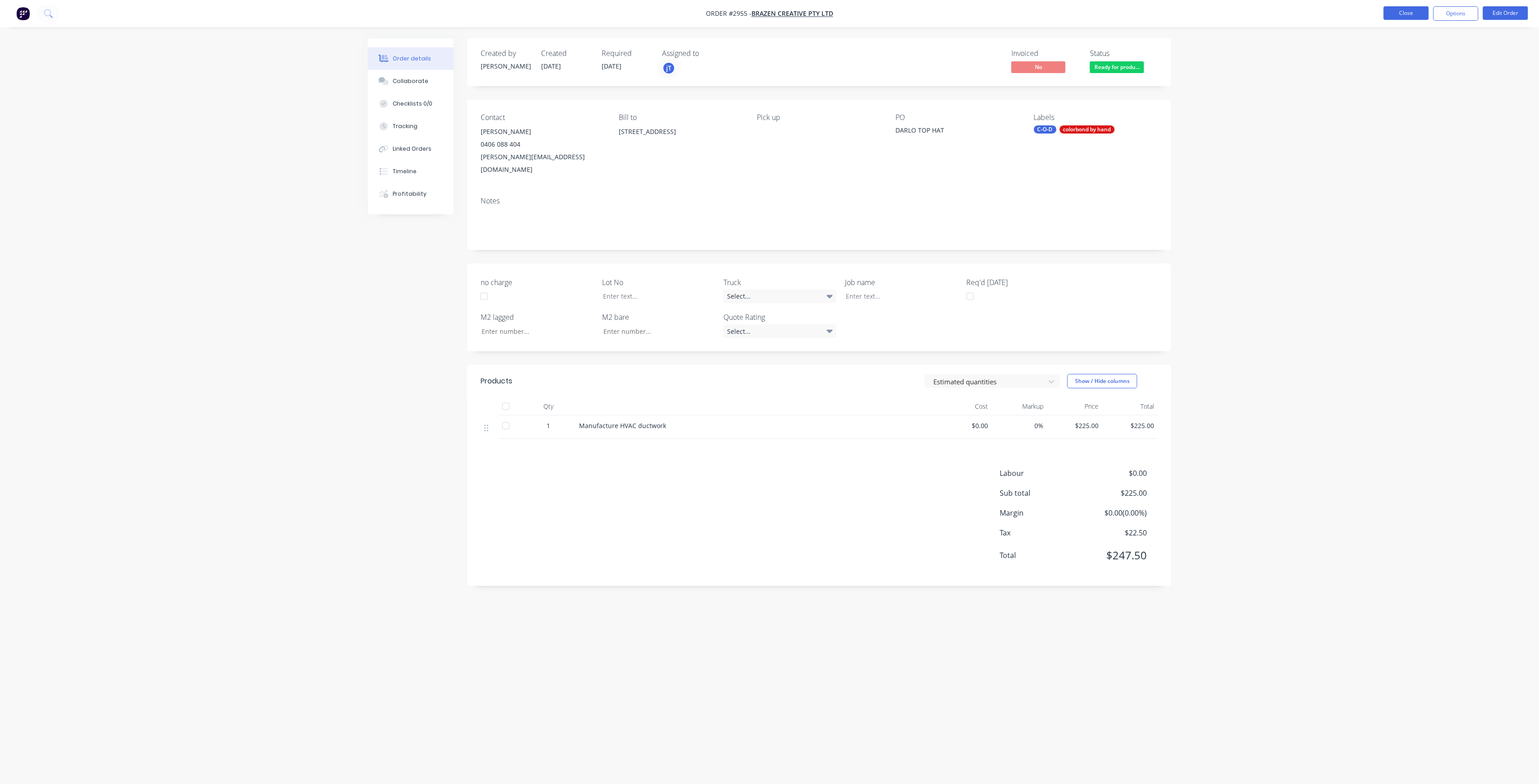
click at [1401, 9] on button "Close" at bounding box center [1406, 13] width 45 height 14
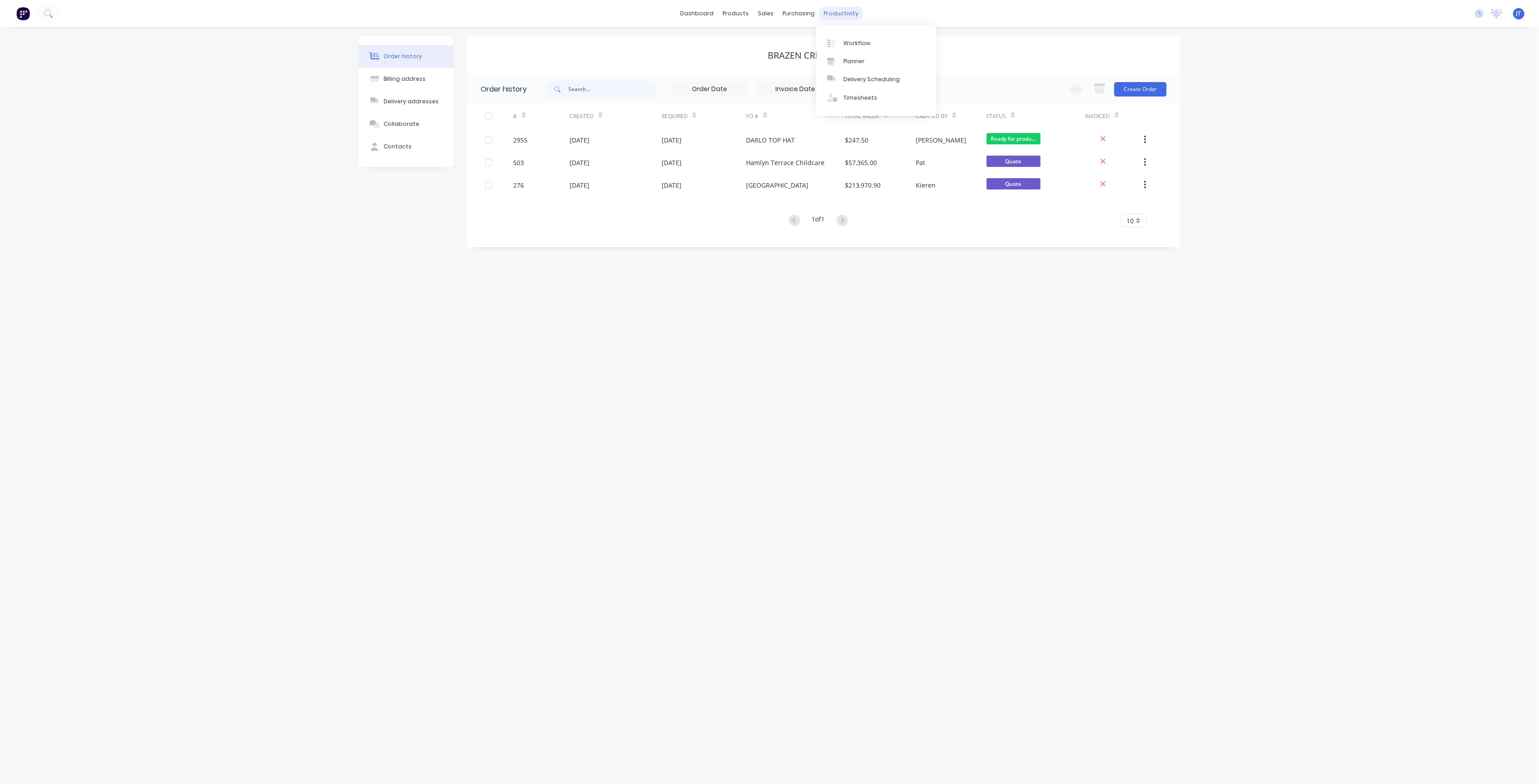
click at [850, 12] on div "productivity" at bounding box center [842, 14] width 44 height 14
click at [862, 47] on div "Workflow" at bounding box center [857, 43] width 27 height 8
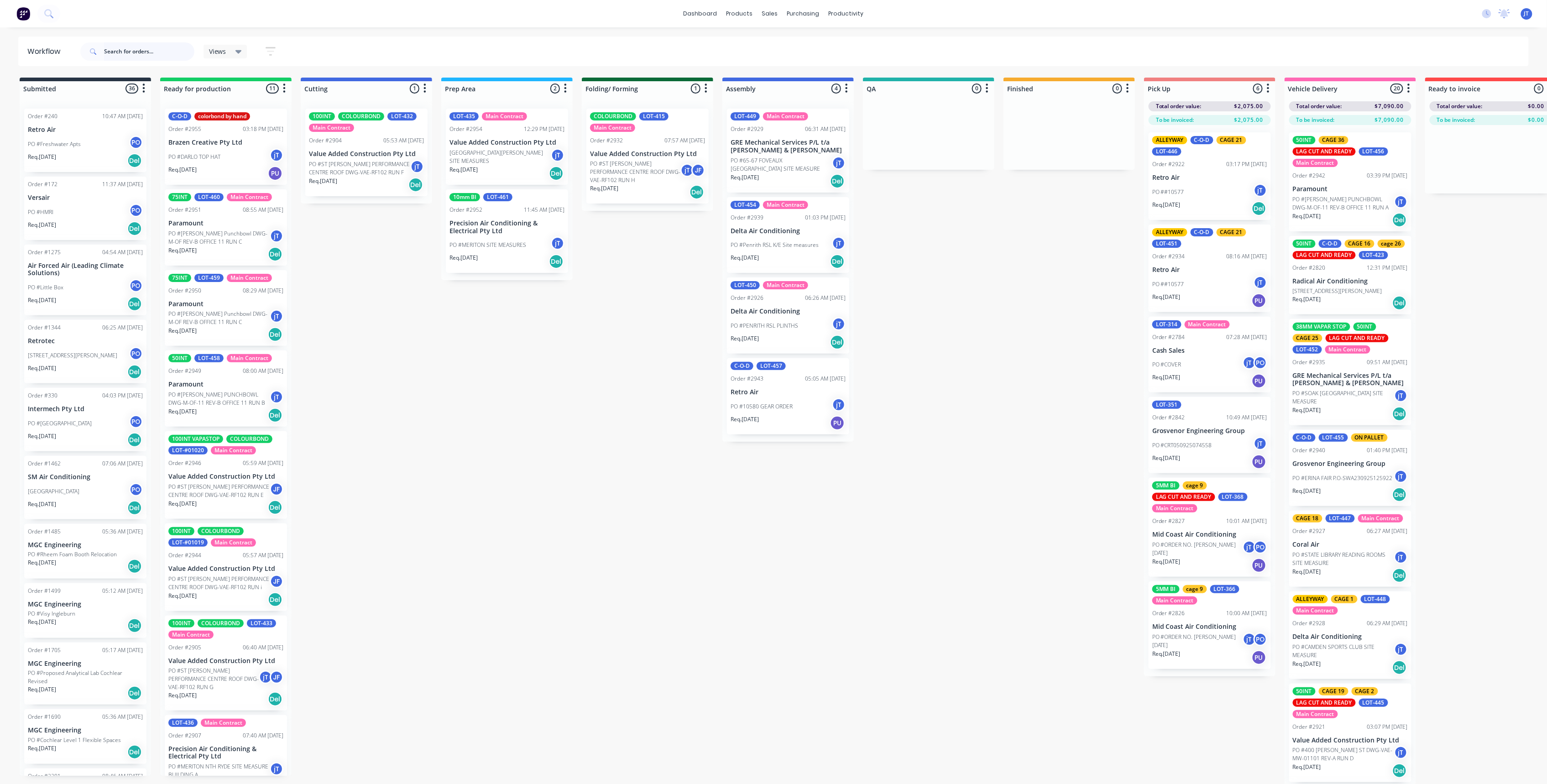
click at [181, 54] on input "text" at bounding box center [149, 51] width 90 height 18
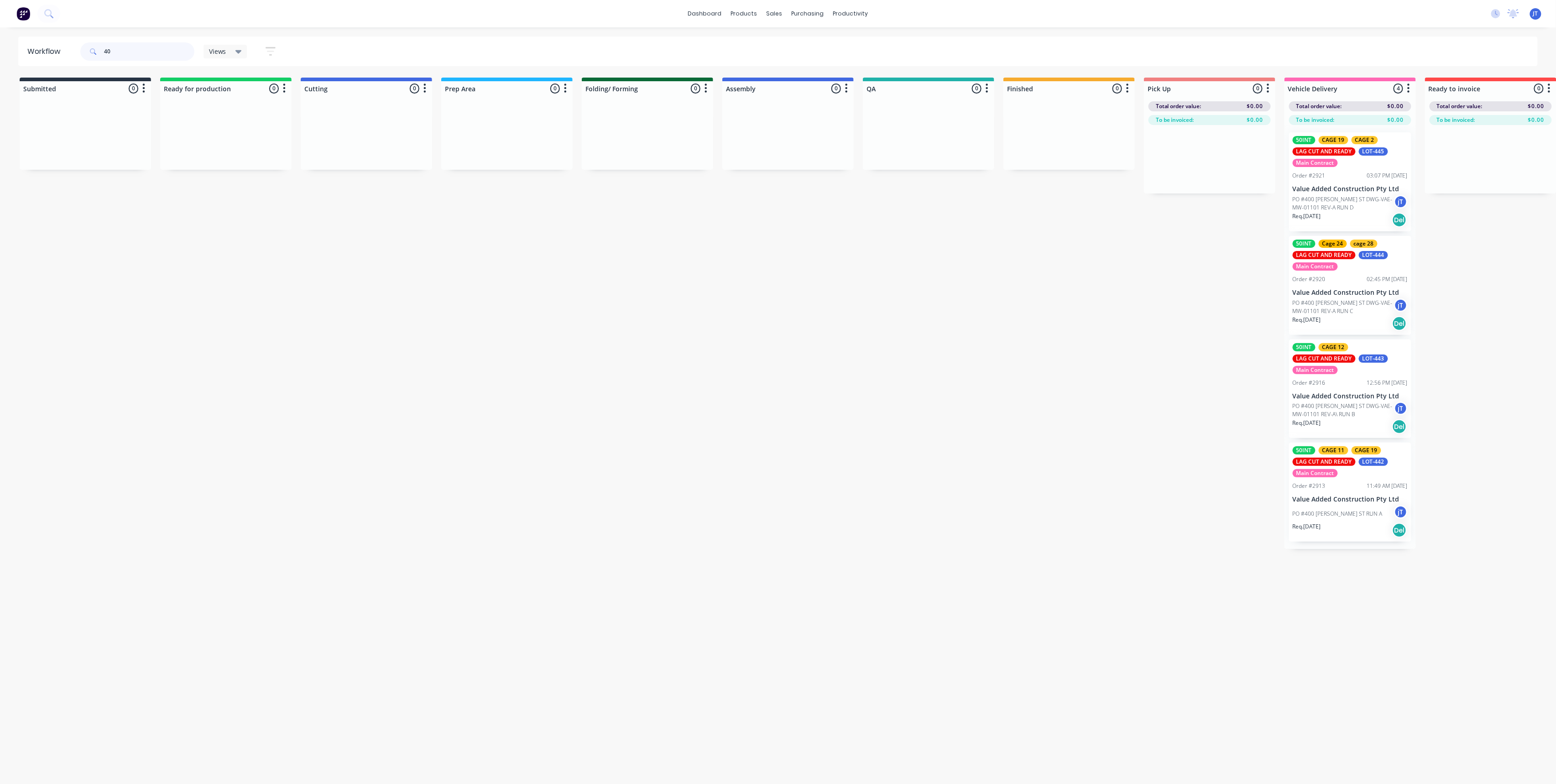
type input "4"
